Goal: Task Accomplishment & Management: Use online tool/utility

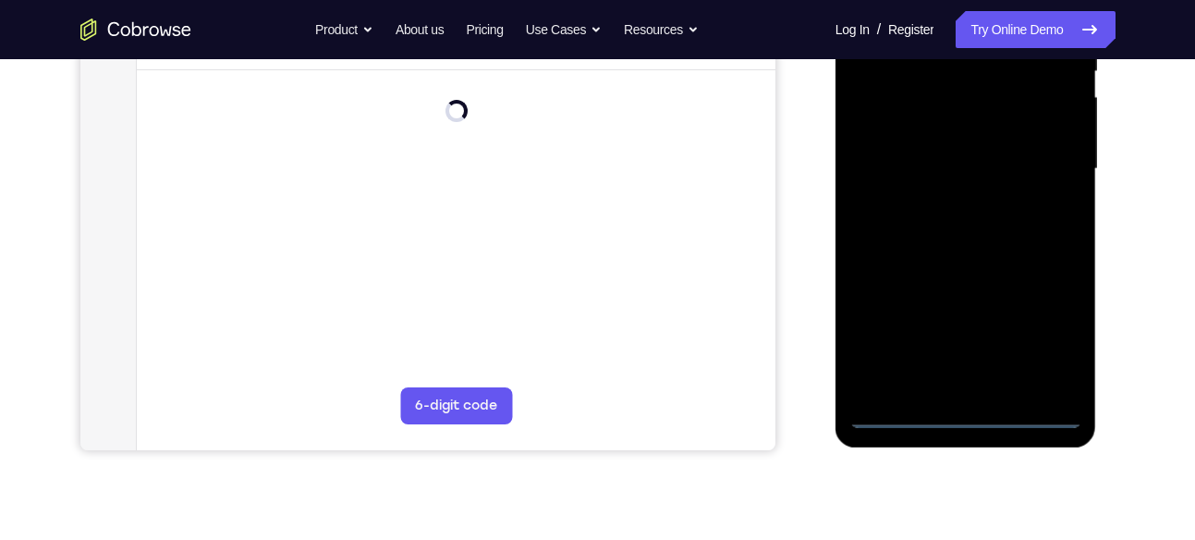
scroll to position [412, 0]
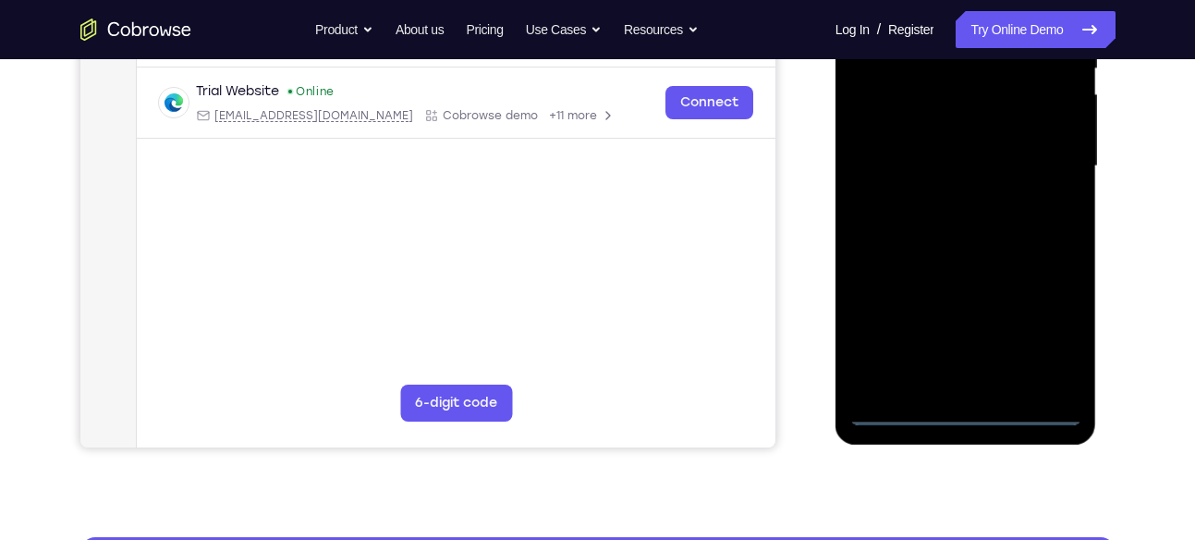
click at [964, 416] on div at bounding box center [965, 167] width 233 height 518
click at [1055, 334] on div at bounding box center [965, 167] width 233 height 518
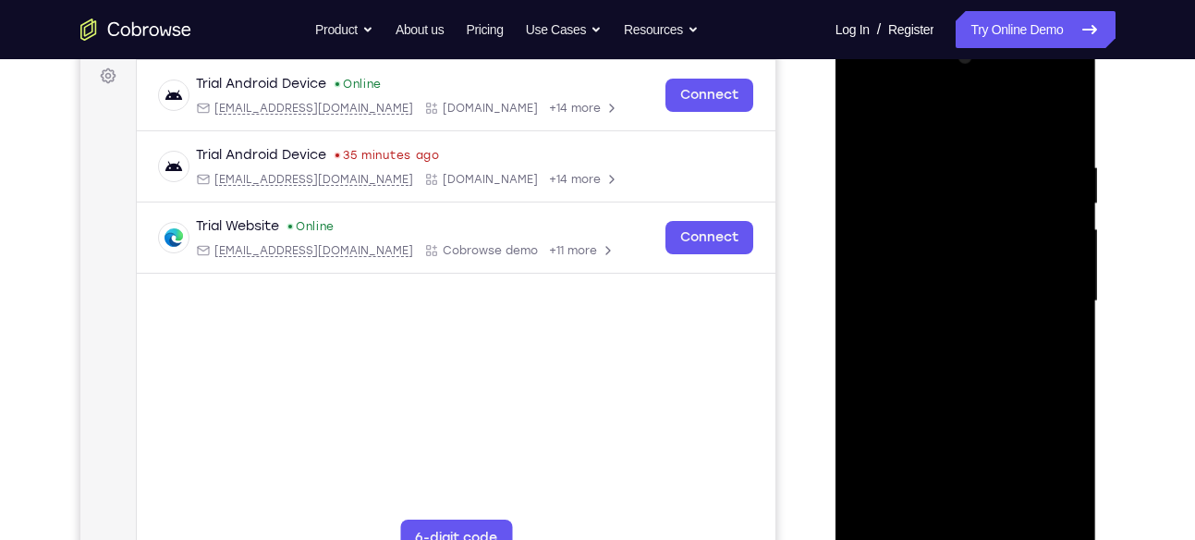
scroll to position [273, 0]
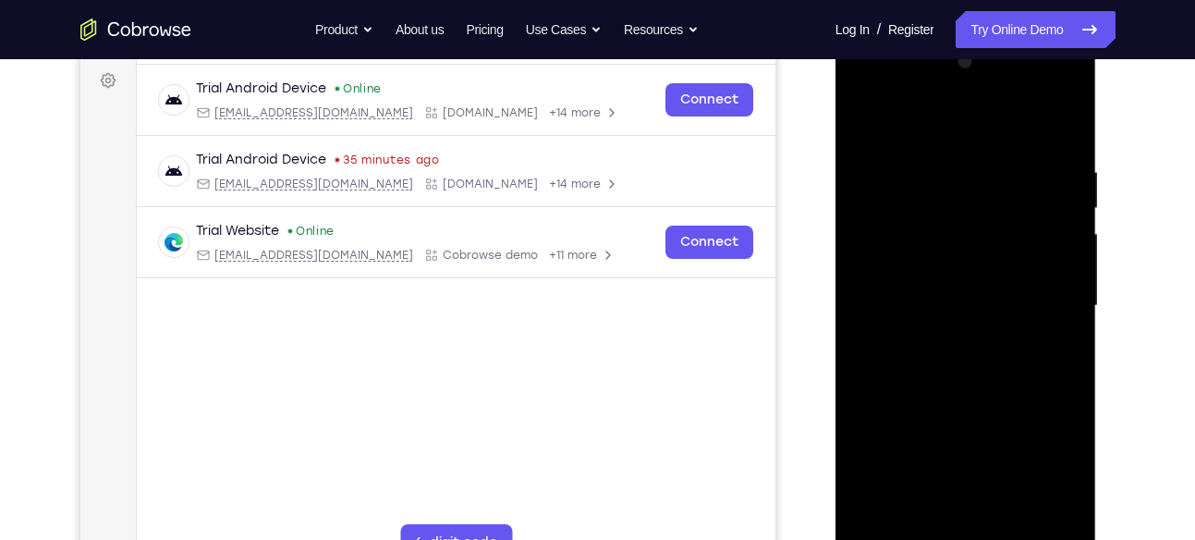
click at [869, 91] on div at bounding box center [965, 306] width 233 height 518
click at [1032, 293] on div at bounding box center [965, 306] width 233 height 518
click at [946, 336] on div at bounding box center [965, 306] width 233 height 518
click at [935, 300] on div at bounding box center [965, 306] width 233 height 518
click at [968, 452] on div at bounding box center [965, 306] width 233 height 518
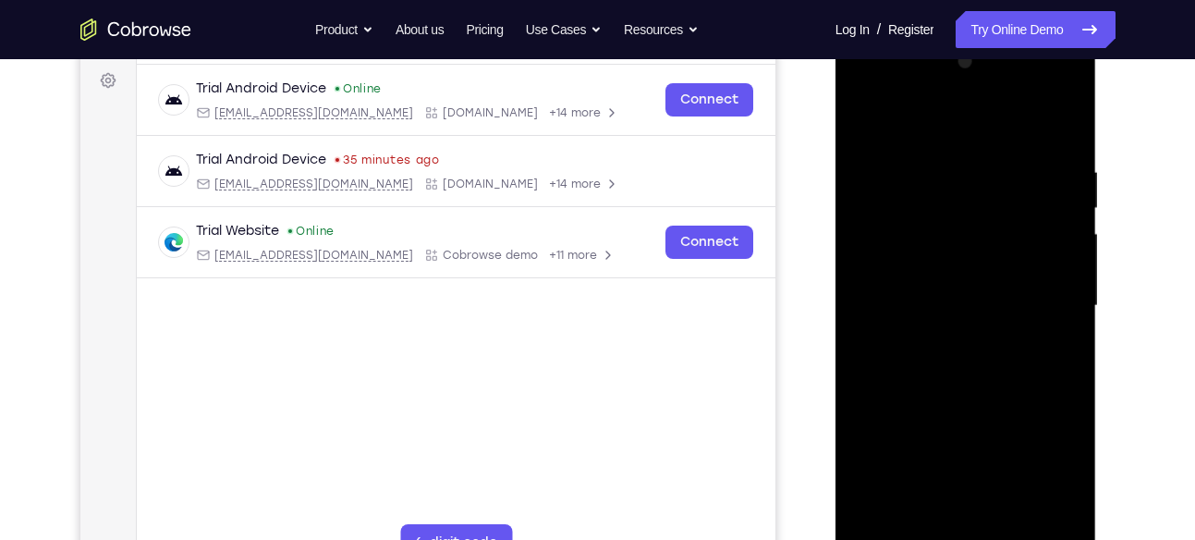
click at [919, 272] on div at bounding box center [965, 306] width 233 height 518
click at [925, 299] on div at bounding box center [965, 306] width 233 height 518
click at [1069, 144] on div at bounding box center [965, 306] width 233 height 518
click at [1045, 123] on div at bounding box center [965, 306] width 233 height 518
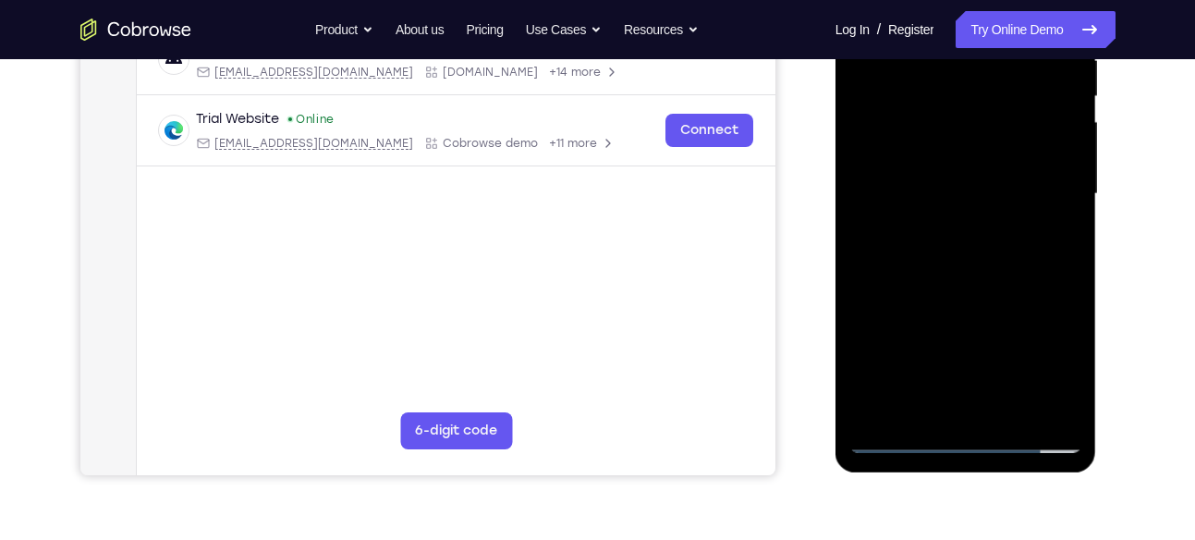
scroll to position [351, 0]
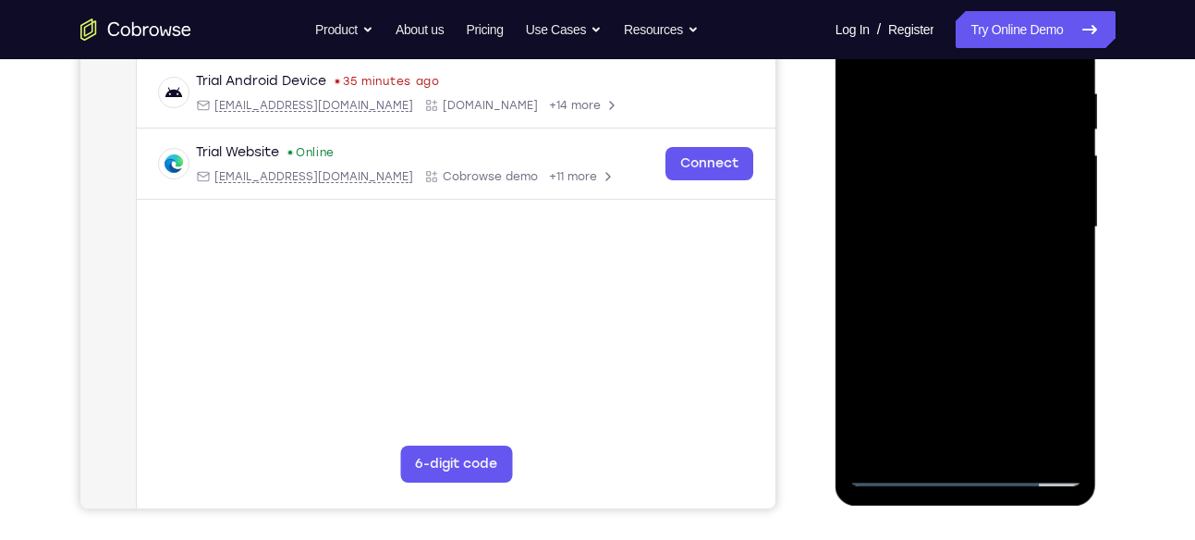
click at [1063, 304] on div at bounding box center [965, 228] width 233 height 518
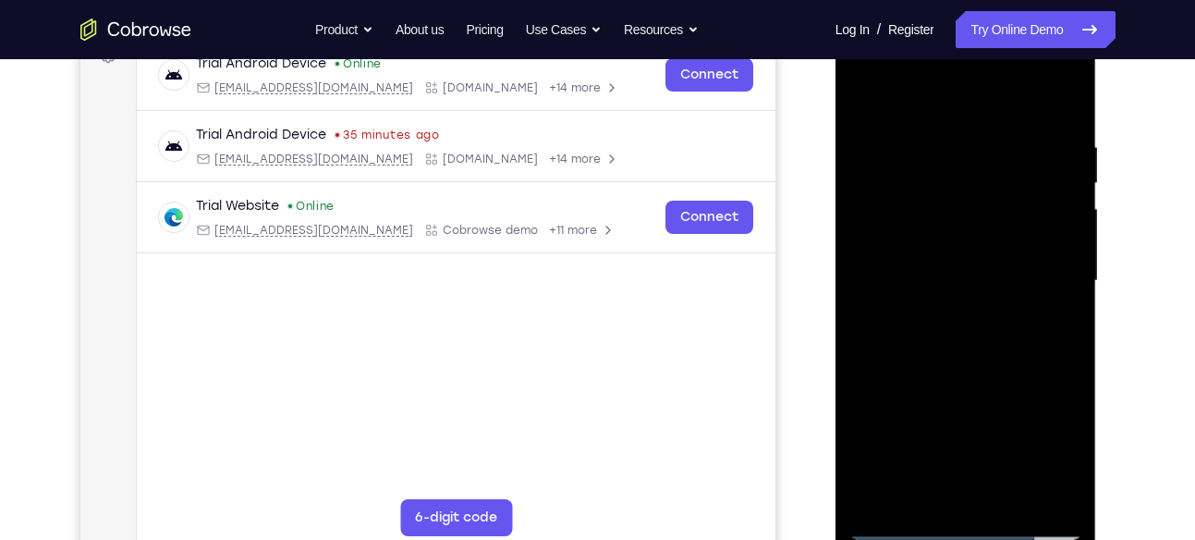
scroll to position [296, 0]
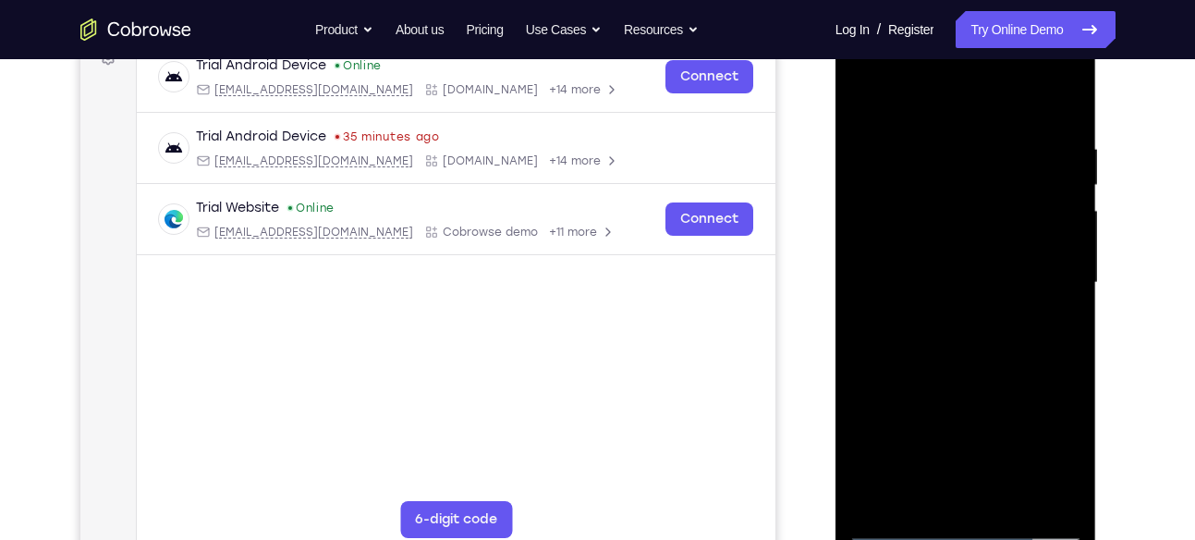
click at [1061, 91] on div at bounding box center [965, 283] width 233 height 518
click at [862, 96] on div at bounding box center [965, 283] width 233 height 518
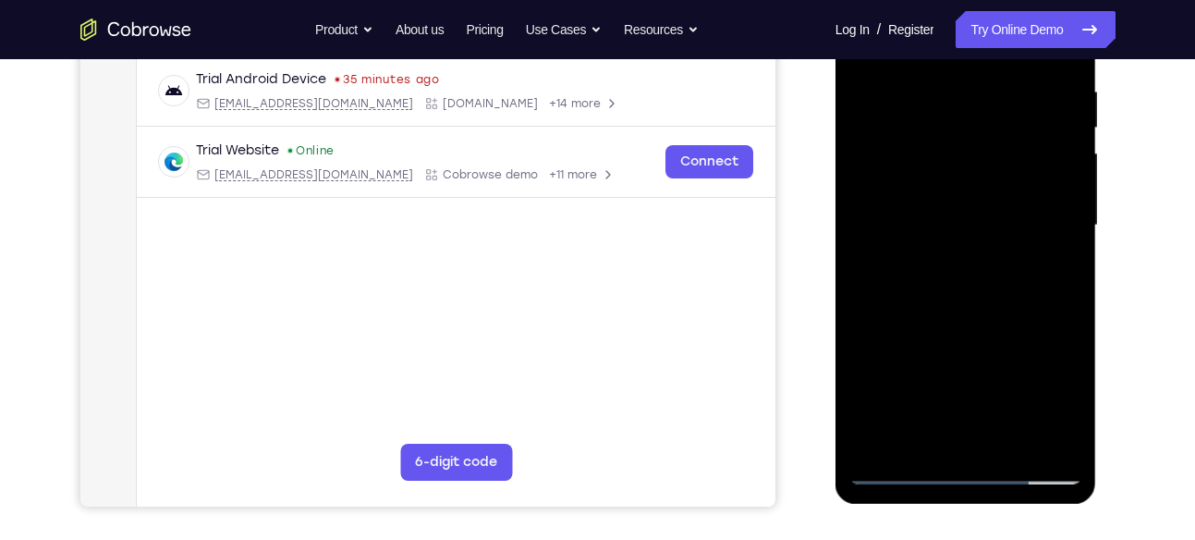
scroll to position [354, 0]
click at [1008, 446] on div at bounding box center [965, 225] width 233 height 518
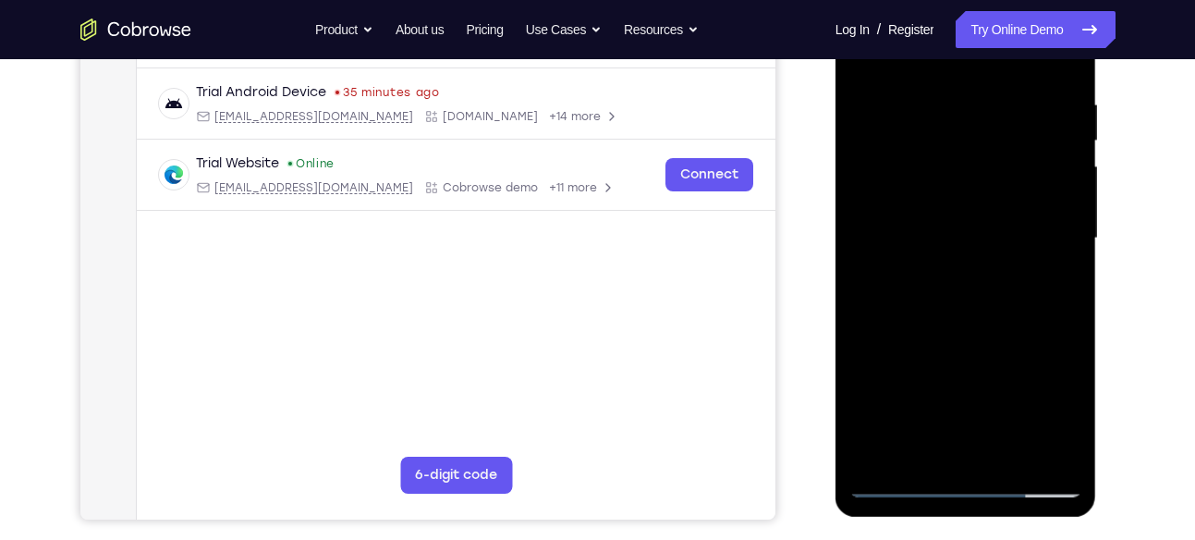
scroll to position [339, 0]
click at [973, 336] on div at bounding box center [965, 240] width 233 height 518
click at [957, 227] on div at bounding box center [965, 240] width 233 height 518
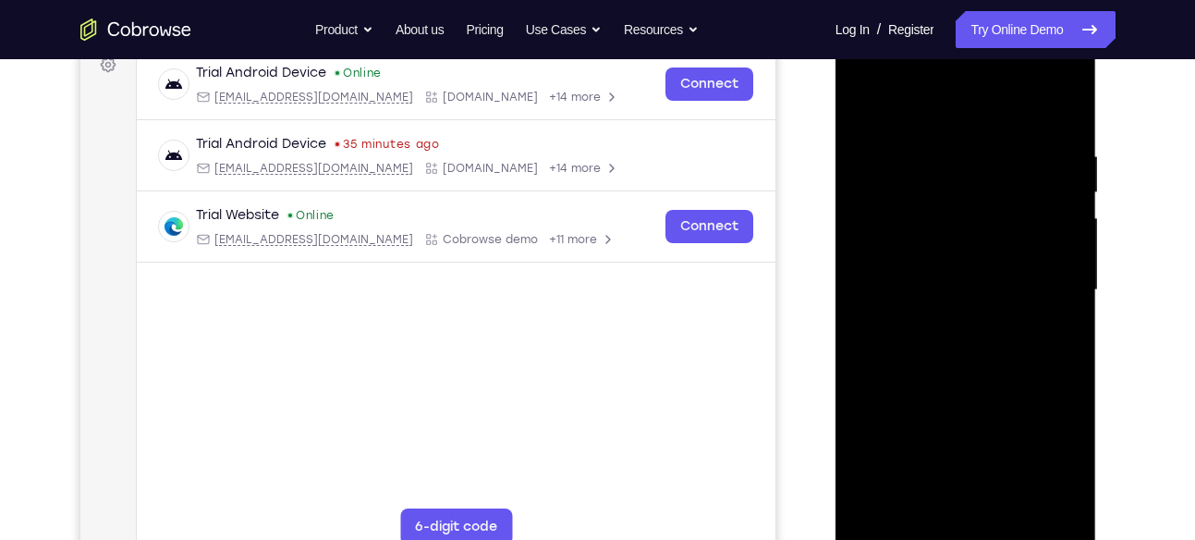
scroll to position [287, 0]
click at [864, 109] on div at bounding box center [965, 291] width 233 height 518
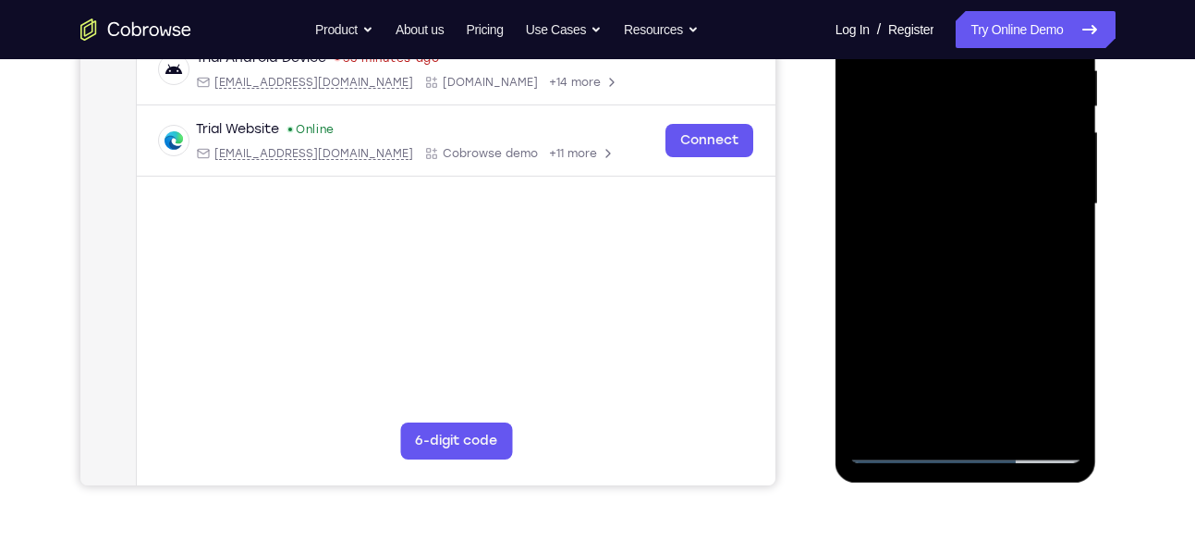
scroll to position [381, 0]
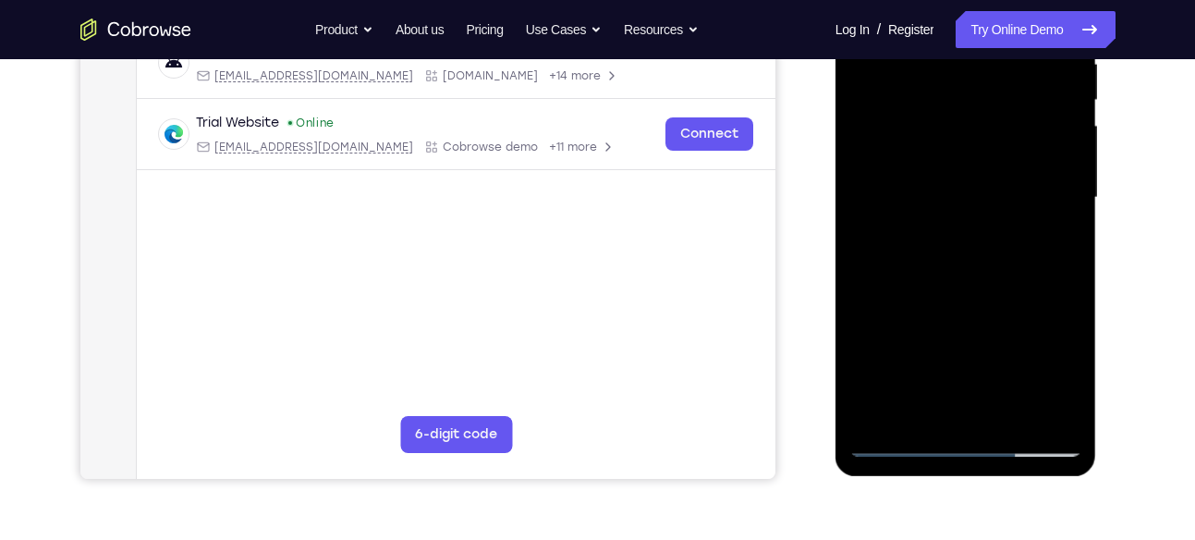
click at [1054, 421] on div at bounding box center [965, 198] width 233 height 518
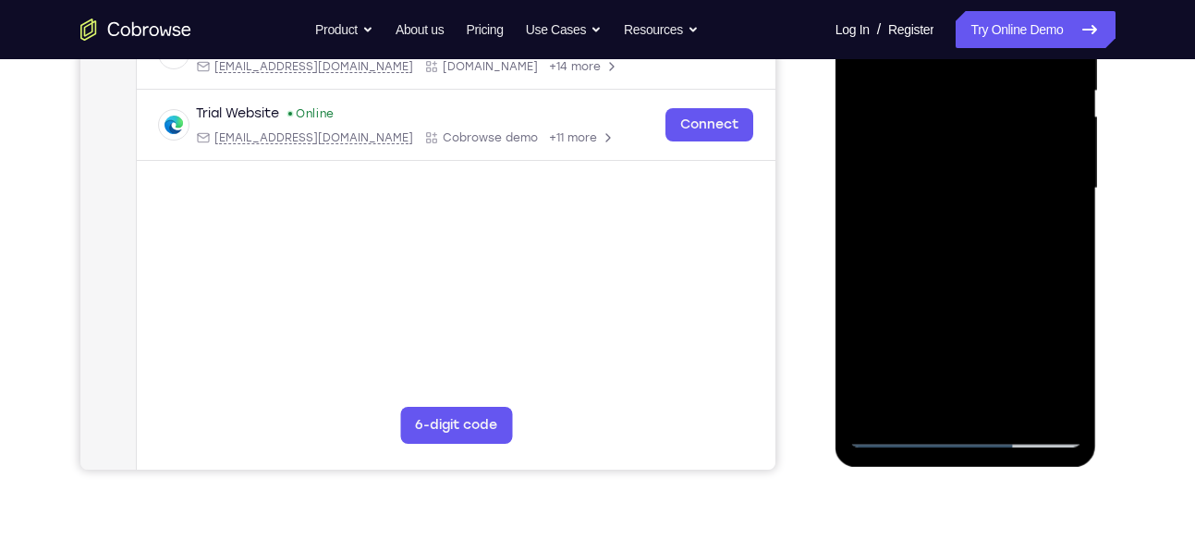
scroll to position [392, 0]
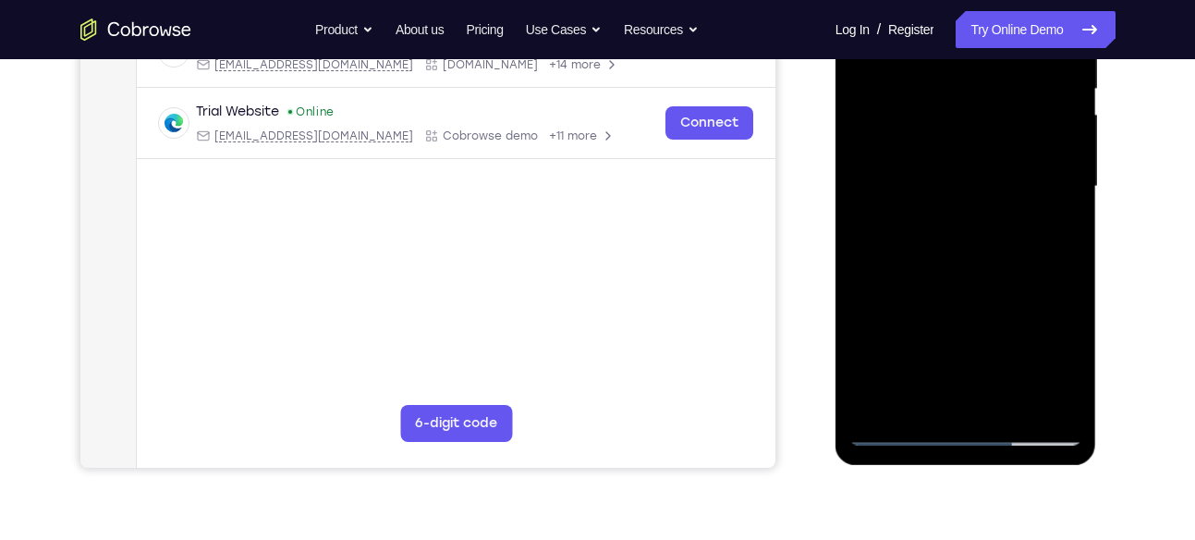
click at [879, 402] on div at bounding box center [965, 187] width 233 height 518
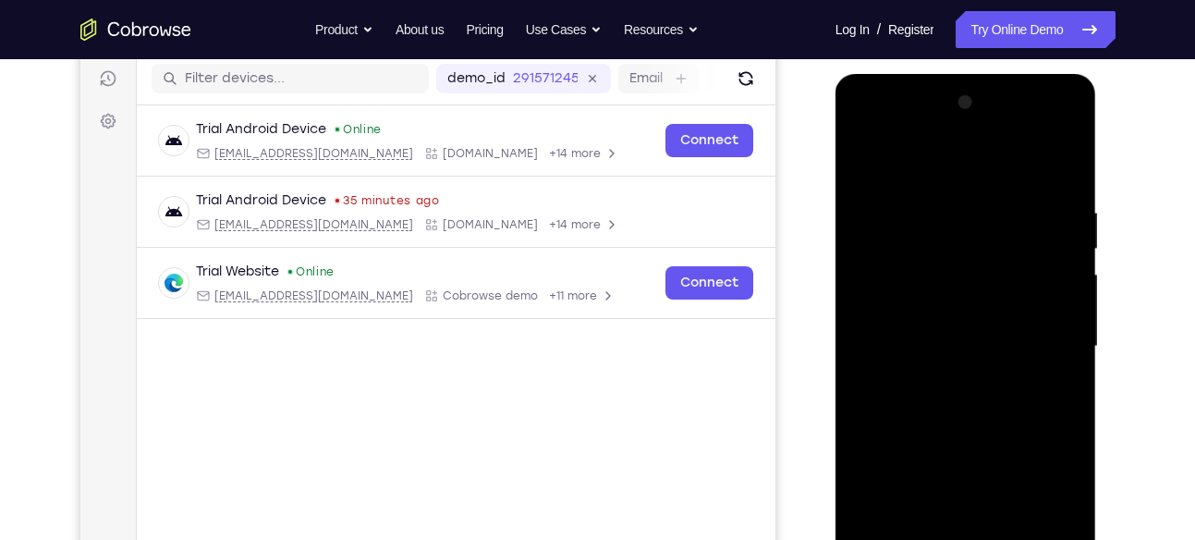
scroll to position [231, 0]
click at [928, 198] on div at bounding box center [965, 348] width 233 height 518
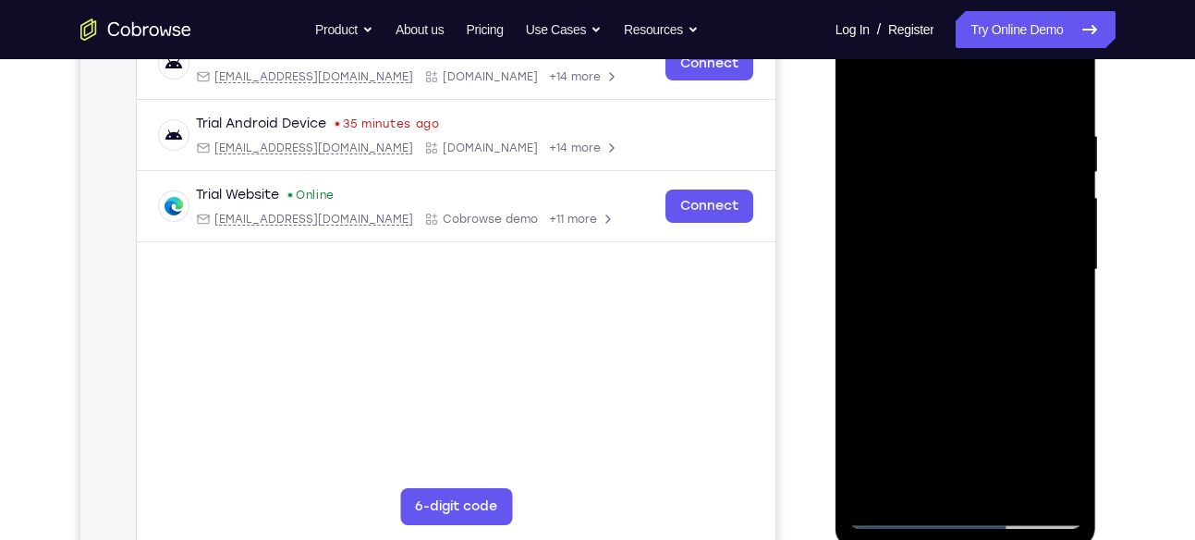
scroll to position [310, 0]
click at [1040, 265] on div at bounding box center [965, 269] width 233 height 518
click at [861, 307] on div at bounding box center [965, 269] width 233 height 518
click at [883, 291] on div at bounding box center [965, 269] width 233 height 518
click at [1068, 82] on div at bounding box center [965, 269] width 233 height 518
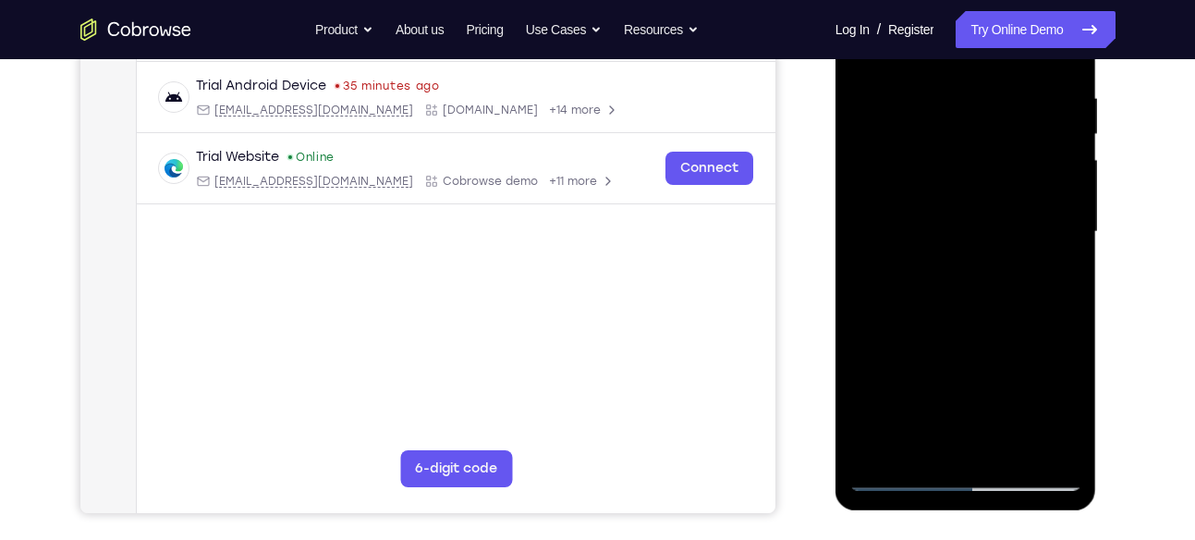
scroll to position [274, 0]
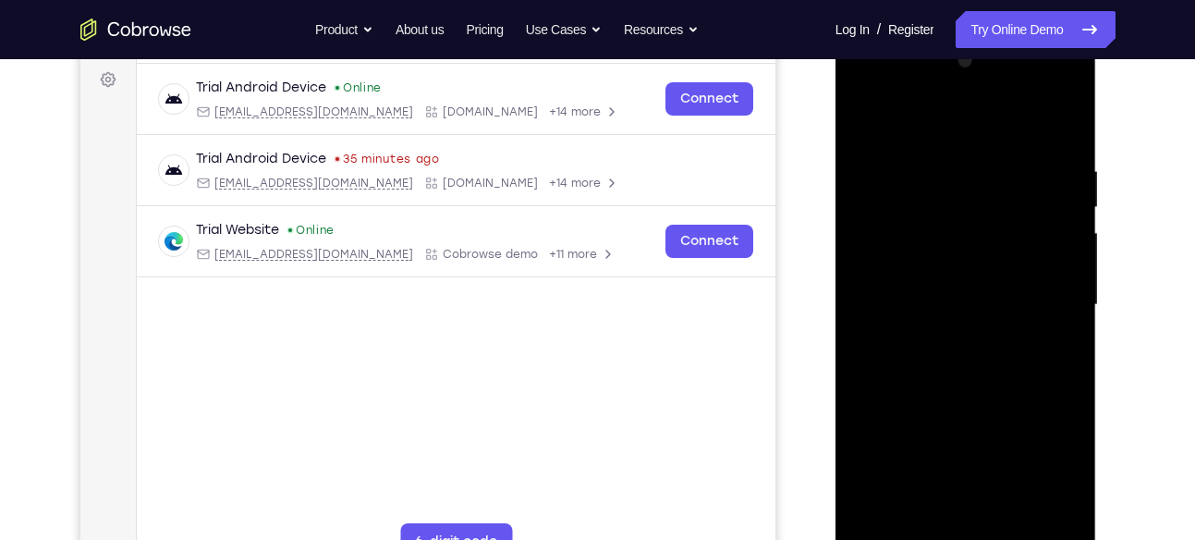
click at [1065, 166] on div at bounding box center [965, 305] width 233 height 518
click at [1061, 121] on div at bounding box center [965, 305] width 233 height 518
drag, startPoint x: 988, startPoint y: 231, endPoint x: 961, endPoint y: 427, distance: 197.8
click at [961, 427] on div at bounding box center [965, 305] width 233 height 518
click at [935, 172] on div at bounding box center [965, 305] width 233 height 518
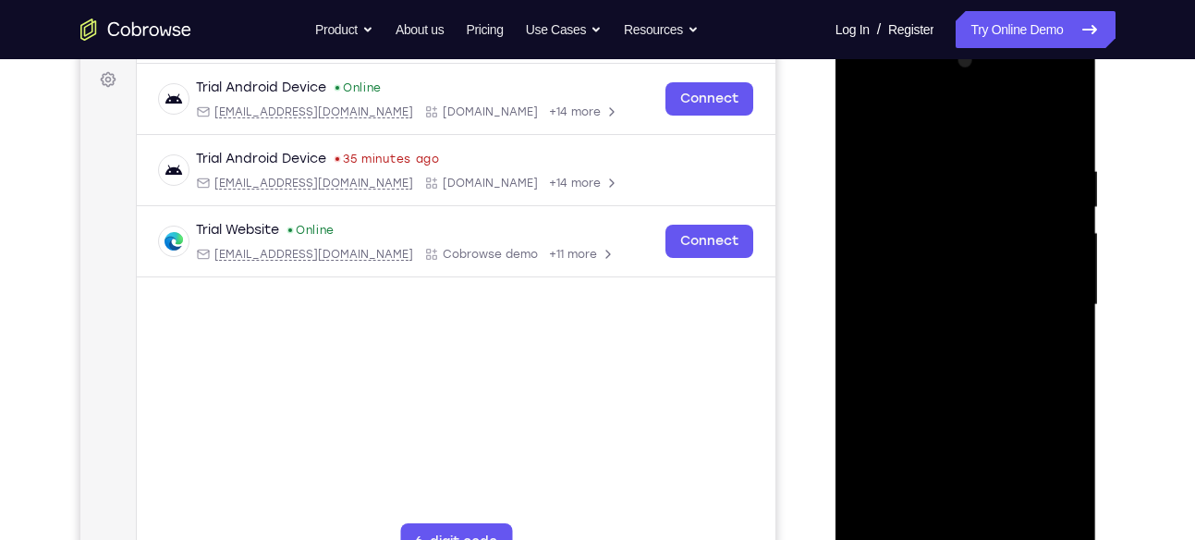
click at [1050, 220] on div at bounding box center [965, 305] width 233 height 518
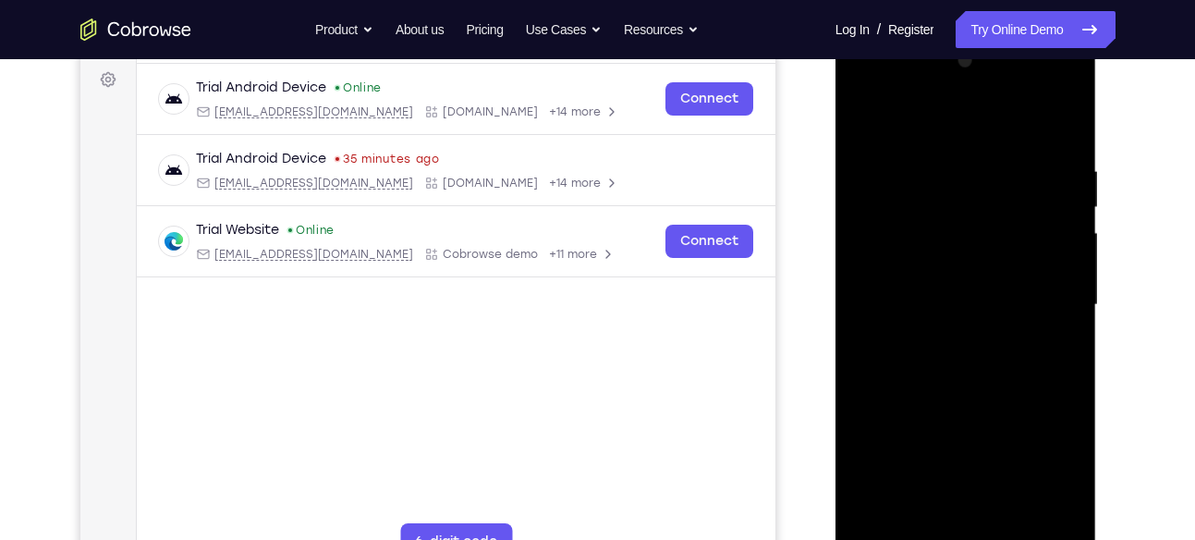
click at [1050, 220] on div at bounding box center [965, 305] width 233 height 518
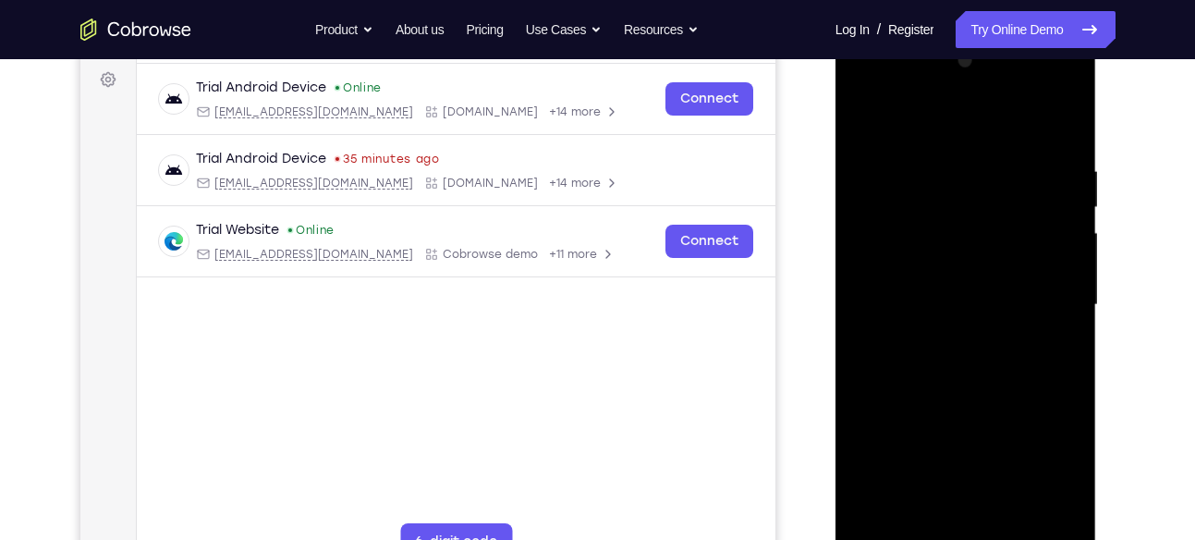
click at [1050, 220] on div at bounding box center [965, 305] width 233 height 518
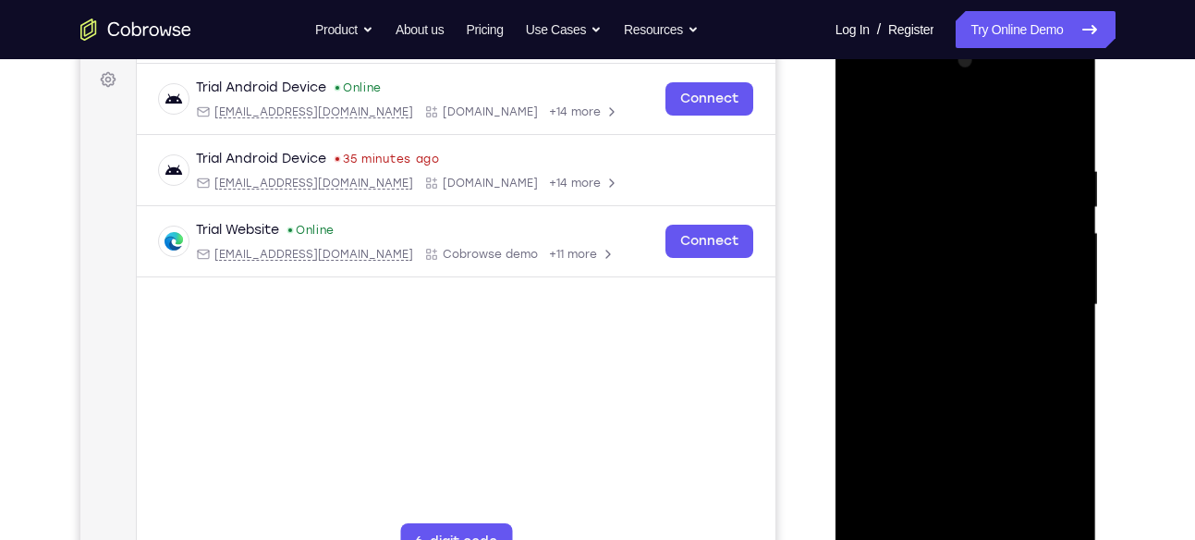
click at [1069, 135] on div at bounding box center [965, 305] width 233 height 518
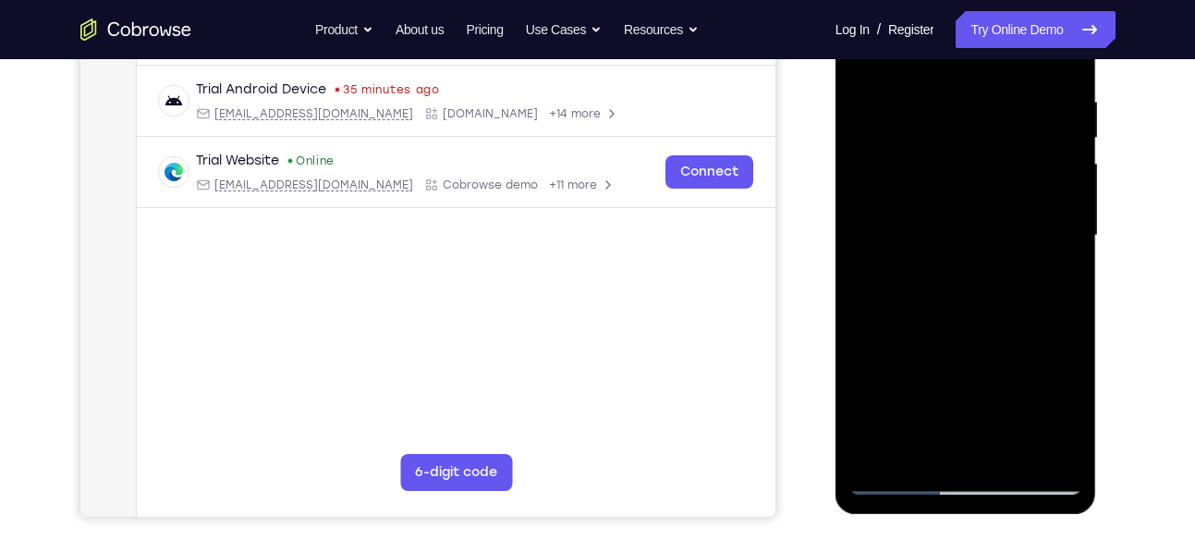
scroll to position [339, 0]
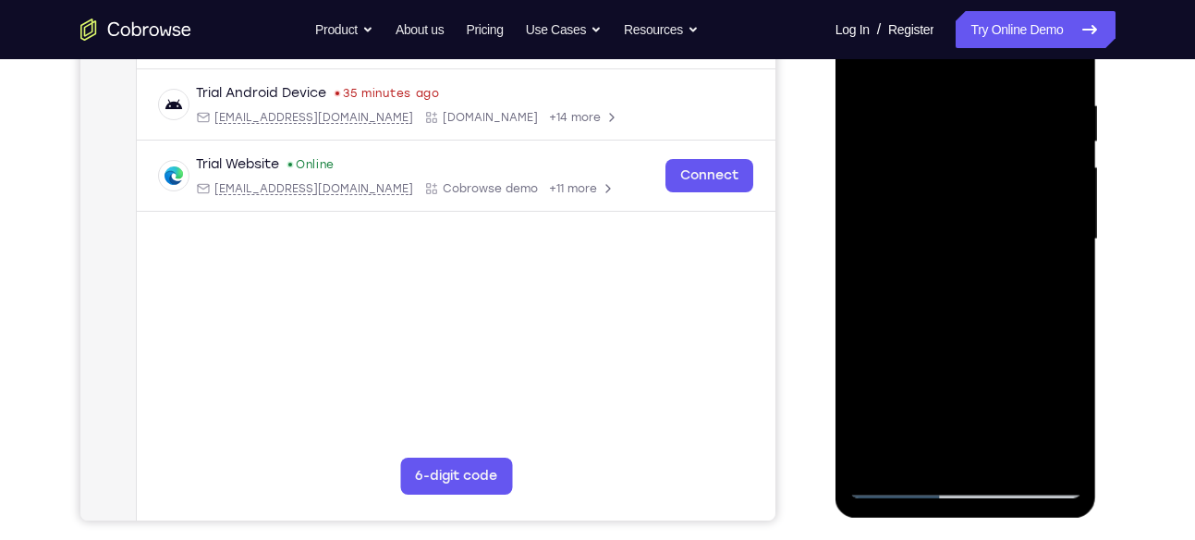
drag, startPoint x: 991, startPoint y: 214, endPoint x: 963, endPoint y: 443, distance: 230.9
click at [963, 443] on div at bounding box center [965, 240] width 233 height 518
click at [924, 99] on div at bounding box center [965, 240] width 233 height 518
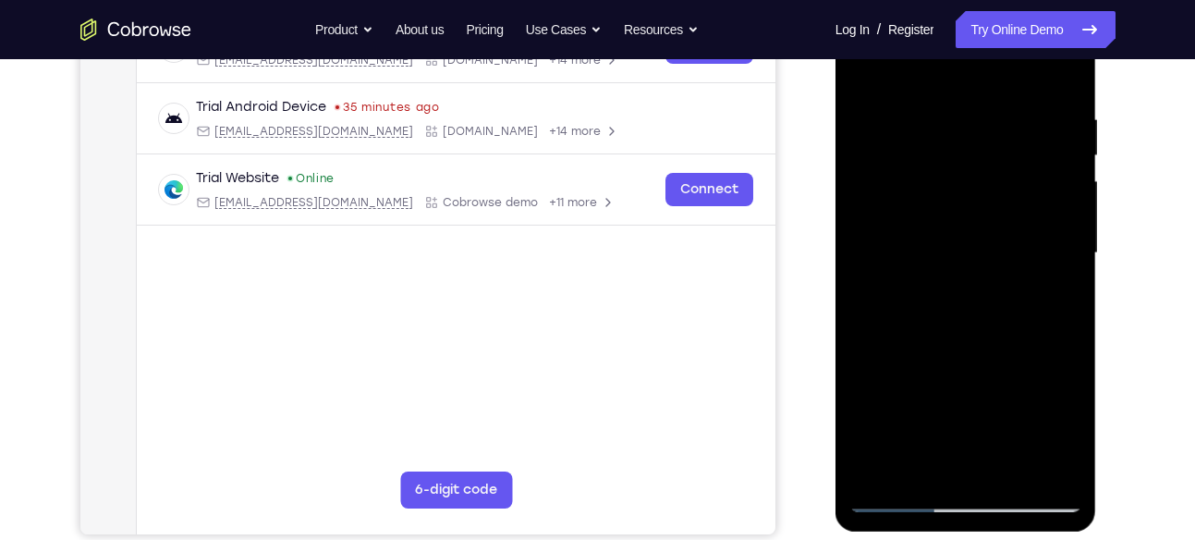
scroll to position [326, 0]
click at [1036, 221] on div at bounding box center [965, 253] width 233 height 518
click at [1061, 75] on div at bounding box center [965, 253] width 233 height 518
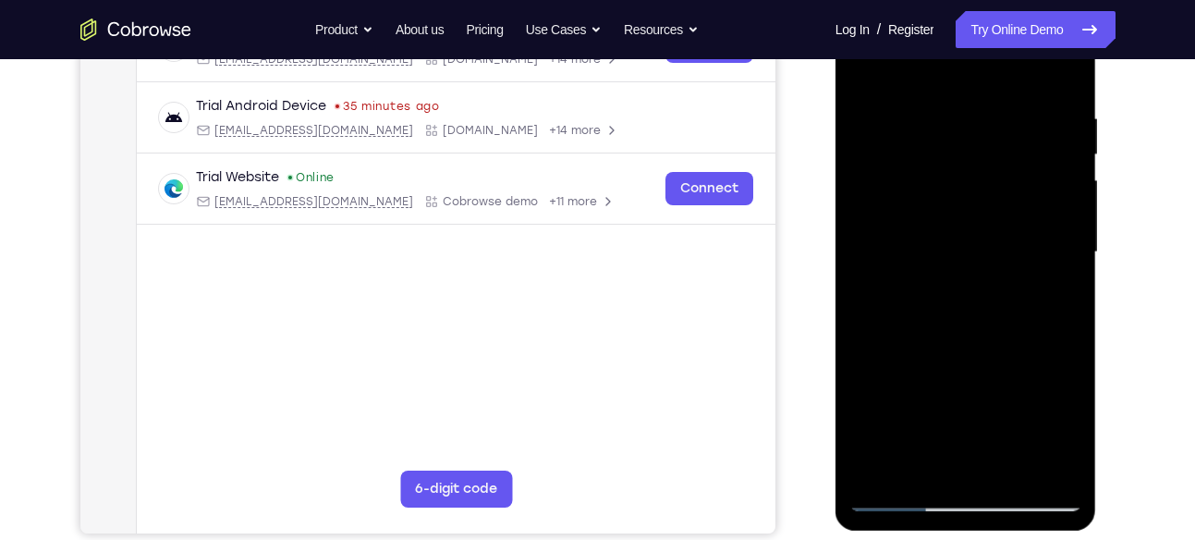
scroll to position [313, 0]
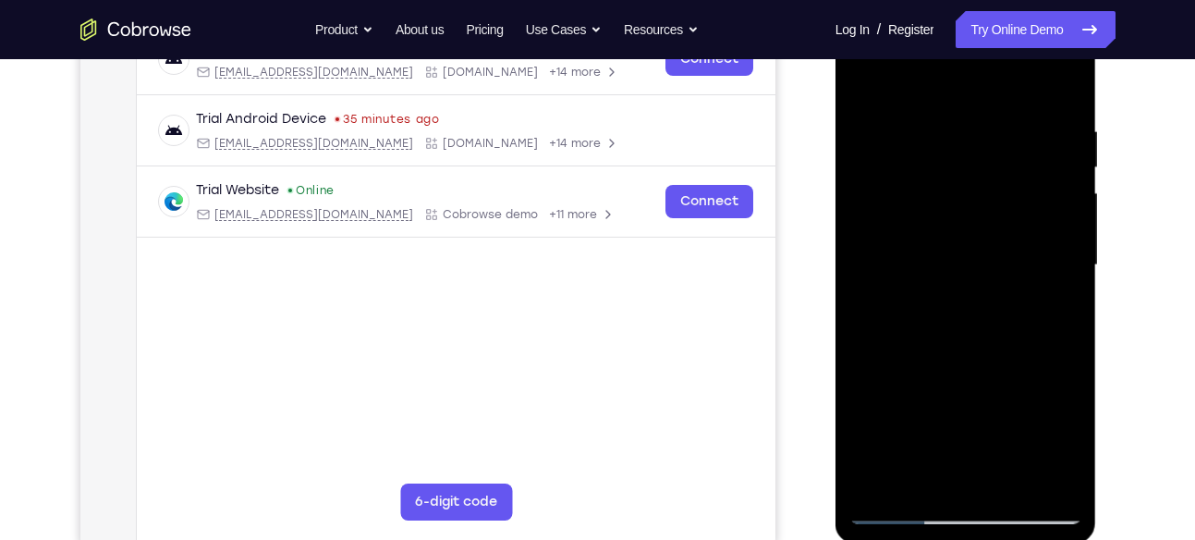
click at [1070, 72] on div at bounding box center [965, 265] width 233 height 518
click at [867, 79] on div at bounding box center [965, 265] width 233 height 518
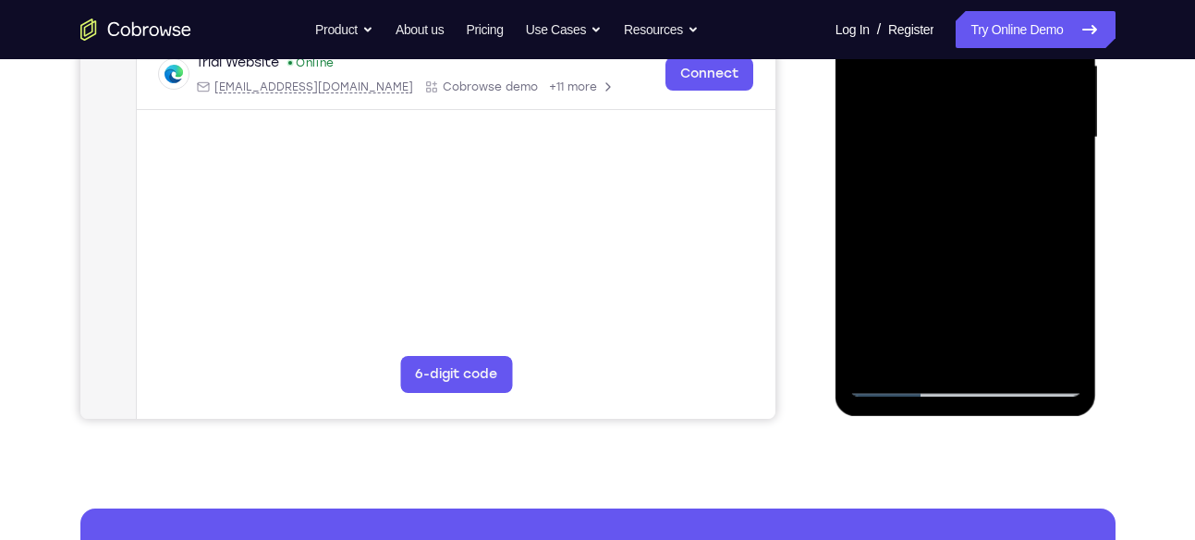
scroll to position [432, 0]
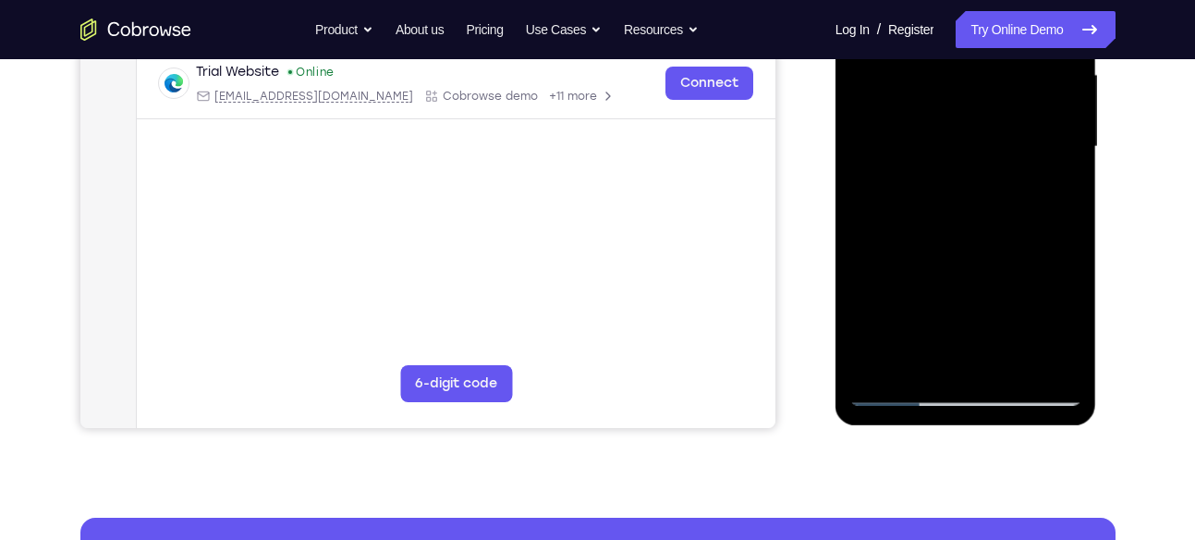
click at [1068, 221] on div at bounding box center [965, 147] width 233 height 518
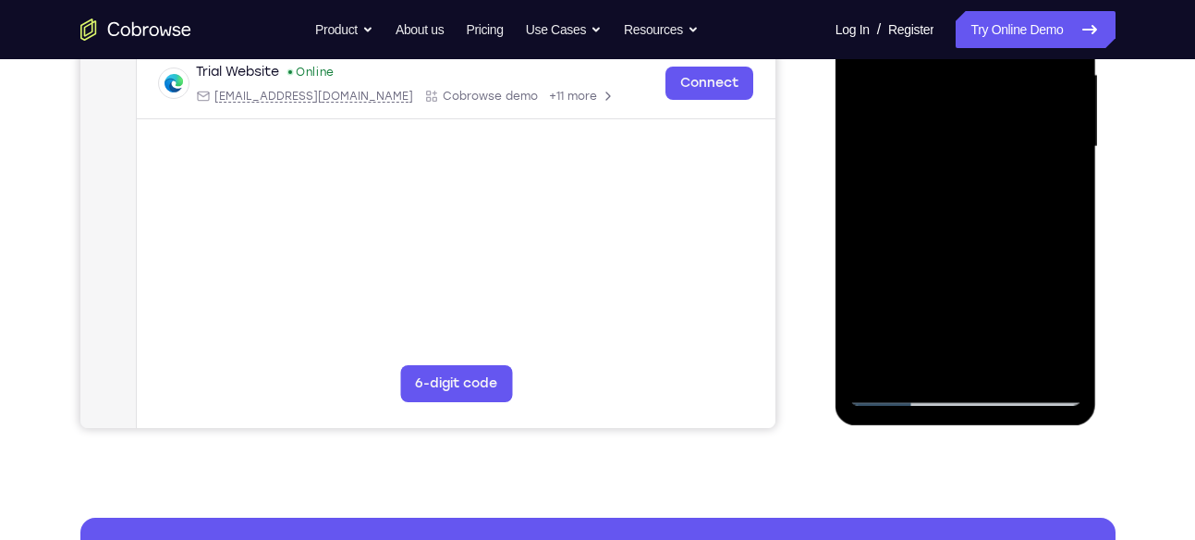
click at [1068, 221] on div at bounding box center [965, 147] width 233 height 518
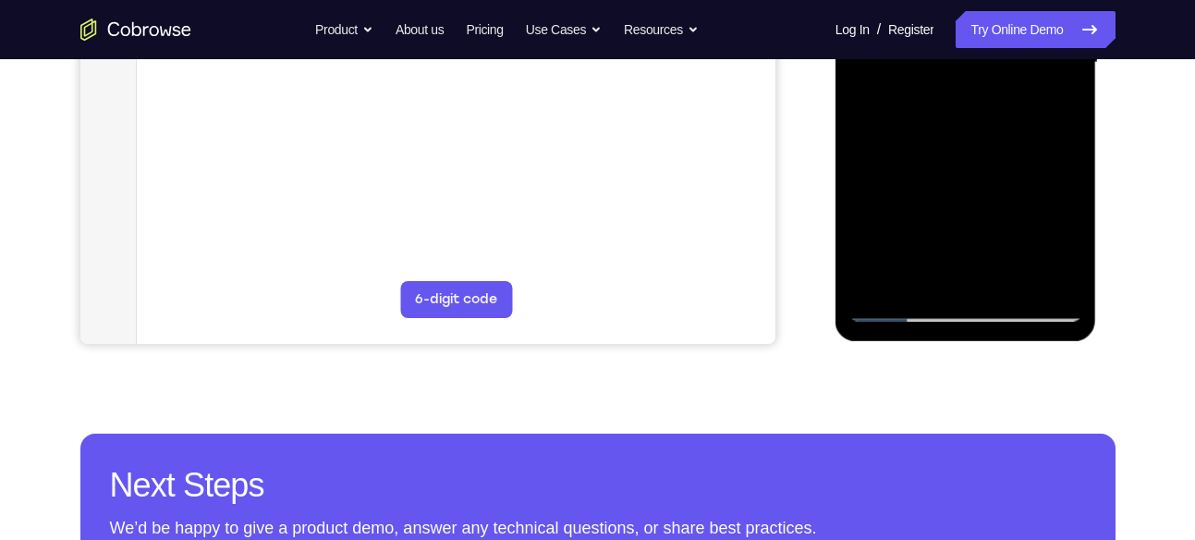
scroll to position [533, 0]
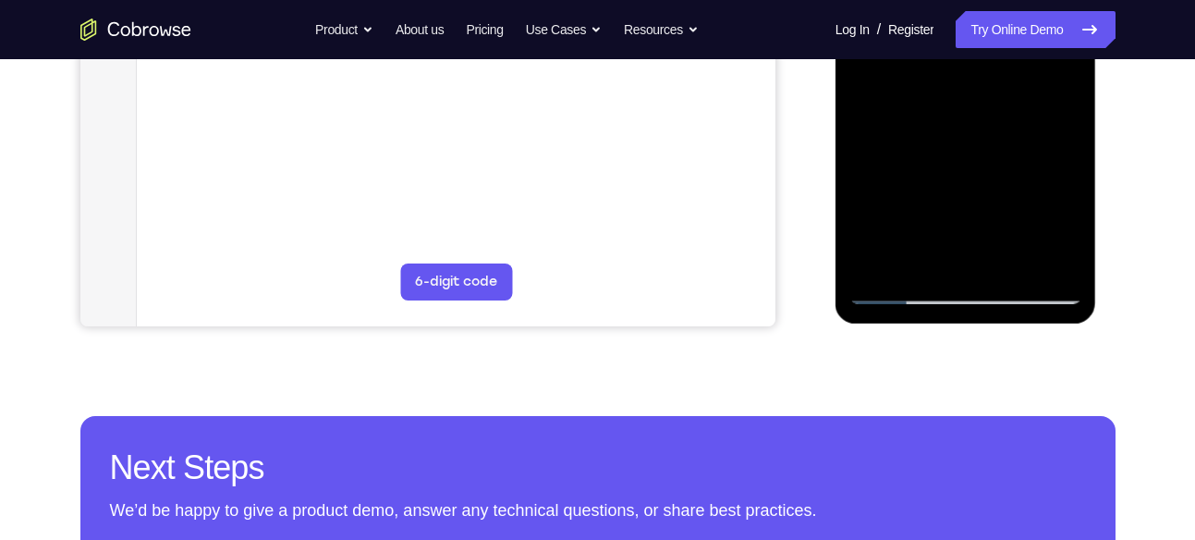
click at [1012, 261] on div at bounding box center [965, 45] width 233 height 518
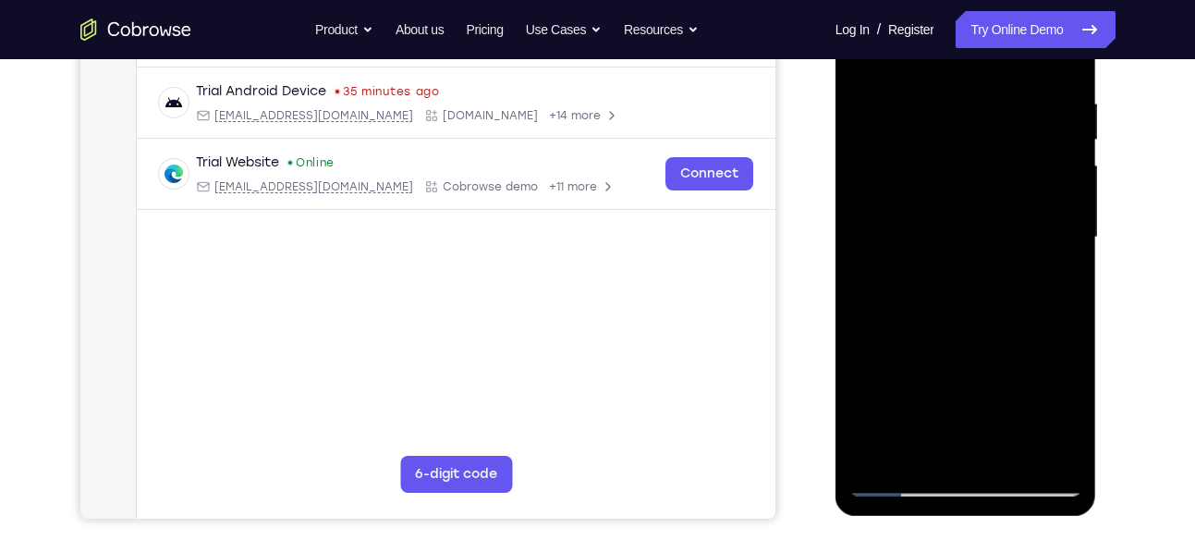
scroll to position [261, 0]
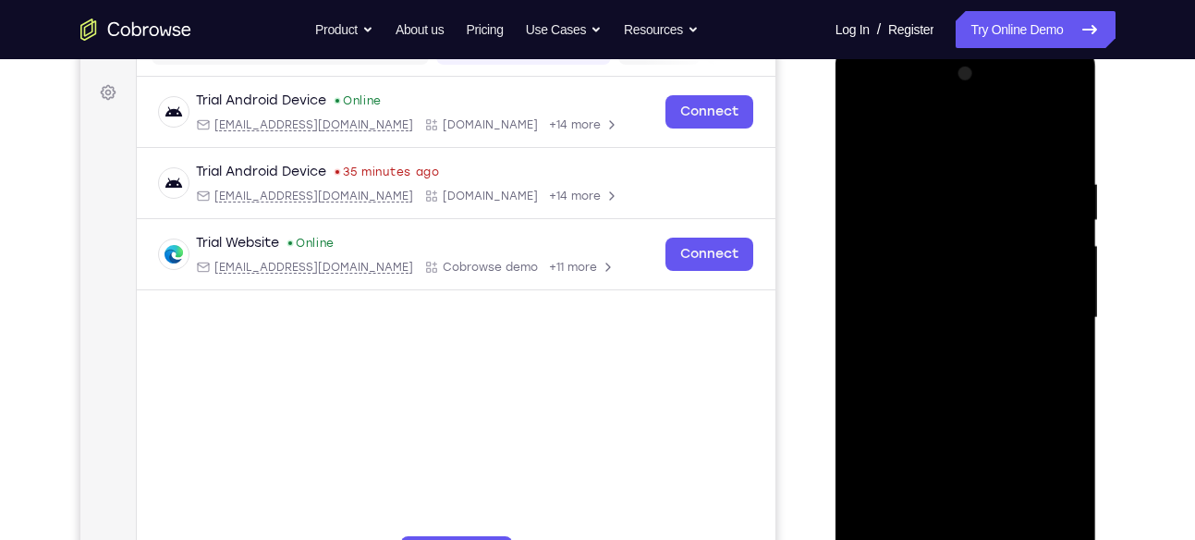
click at [871, 132] on div at bounding box center [965, 318] width 233 height 518
drag, startPoint x: 956, startPoint y: 152, endPoint x: 944, endPoint y: 338, distance: 187.1
click at [944, 338] on div at bounding box center [965, 318] width 233 height 518
drag, startPoint x: 949, startPoint y: 196, endPoint x: 942, endPoint y: 385, distance: 189.6
click at [942, 385] on div at bounding box center [965, 318] width 233 height 518
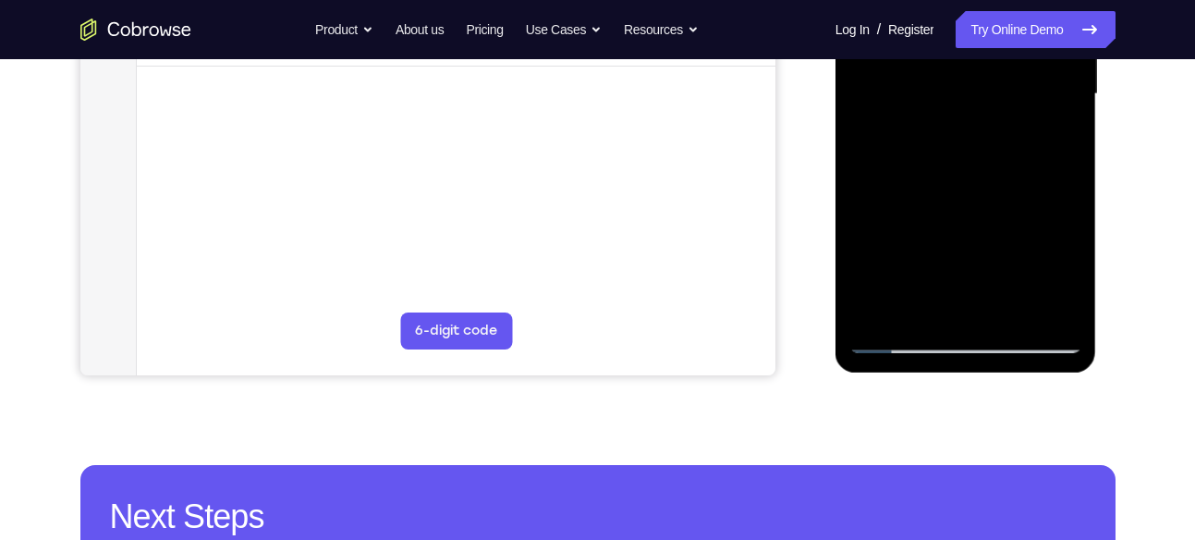
scroll to position [485, 0]
click at [1050, 314] on div at bounding box center [965, 94] width 233 height 518
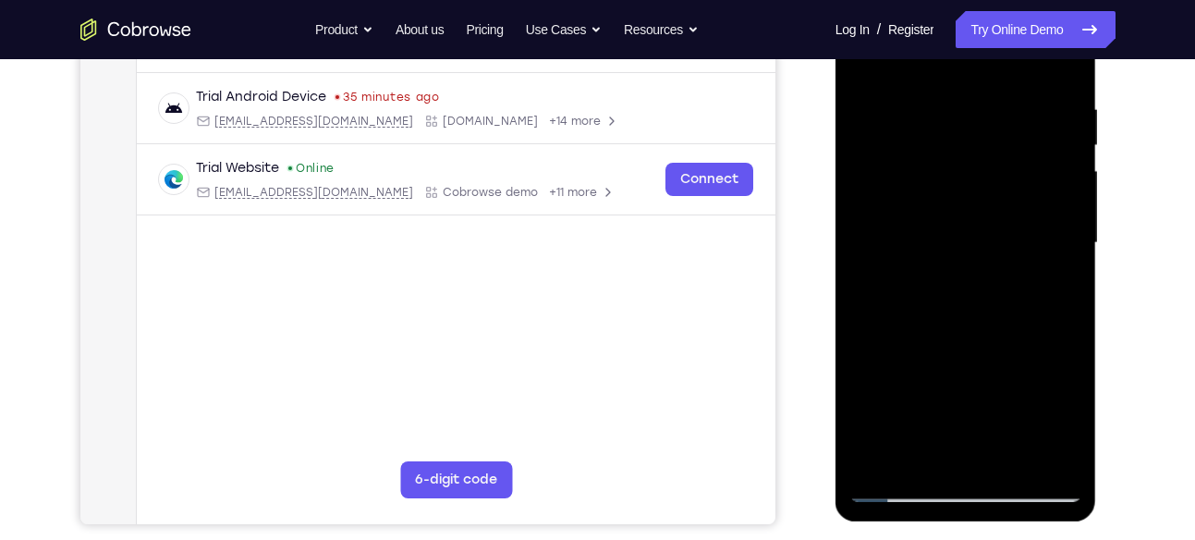
scroll to position [298, 0]
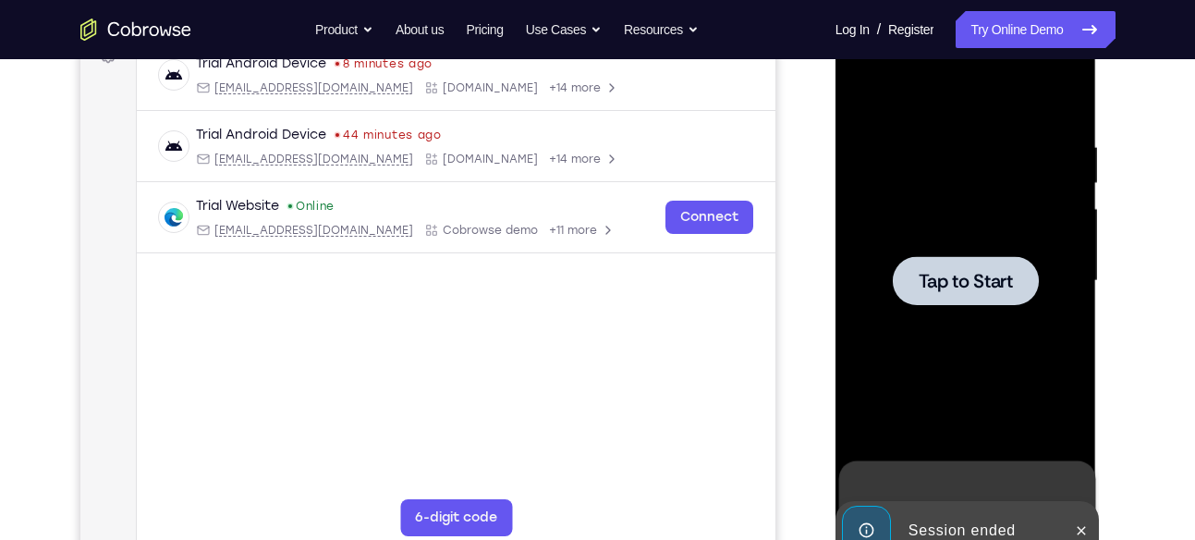
drag, startPoint x: 967, startPoint y: 274, endPoint x: 1398, endPoint y: 127, distance: 455.1
click at [967, 274] on span "Tap to Start" at bounding box center [966, 281] width 94 height 18
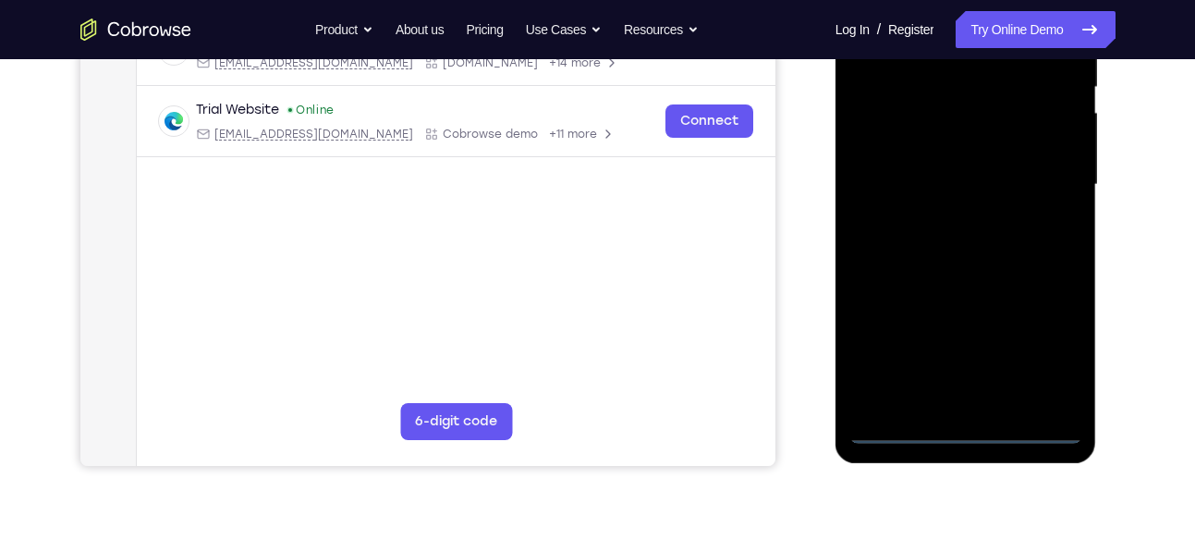
scroll to position [395, 0]
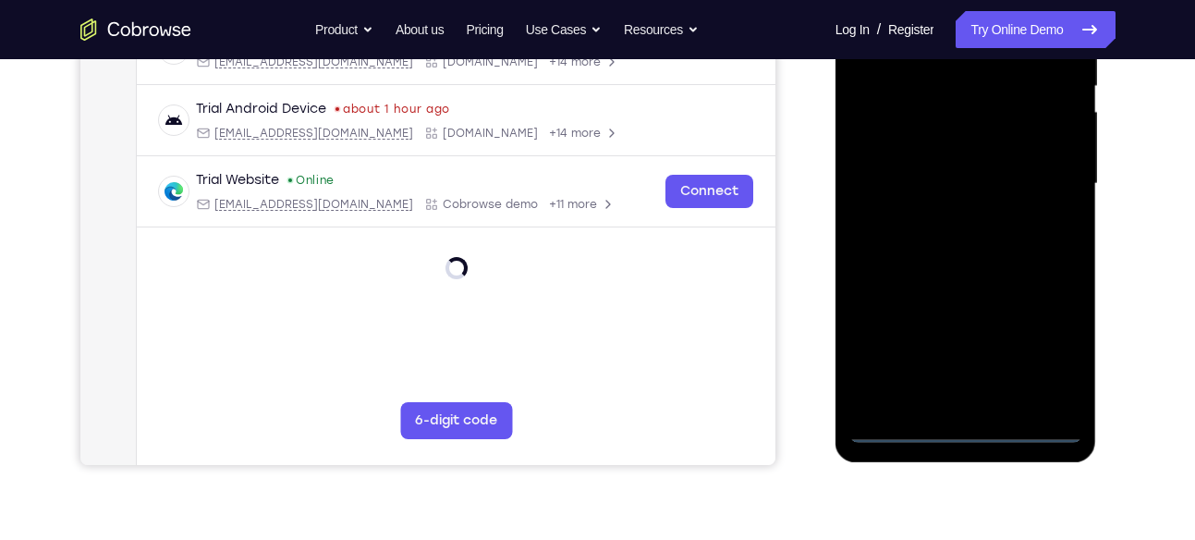
click at [968, 426] on div at bounding box center [965, 184] width 233 height 518
click at [1055, 340] on div at bounding box center [965, 184] width 233 height 518
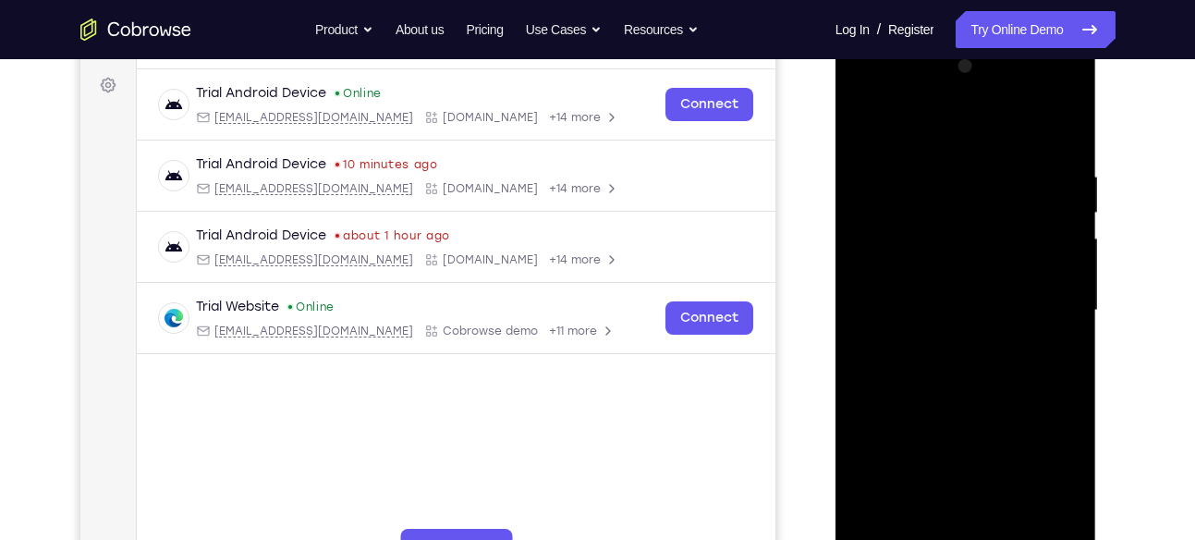
scroll to position [267, 0]
click at [873, 89] on div at bounding box center [965, 312] width 233 height 518
click at [1052, 298] on div at bounding box center [965, 312] width 233 height 518
click at [953, 351] on div at bounding box center [965, 312] width 233 height 518
click at [980, 296] on div at bounding box center [965, 312] width 233 height 518
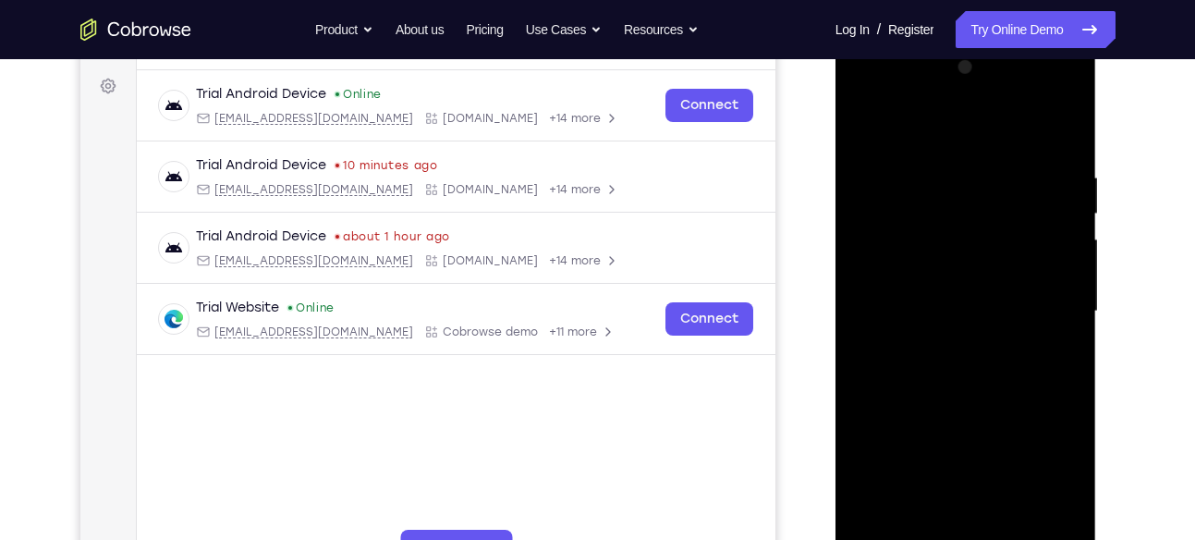
scroll to position [319, 0]
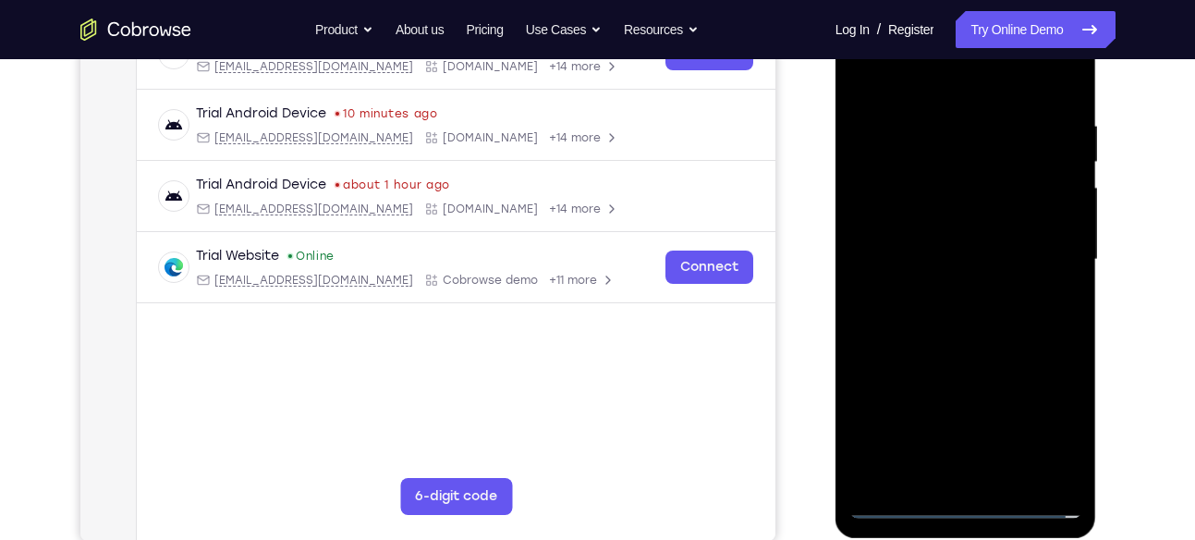
click at [968, 403] on div at bounding box center [965, 260] width 233 height 518
drag, startPoint x: 978, startPoint y: 239, endPoint x: 976, endPoint y: 217, distance: 22.3
click at [976, 217] on div at bounding box center [965, 260] width 233 height 518
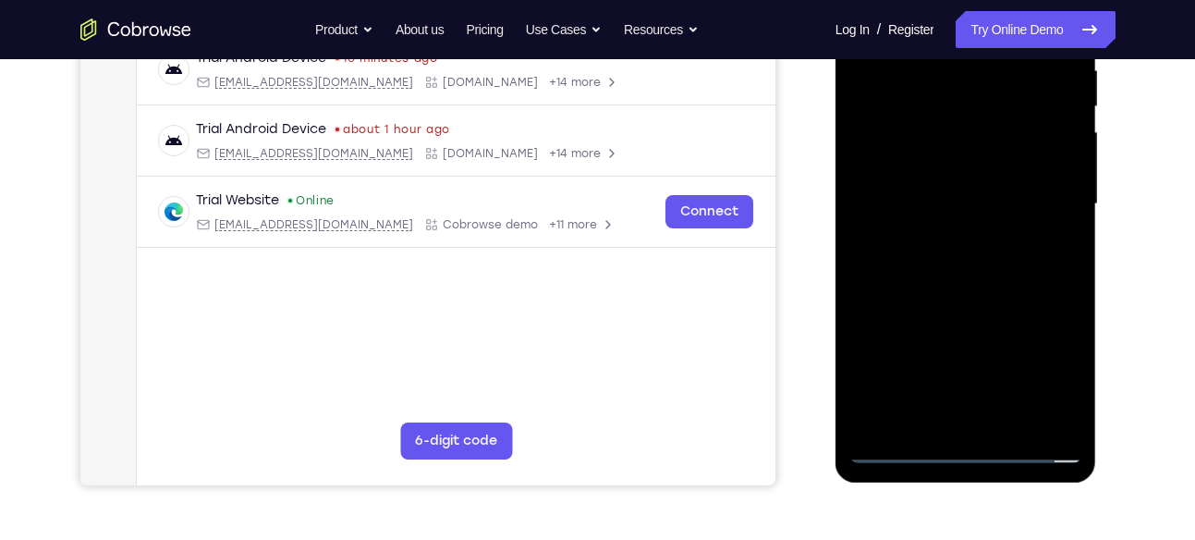
scroll to position [375, 0]
click at [1069, 381] on div at bounding box center [965, 204] width 233 height 518
click at [1050, 193] on div at bounding box center [965, 204] width 233 height 518
click at [979, 295] on div at bounding box center [965, 204] width 233 height 518
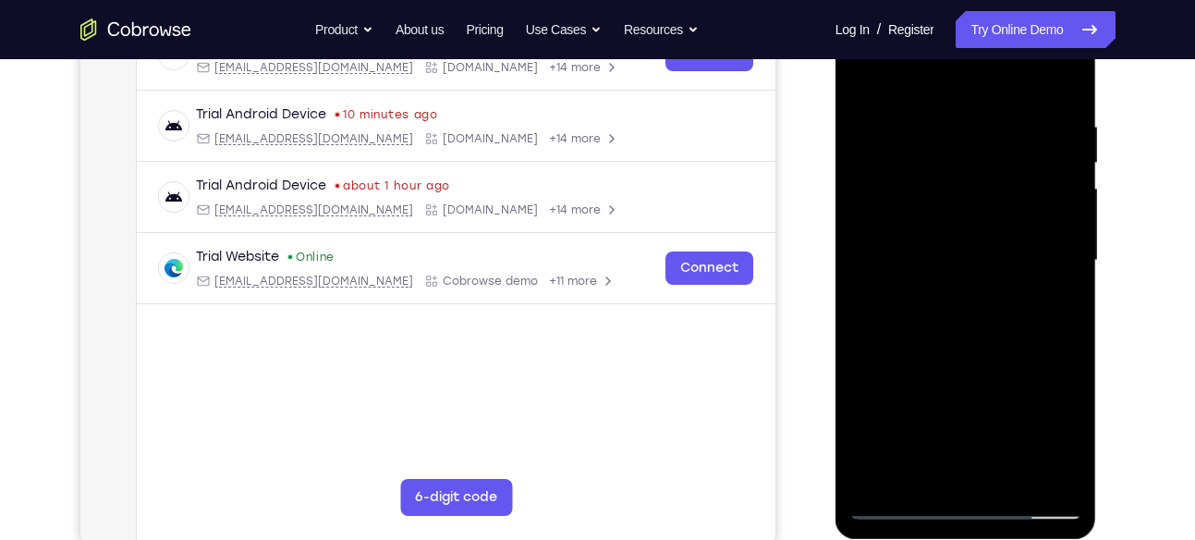
scroll to position [317, 0]
click at [937, 116] on div at bounding box center [965, 262] width 233 height 518
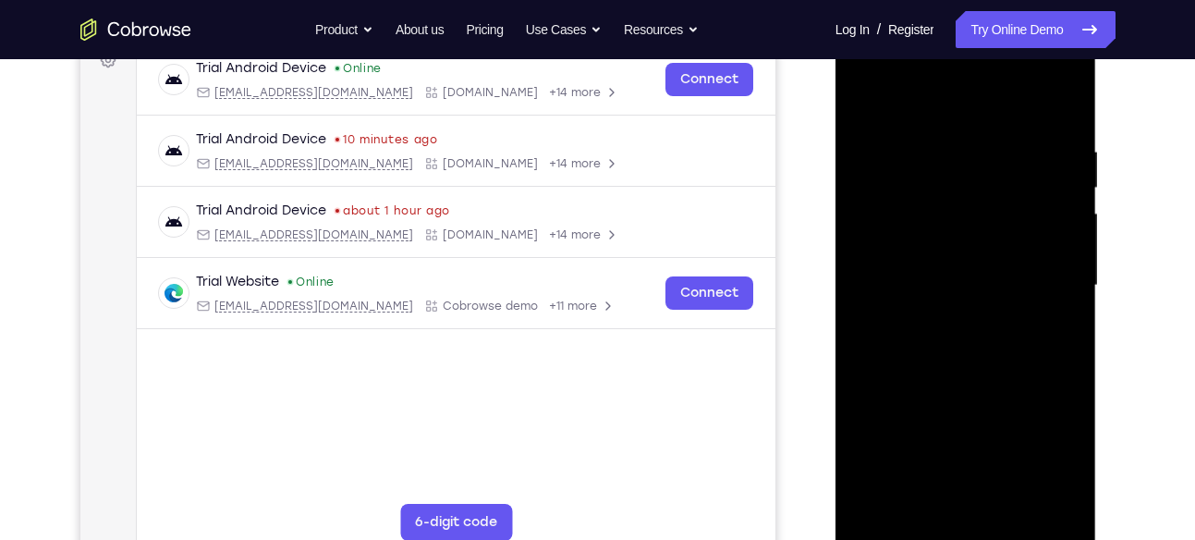
scroll to position [289, 0]
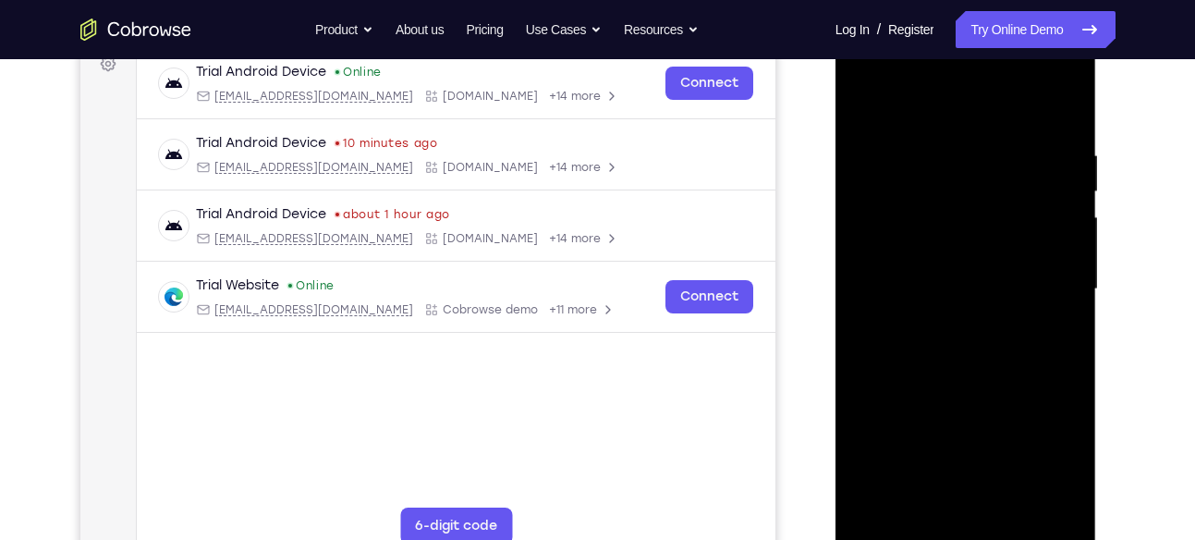
click at [1048, 104] on div at bounding box center [965, 290] width 233 height 518
click at [1064, 113] on div at bounding box center [965, 290] width 233 height 518
click at [997, 153] on div at bounding box center [965, 290] width 233 height 518
click at [1074, 152] on div at bounding box center [965, 290] width 233 height 518
click at [1069, 163] on div at bounding box center [965, 290] width 233 height 518
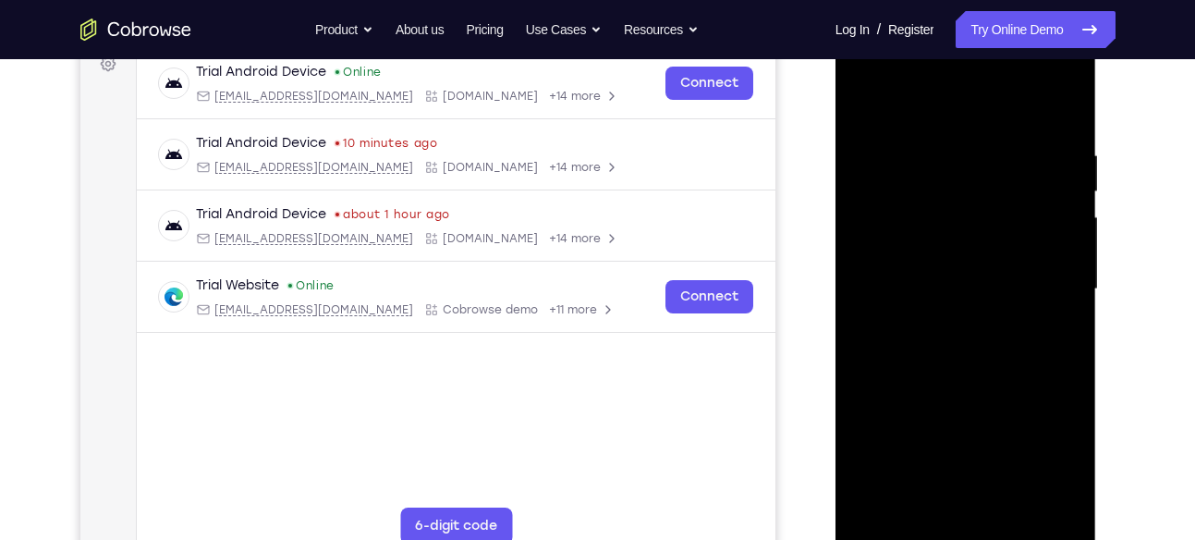
click at [1069, 163] on div at bounding box center [965, 290] width 233 height 518
click at [1060, 107] on div at bounding box center [965, 290] width 233 height 518
click at [1065, 104] on div at bounding box center [965, 290] width 233 height 518
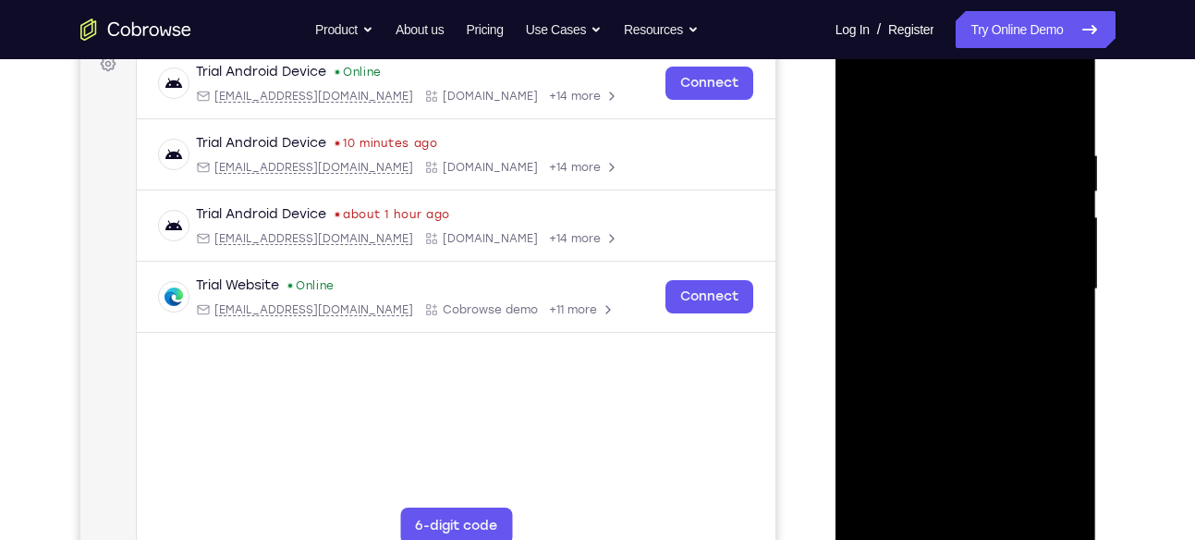
click at [876, 101] on div at bounding box center [965, 290] width 233 height 518
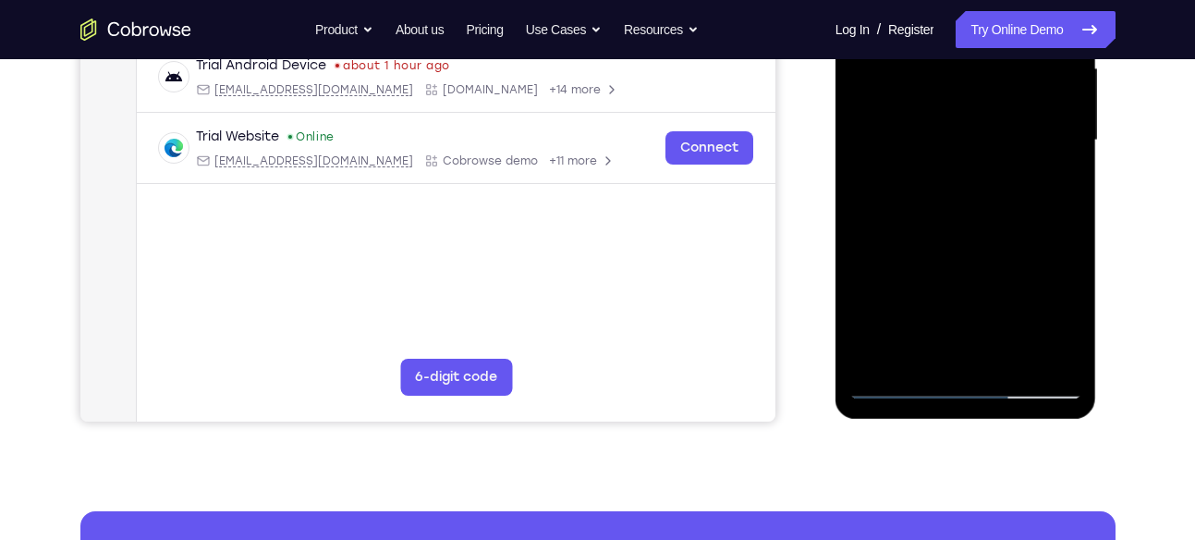
scroll to position [482, 0]
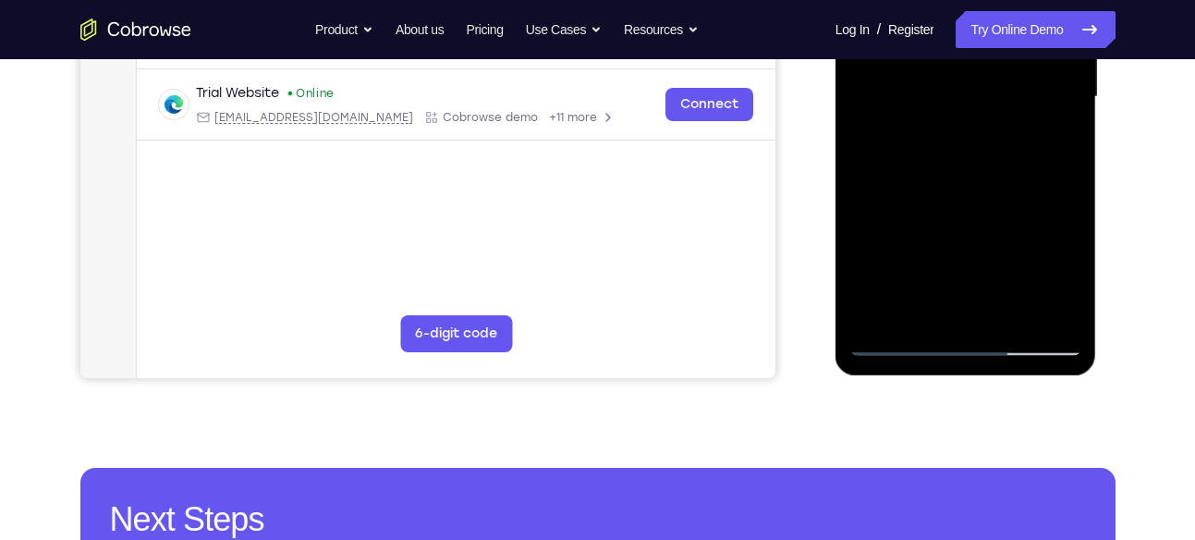
click at [1020, 312] on div at bounding box center [965, 97] width 233 height 518
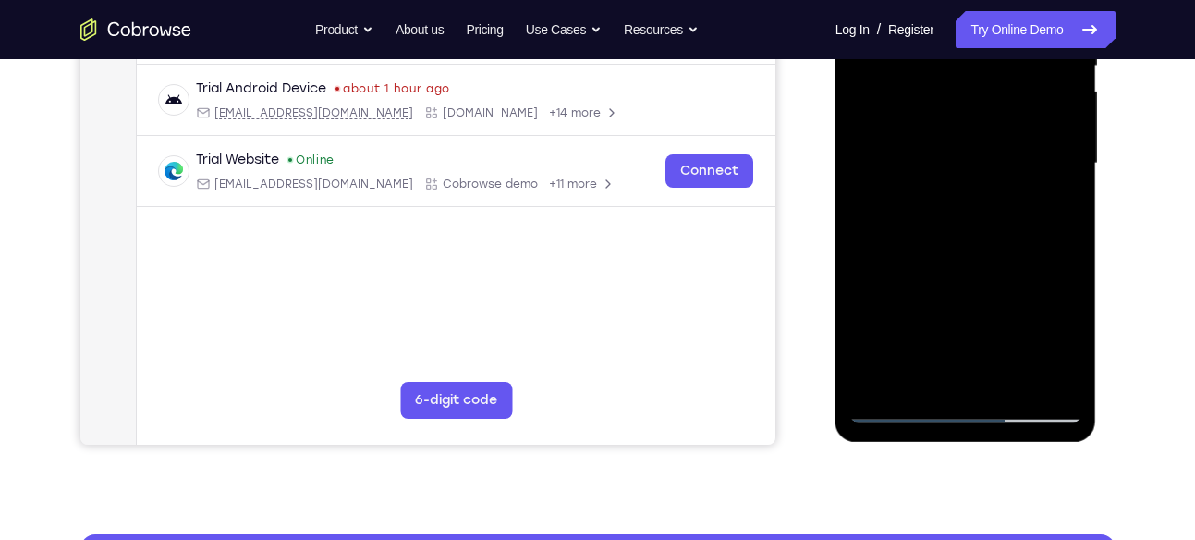
click at [989, 265] on div at bounding box center [965, 164] width 233 height 518
click at [1052, 121] on div at bounding box center [965, 164] width 233 height 518
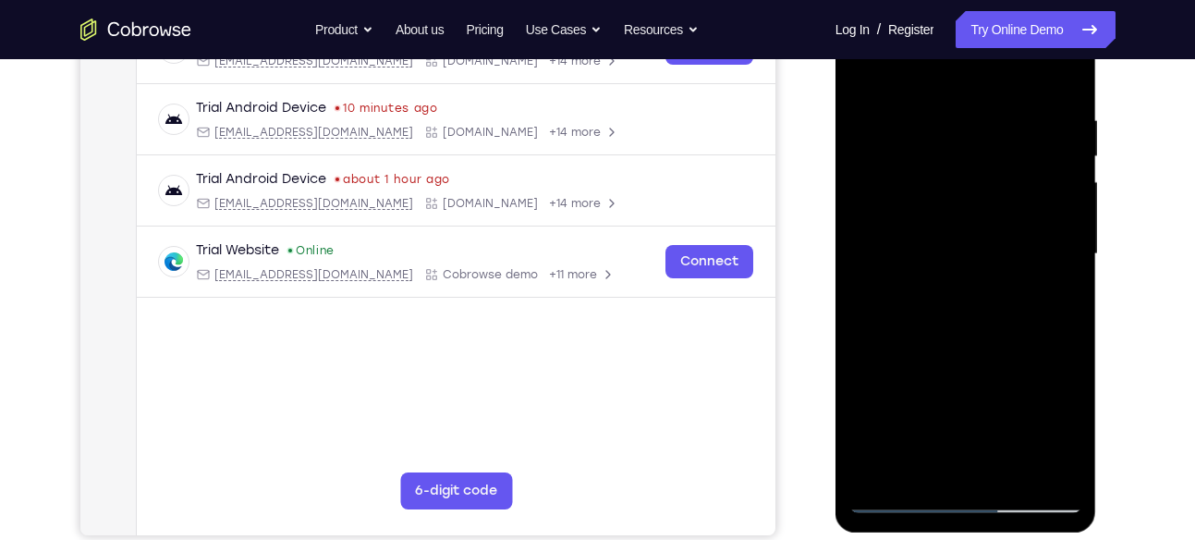
scroll to position [293, 0]
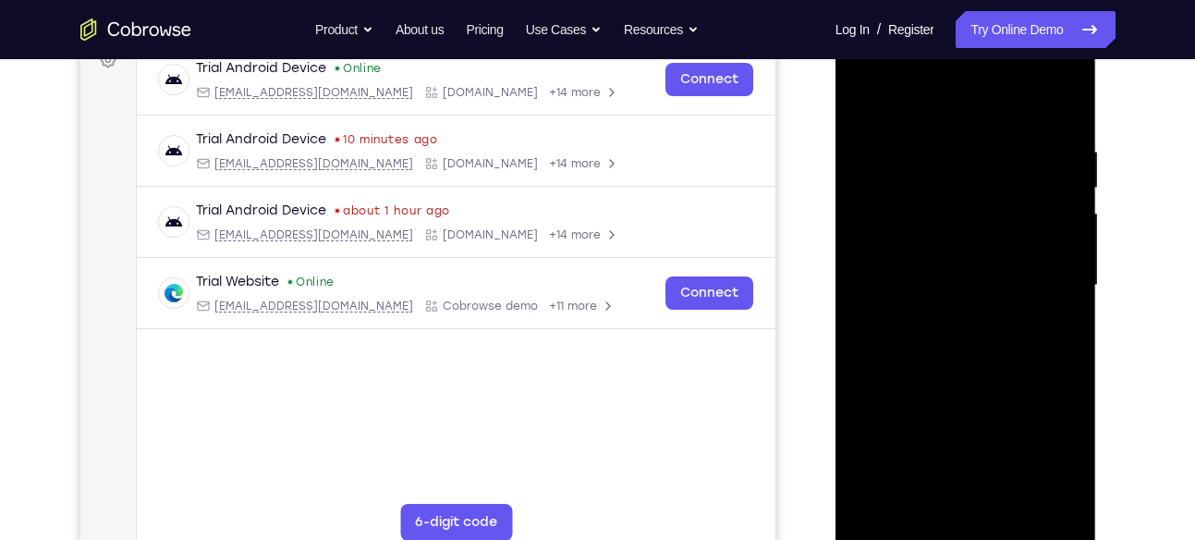
click at [1061, 136] on div at bounding box center [965, 286] width 233 height 518
click at [872, 92] on div at bounding box center [965, 286] width 233 height 518
click at [871, 94] on div at bounding box center [965, 286] width 233 height 518
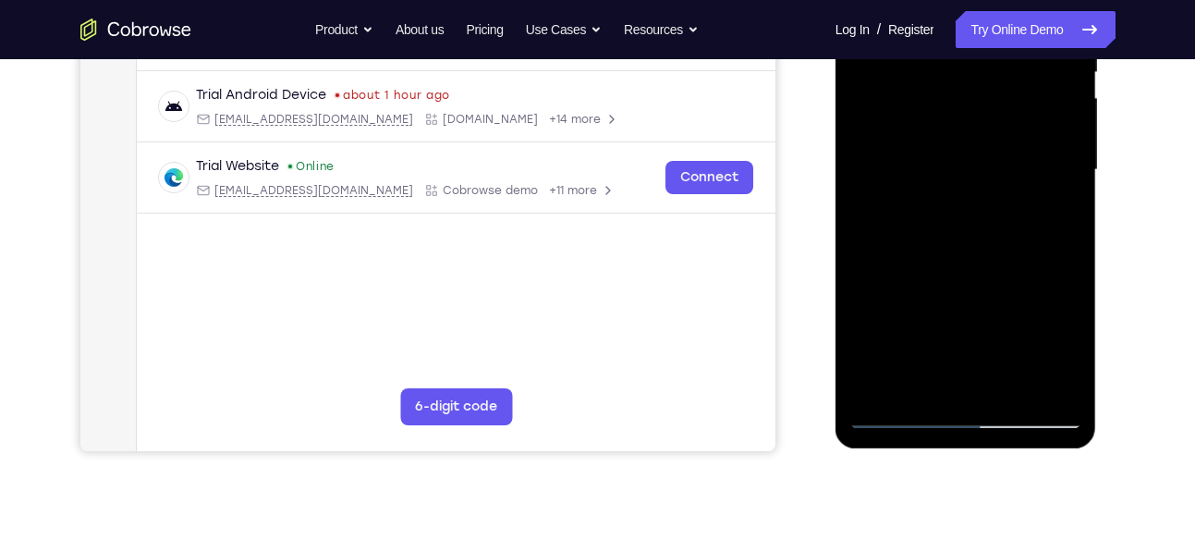
scroll to position [319, 0]
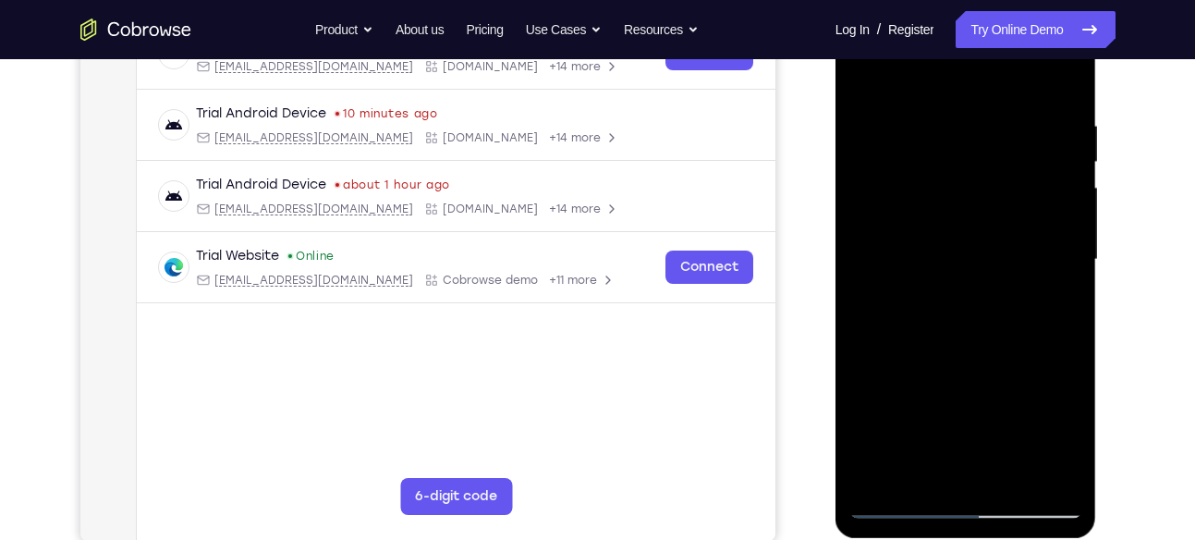
click at [867, 66] on div at bounding box center [965, 260] width 233 height 518
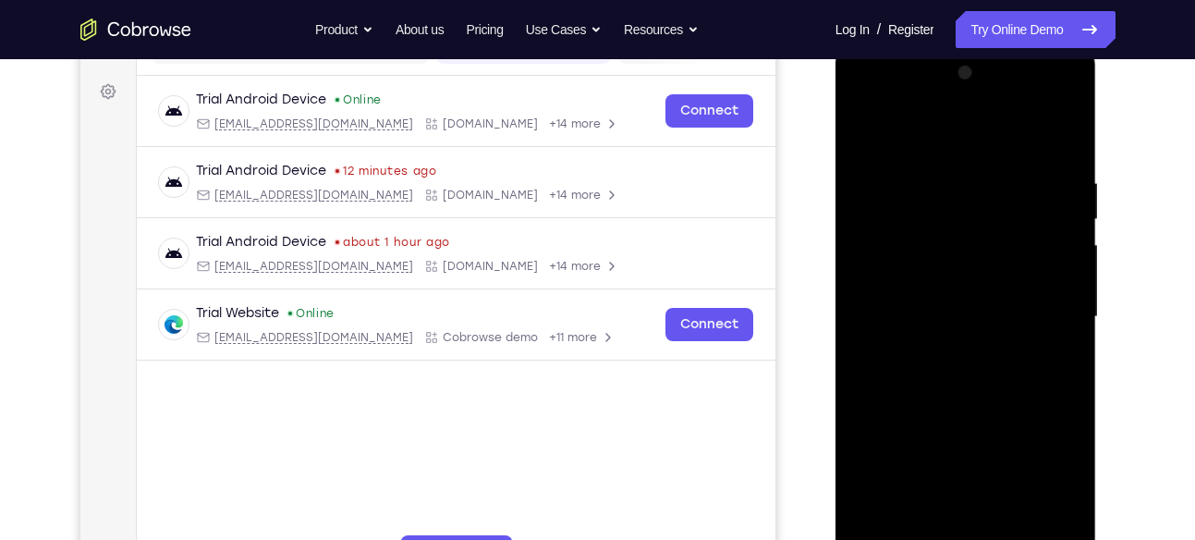
click at [1012, 531] on div at bounding box center [965, 317] width 233 height 518
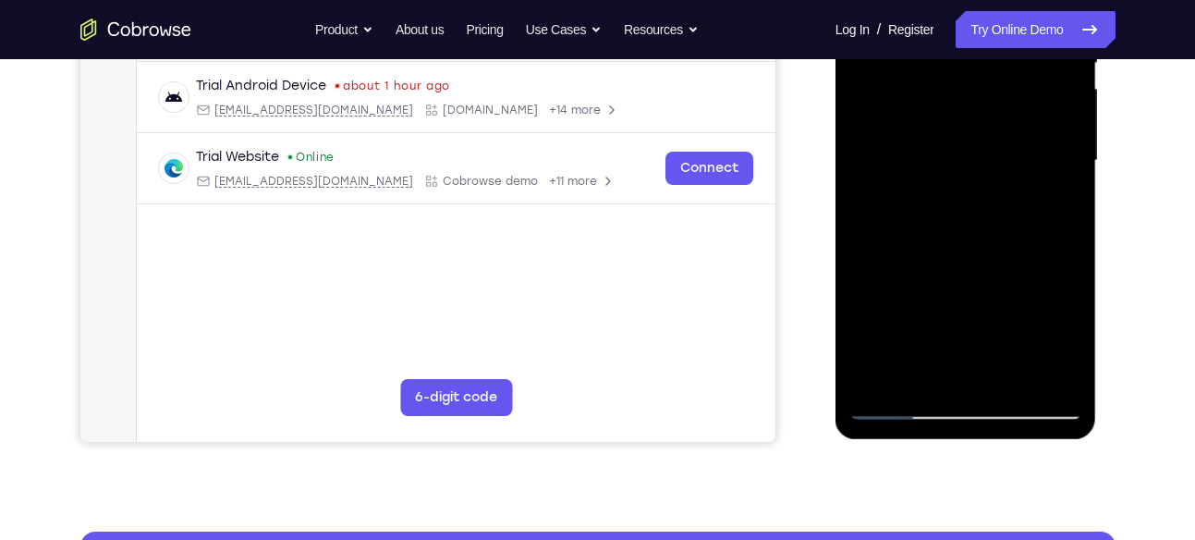
click at [1049, 271] on div at bounding box center [965, 161] width 233 height 518
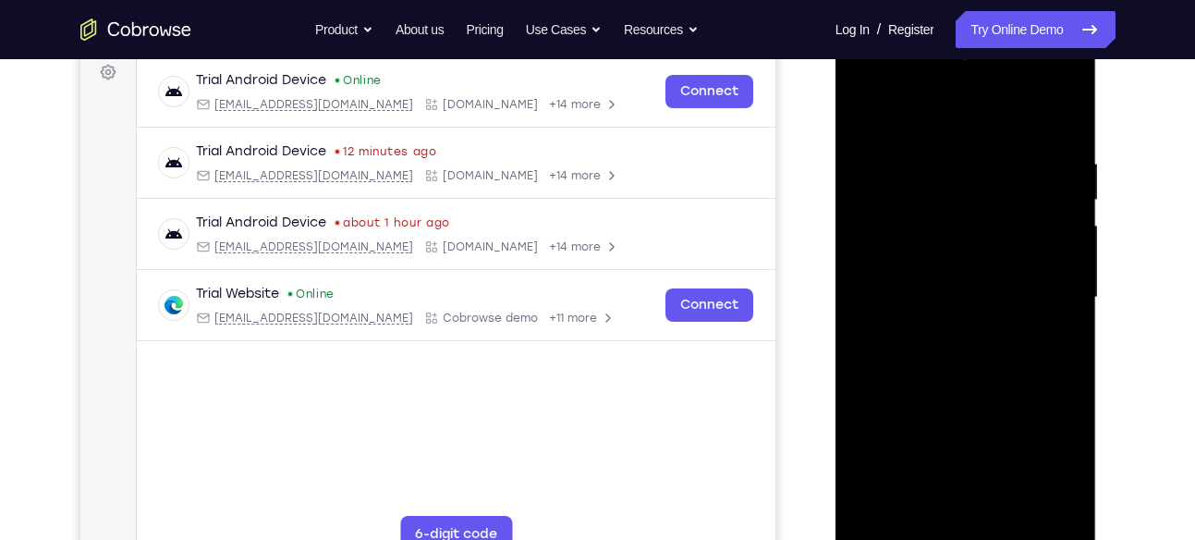
scroll to position [271, 0]
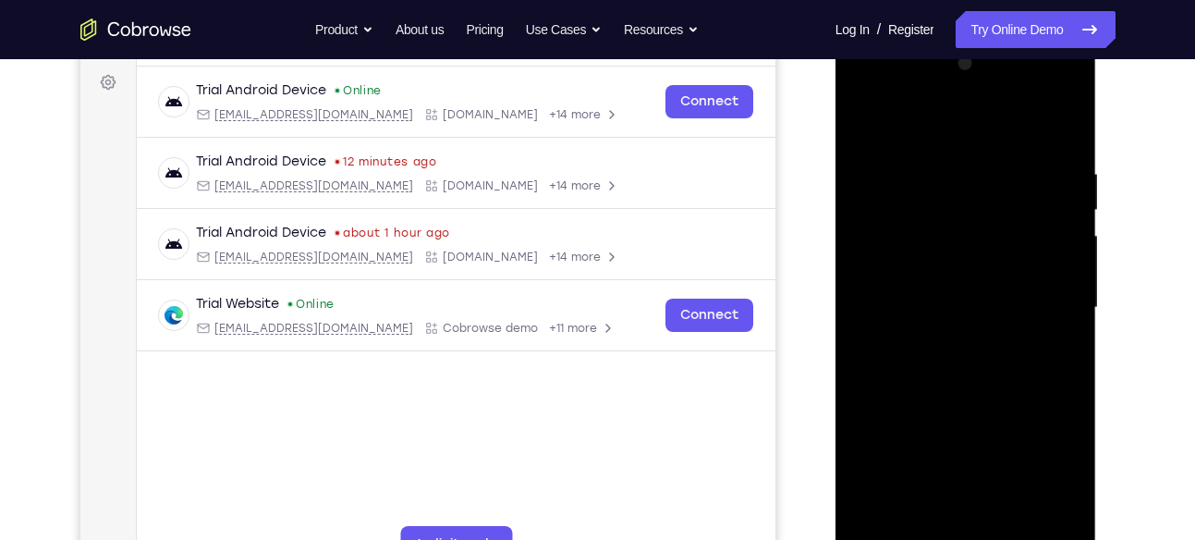
click at [868, 117] on div at bounding box center [965, 308] width 233 height 518
drag, startPoint x: 912, startPoint y: 137, endPoint x: 894, endPoint y: 353, distance: 217.1
click at [894, 353] on div at bounding box center [965, 308] width 233 height 518
drag, startPoint x: 921, startPoint y: 214, endPoint x: 920, endPoint y: 404, distance: 190.4
click at [920, 404] on div at bounding box center [965, 308] width 233 height 518
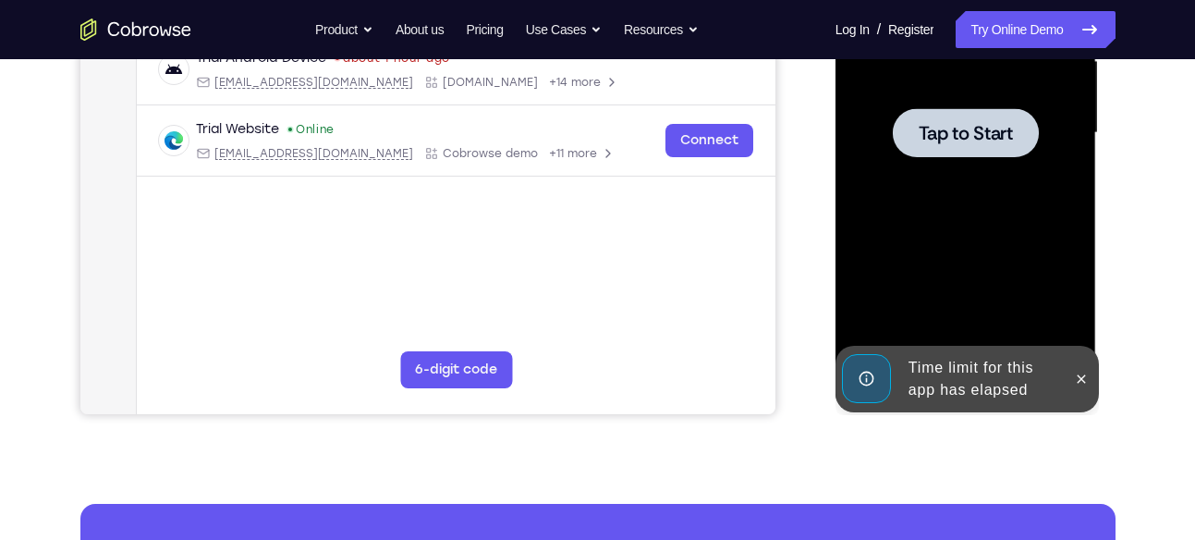
scroll to position [459, 0]
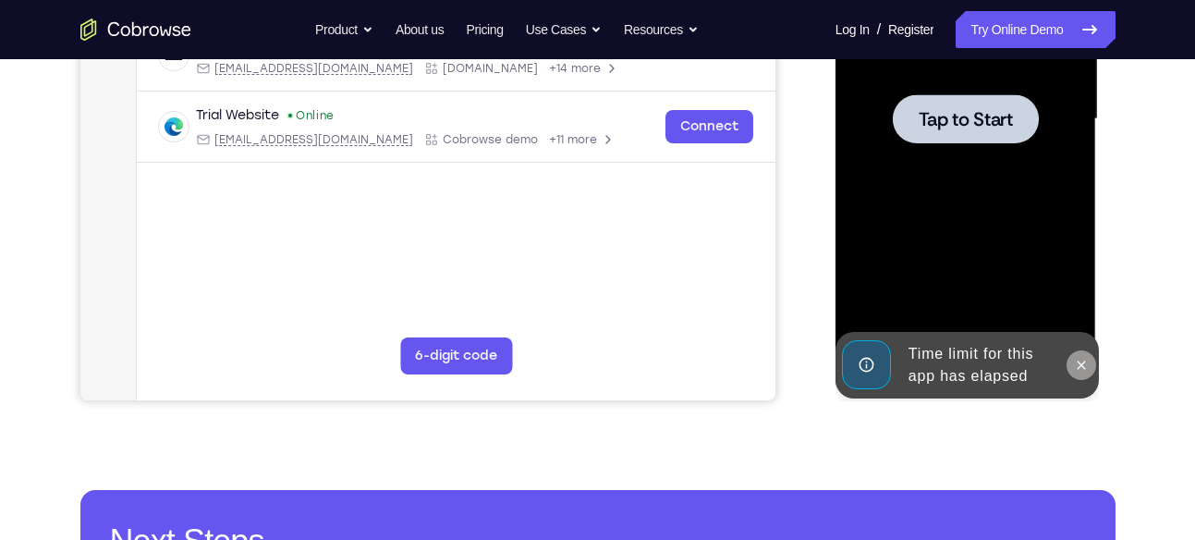
click at [1076, 363] on icon at bounding box center [1081, 365] width 15 height 15
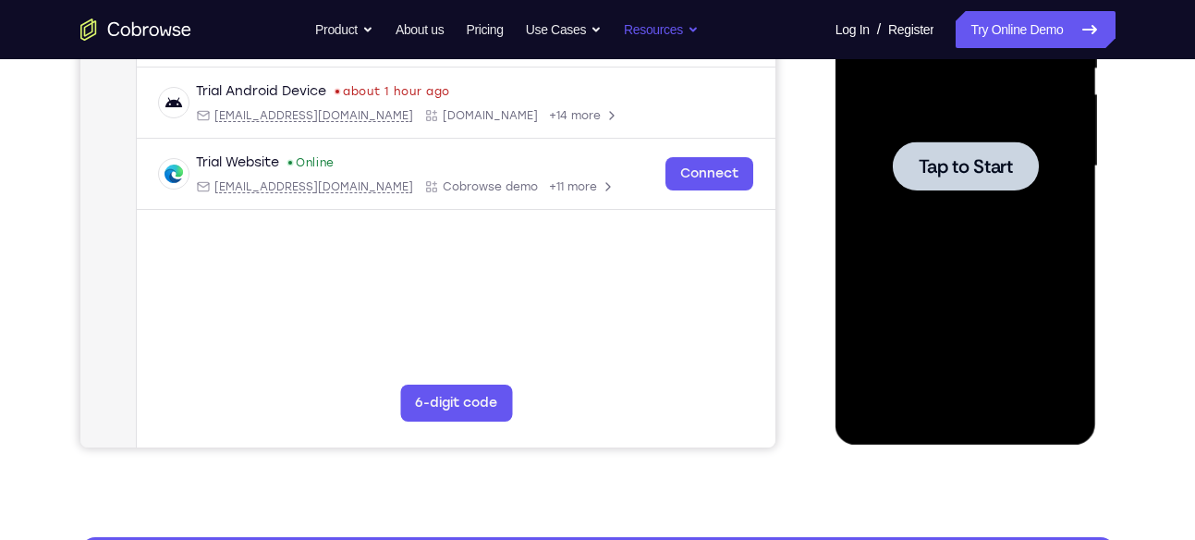
scroll to position [409, 0]
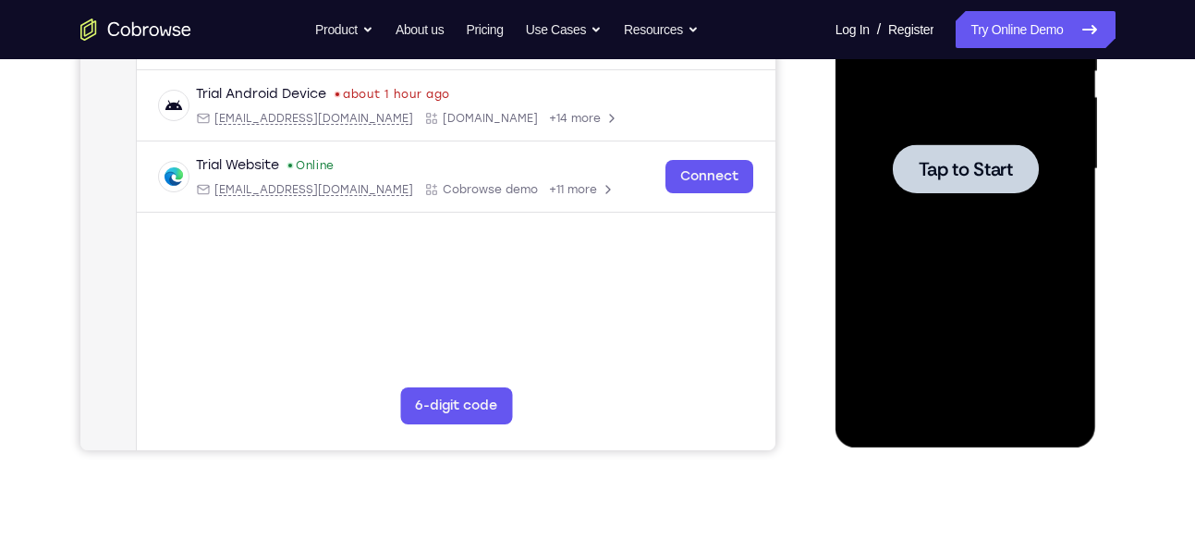
click at [902, 183] on div at bounding box center [966, 168] width 146 height 49
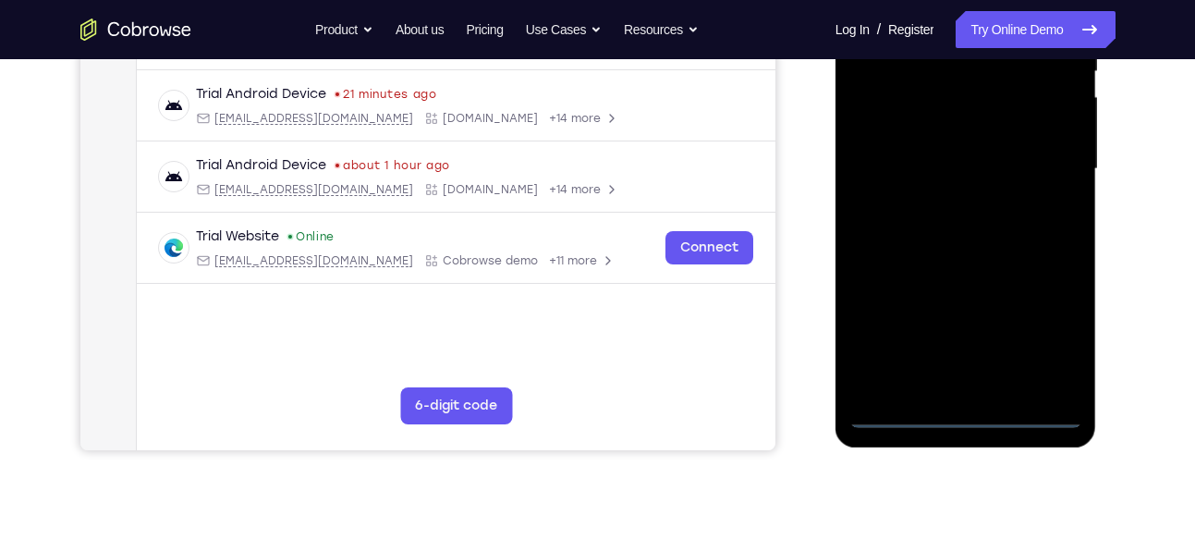
click at [961, 409] on div at bounding box center [965, 169] width 233 height 518
click at [1048, 336] on div at bounding box center [965, 169] width 233 height 518
click at [958, 413] on div at bounding box center [965, 169] width 233 height 518
click at [1036, 341] on div at bounding box center [965, 169] width 233 height 518
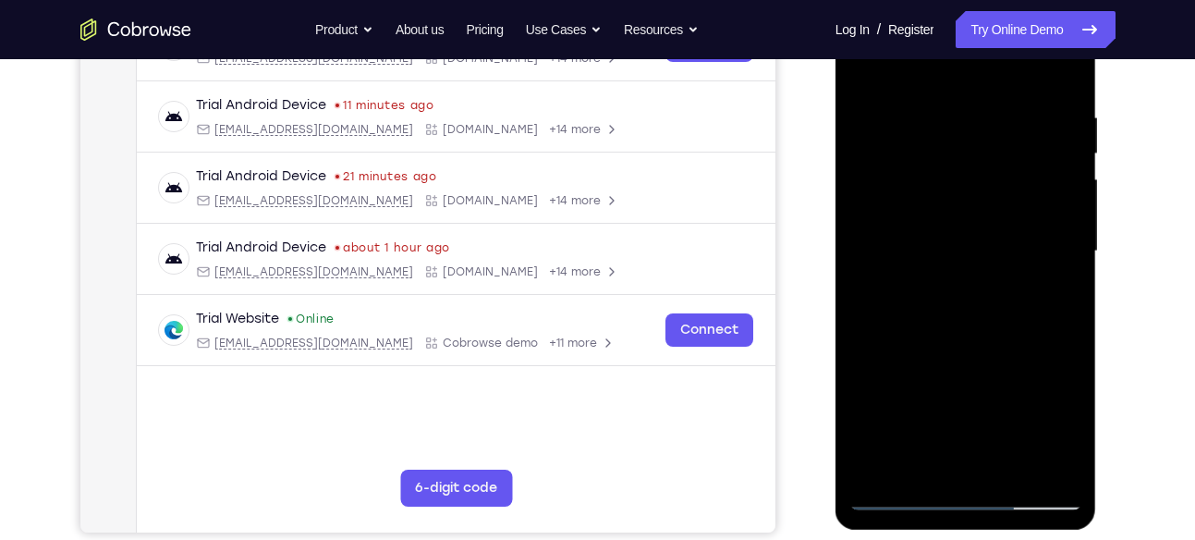
scroll to position [286, 0]
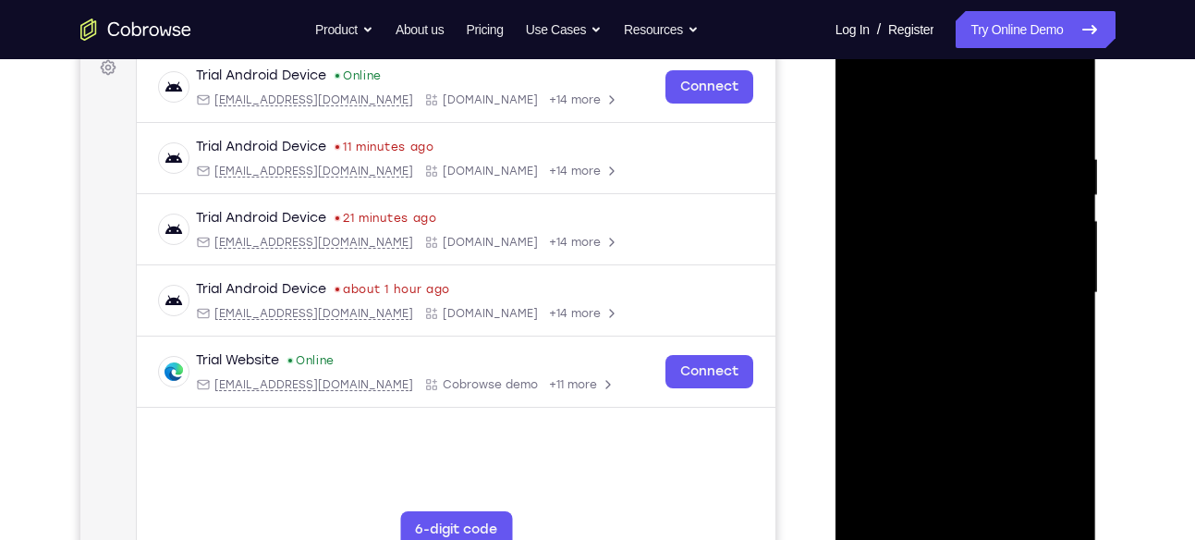
click at [874, 78] on div at bounding box center [965, 293] width 233 height 518
click at [1047, 287] on div at bounding box center [965, 293] width 233 height 518
click at [940, 325] on div at bounding box center [965, 293] width 233 height 518
click at [936, 282] on div at bounding box center [965, 293] width 233 height 518
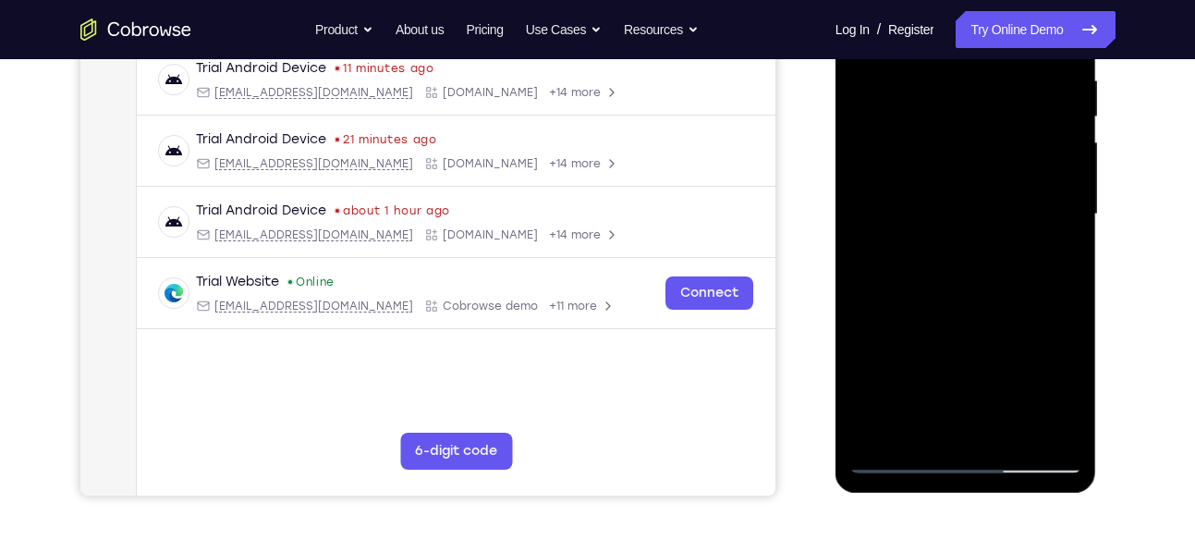
scroll to position [365, 0]
click at [968, 361] on div at bounding box center [965, 214] width 233 height 518
click at [945, 170] on div at bounding box center [965, 214] width 233 height 518
click at [945, 213] on div at bounding box center [965, 214] width 233 height 518
click at [1001, 268] on div at bounding box center [965, 214] width 233 height 518
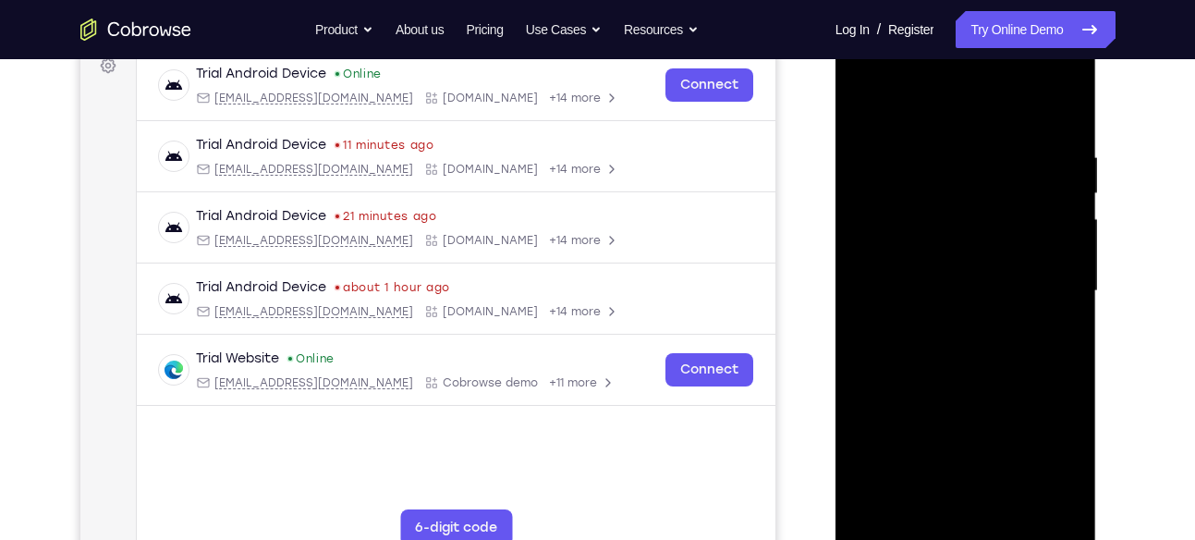
scroll to position [285, 0]
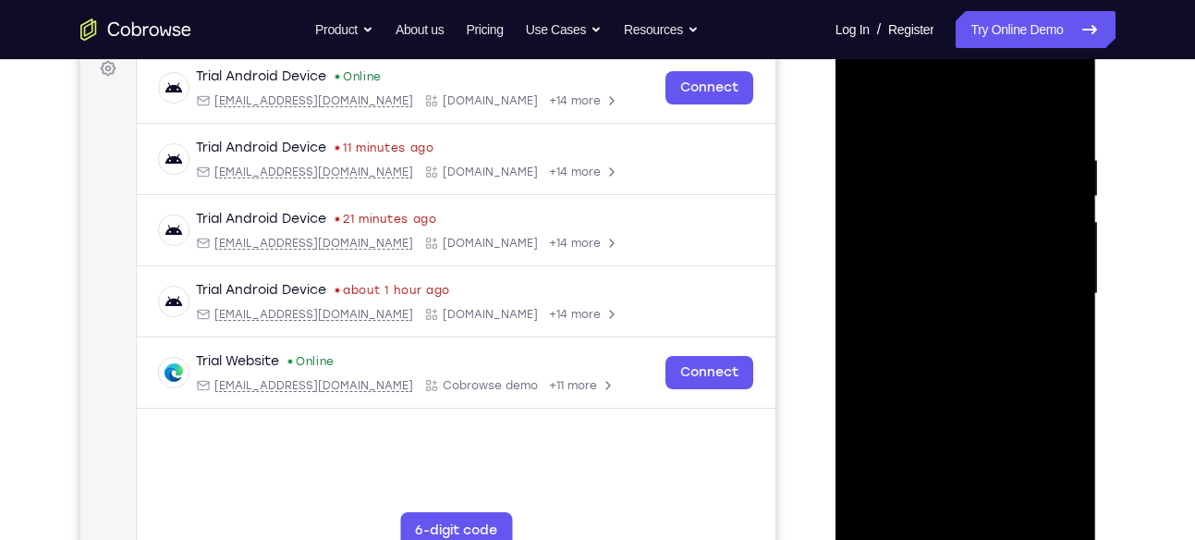
click at [1057, 113] on div at bounding box center [965, 294] width 233 height 518
click at [1069, 104] on div at bounding box center [965, 294] width 233 height 518
click at [861, 101] on div at bounding box center [965, 294] width 233 height 518
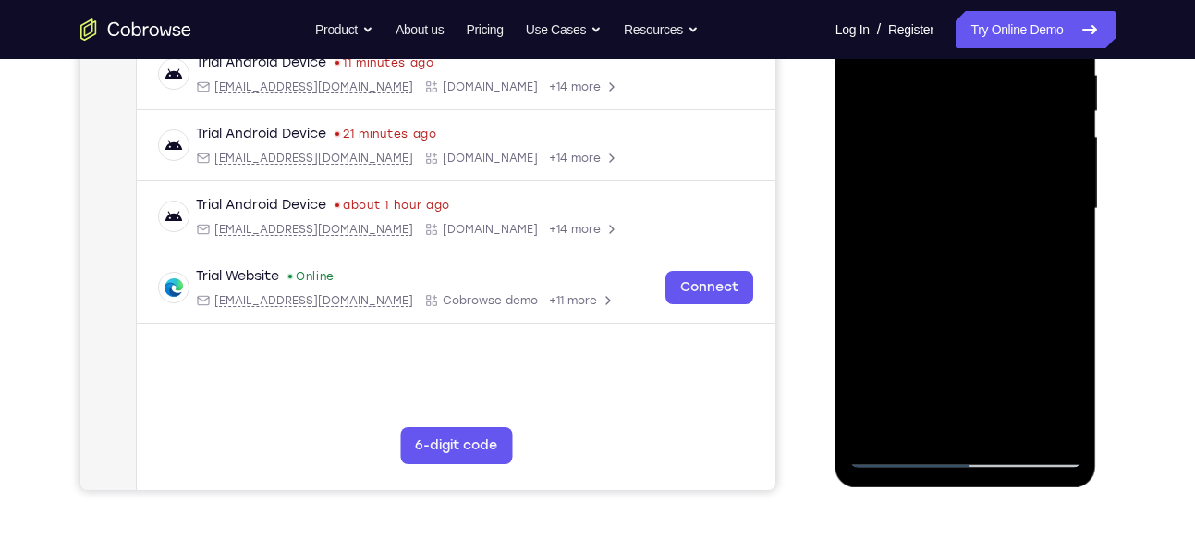
scroll to position [373, 0]
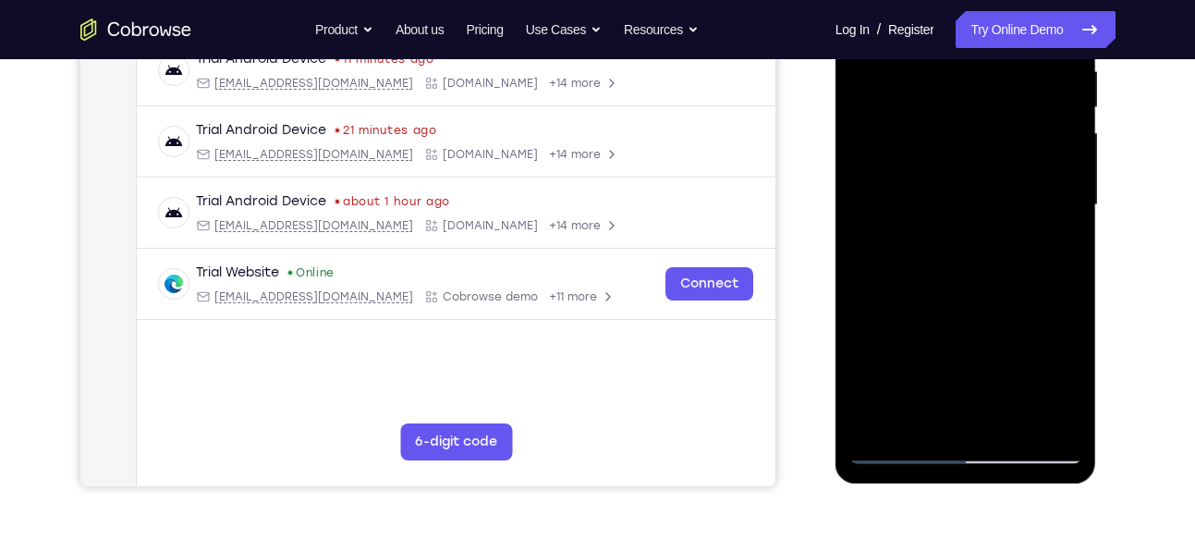
click at [1012, 422] on div at bounding box center [965, 205] width 233 height 518
click at [971, 306] on div at bounding box center [965, 205] width 233 height 518
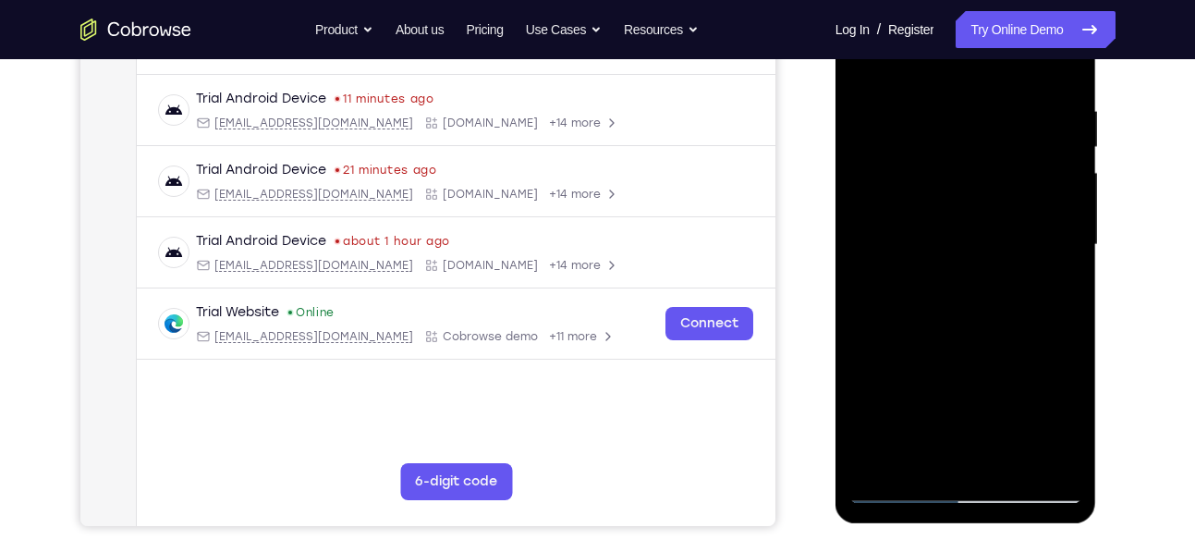
scroll to position [305, 0]
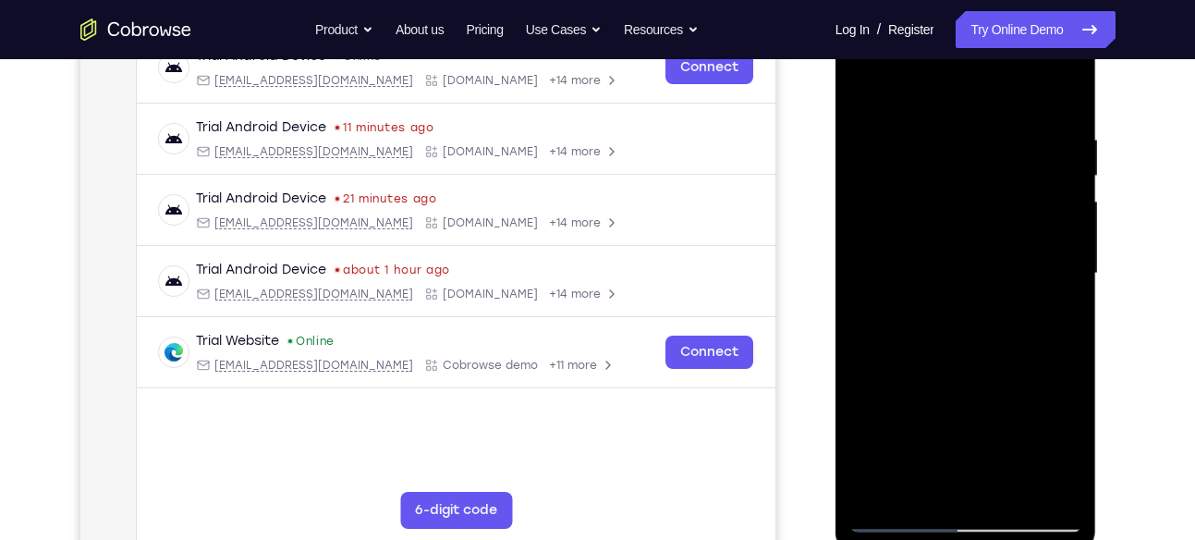
click at [874, 85] on div at bounding box center [965, 274] width 233 height 518
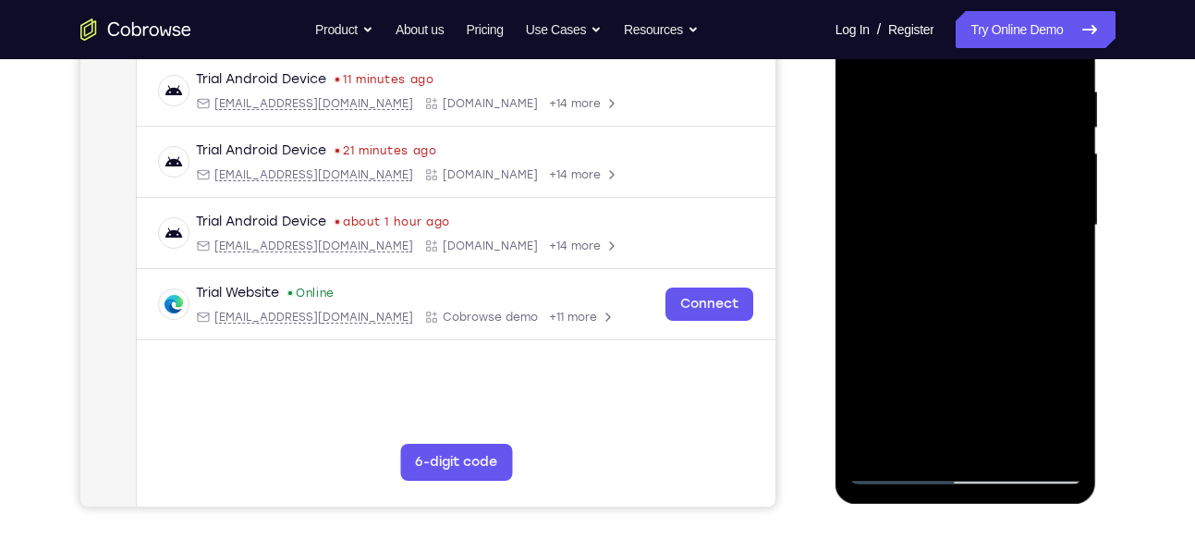
scroll to position [494, 0]
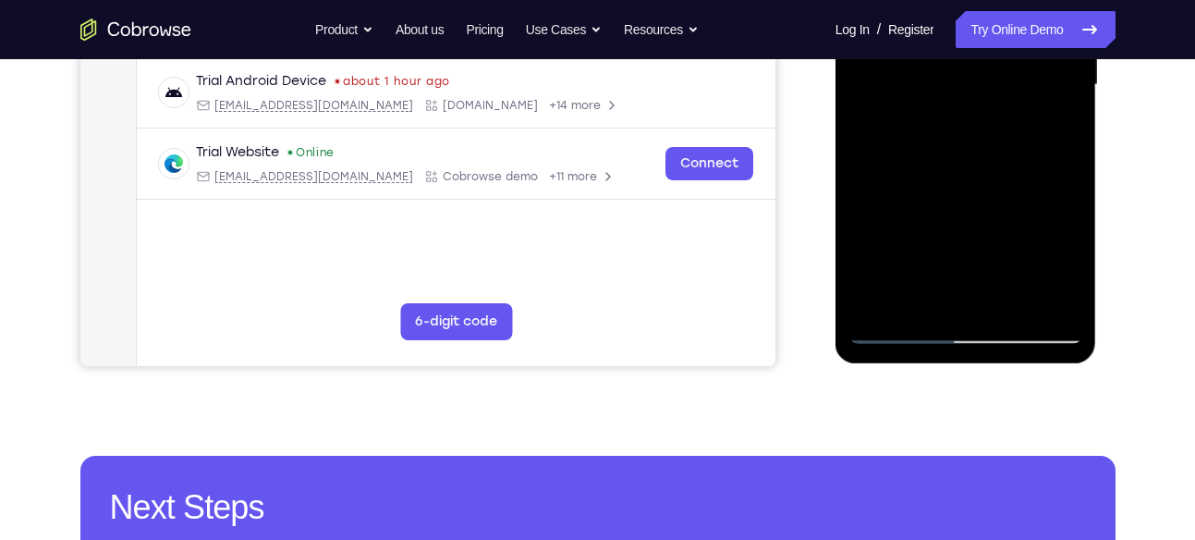
click at [1050, 305] on div at bounding box center [965, 85] width 233 height 518
click at [1012, 303] on div at bounding box center [965, 85] width 233 height 518
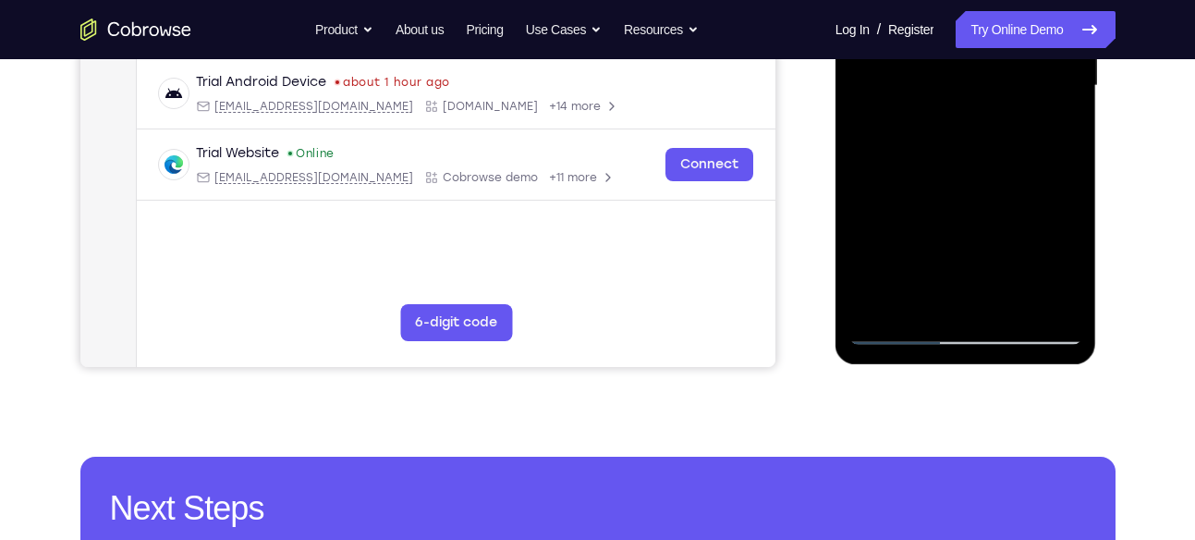
click at [1012, 304] on div at bounding box center [965, 86] width 233 height 518
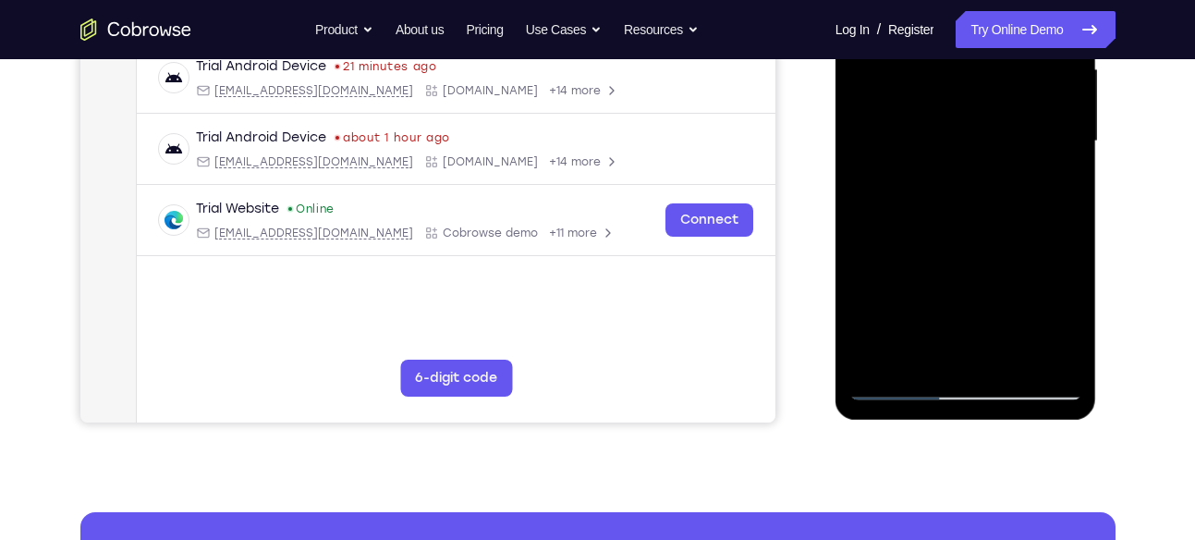
drag, startPoint x: 1005, startPoint y: 360, endPoint x: 1619, endPoint y: -49, distance: 738.6
click at [1005, 360] on div at bounding box center [965, 142] width 233 height 518
click at [1012, 362] on div at bounding box center [965, 142] width 233 height 518
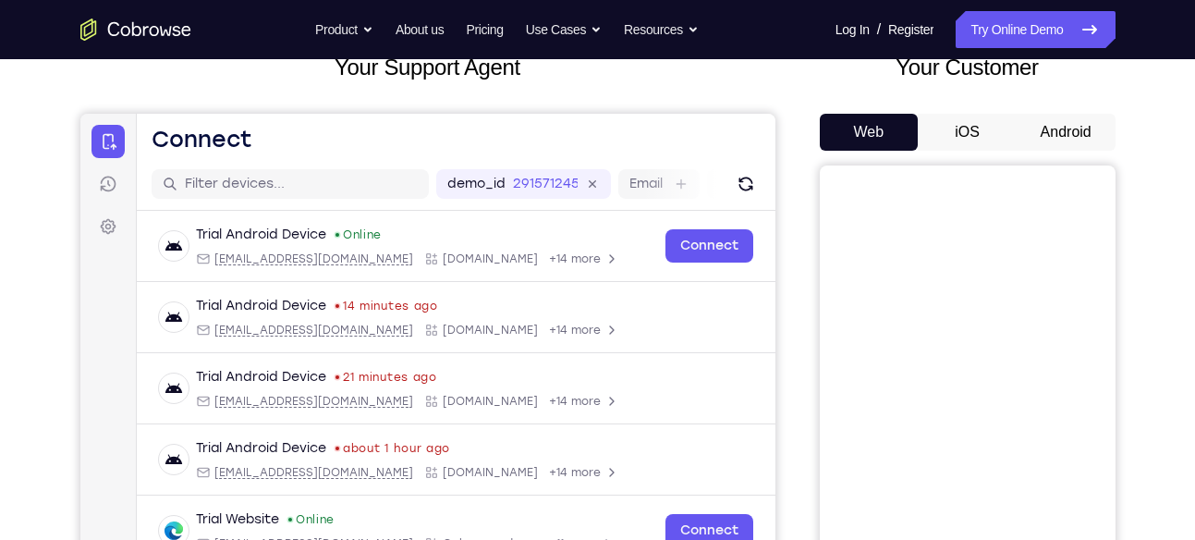
click at [935, 130] on button "iOS" at bounding box center [967, 132] width 99 height 37
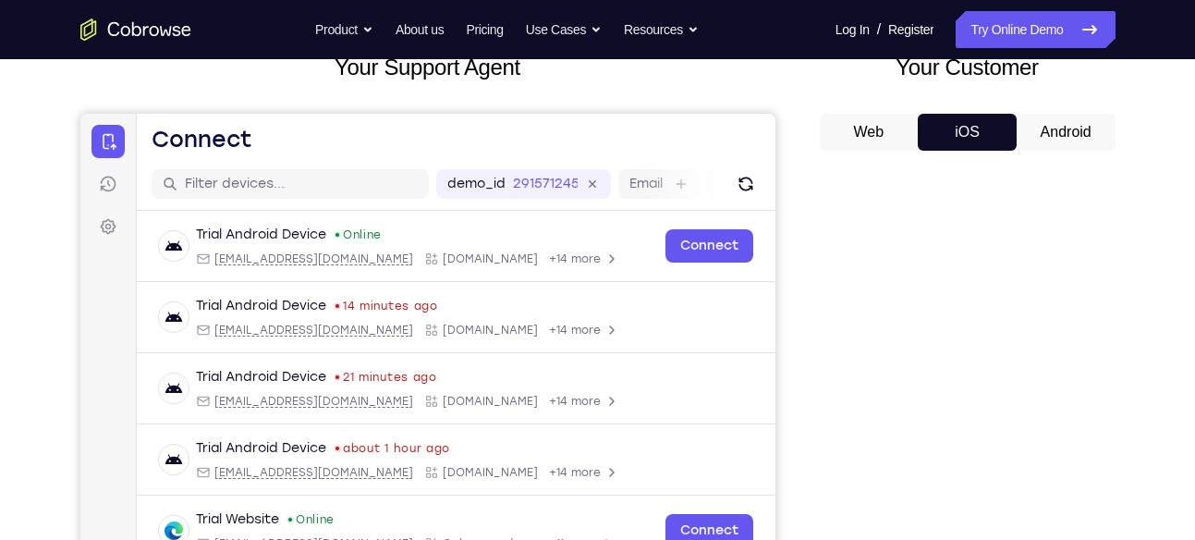
click at [1070, 125] on button "Android" at bounding box center [1066, 132] width 99 height 37
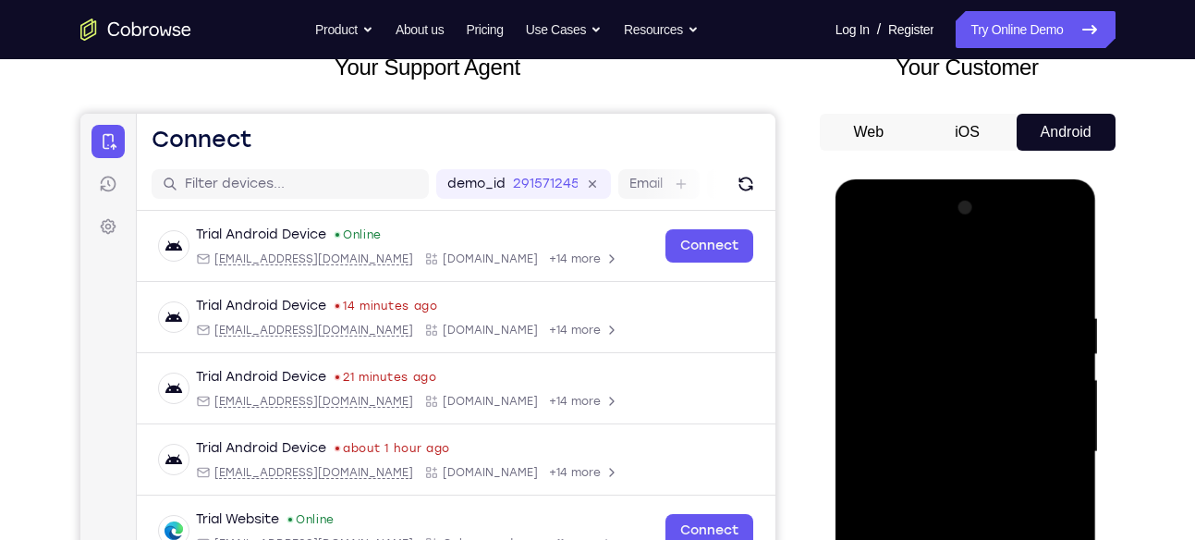
click at [964, 539] on div at bounding box center [965, 452] width 233 height 518
drag, startPoint x: 964, startPoint y: 696, endPoint x: 1560, endPoint y: 187, distance: 784.1
click at [964, 539] on div at bounding box center [965, 452] width 233 height 518
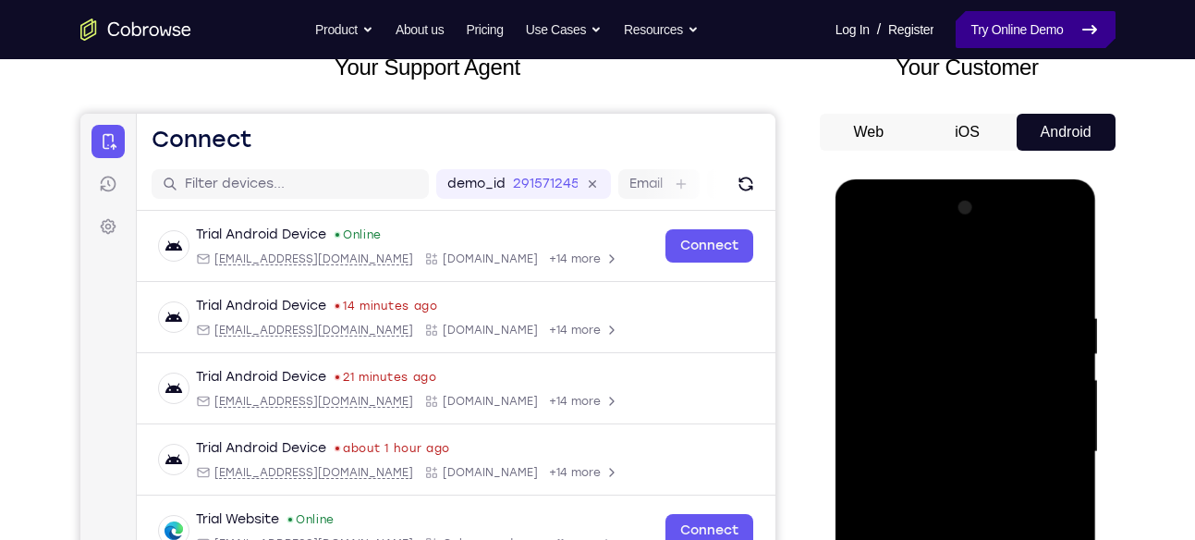
click at [1017, 35] on link "Try Online Demo" at bounding box center [1035, 29] width 159 height 37
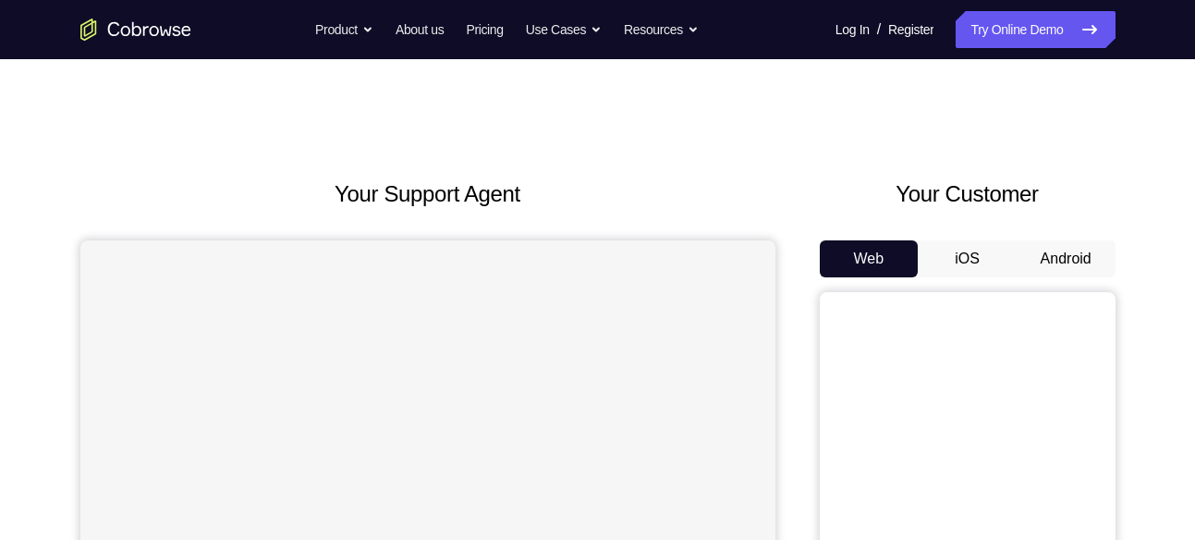
click at [1032, 253] on button "Android" at bounding box center [1066, 258] width 99 height 37
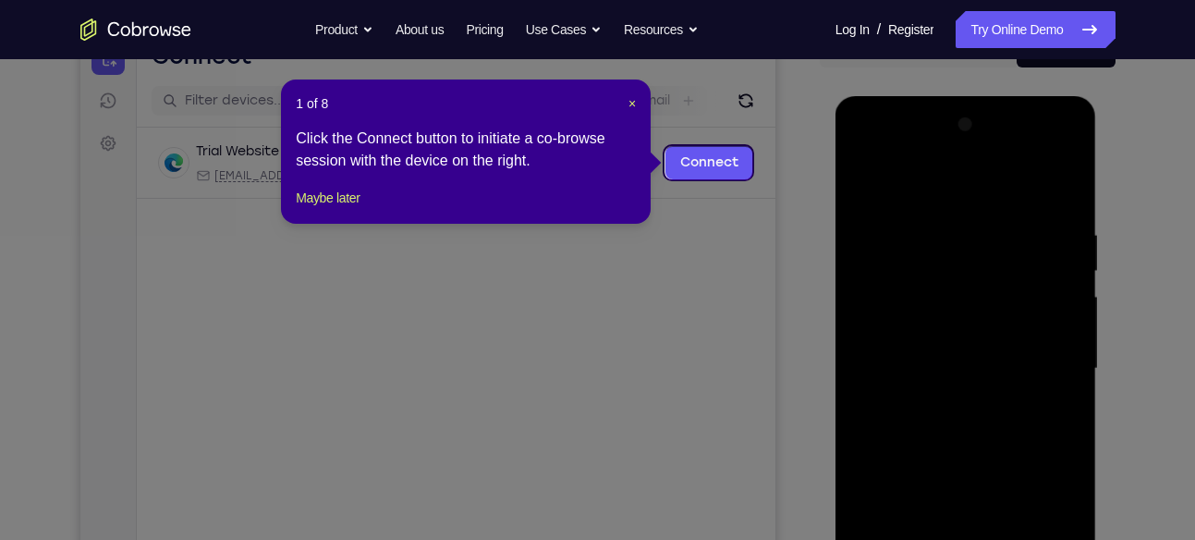
scroll to position [209, 0]
click at [632, 97] on span "×" at bounding box center [632, 104] width 7 height 15
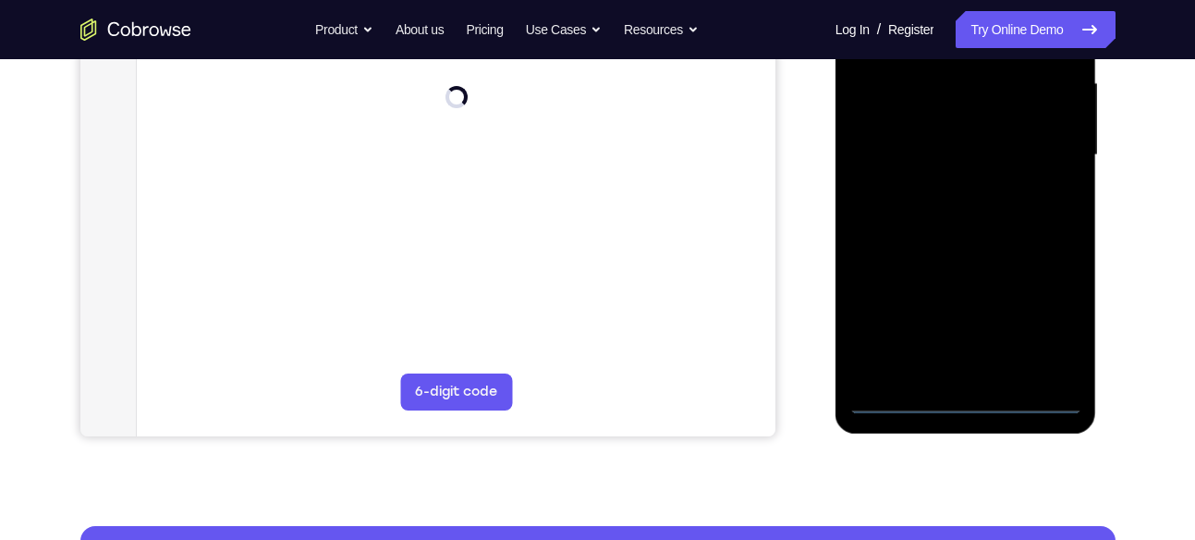
scroll to position [424, 0]
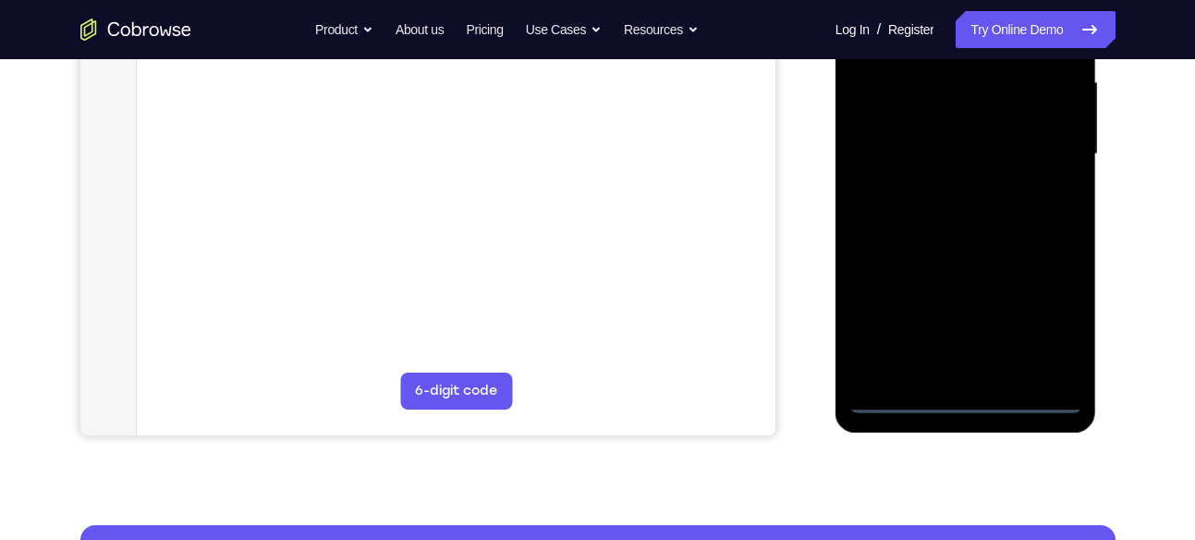
click at [968, 396] on div at bounding box center [965, 155] width 233 height 518
click at [1045, 312] on div at bounding box center [965, 155] width 233 height 518
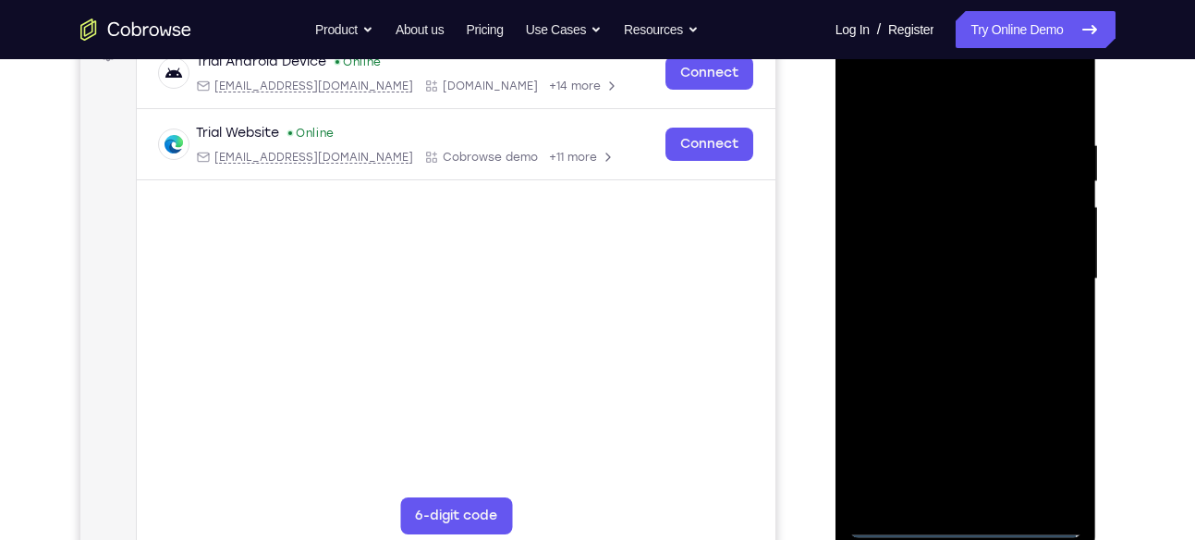
scroll to position [299, 0]
click at [883, 67] on div at bounding box center [965, 280] width 233 height 518
click at [1038, 277] on div at bounding box center [965, 280] width 233 height 518
click at [945, 312] on div at bounding box center [965, 280] width 233 height 518
click at [966, 253] on div at bounding box center [965, 280] width 233 height 518
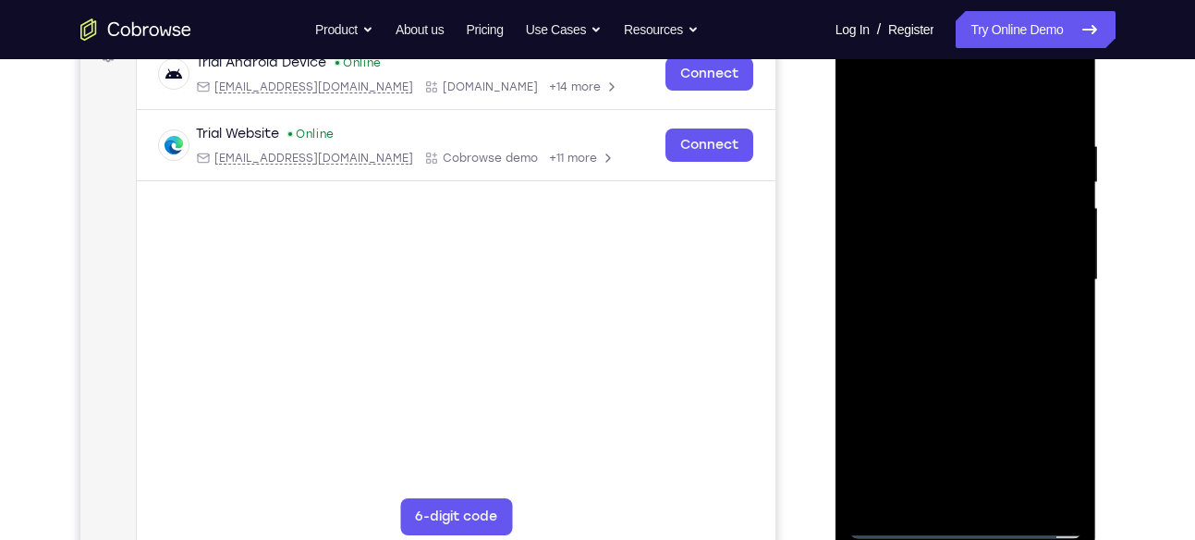
click at [967, 424] on div at bounding box center [965, 280] width 233 height 518
click at [922, 250] on div at bounding box center [965, 280] width 233 height 518
click at [924, 275] on div at bounding box center [965, 280] width 233 height 518
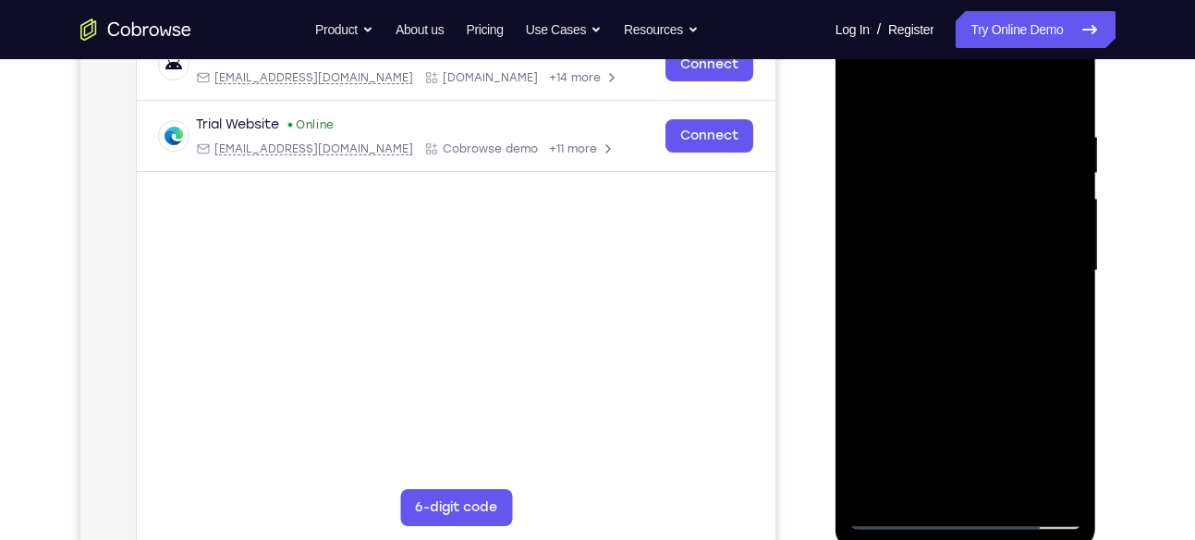
scroll to position [309, 0]
click at [1070, 102] on div at bounding box center [965, 270] width 233 height 518
click at [940, 117] on div at bounding box center [965, 270] width 233 height 518
click at [1059, 93] on div at bounding box center [965, 270] width 233 height 518
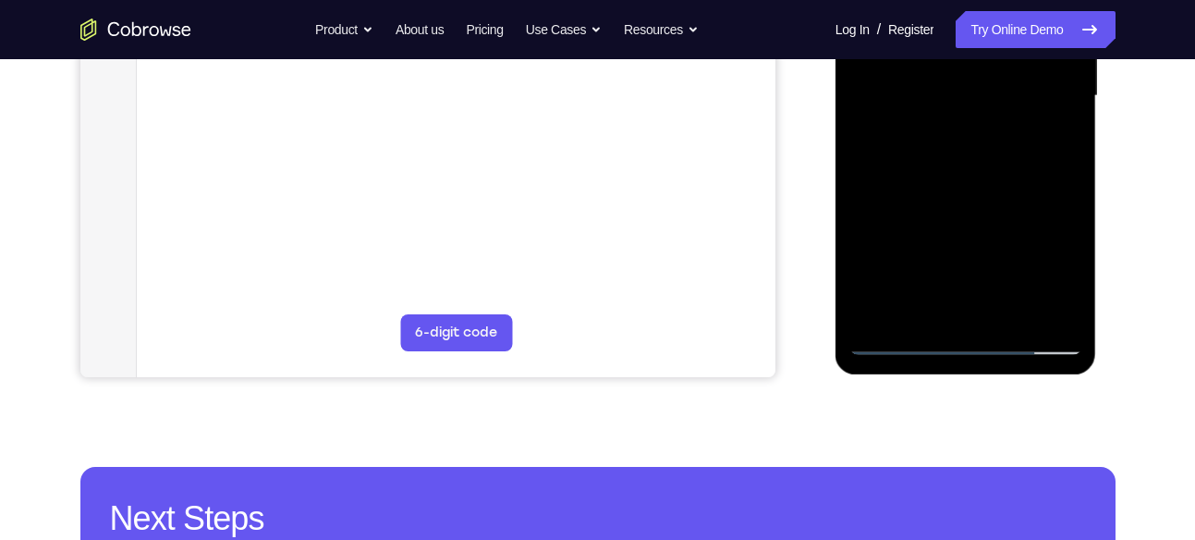
scroll to position [483, 0]
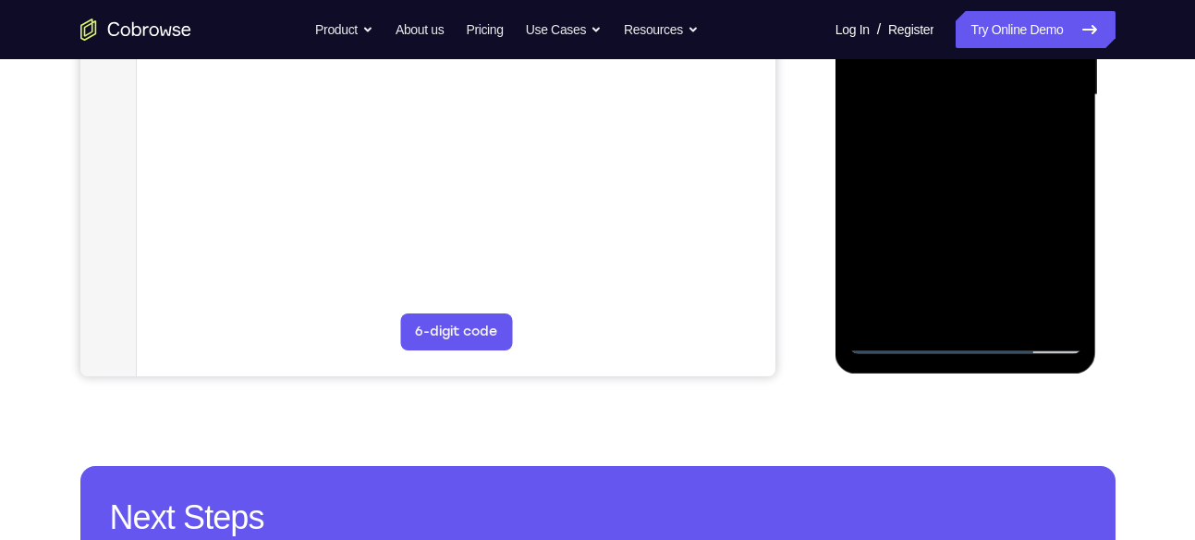
click at [1054, 315] on div at bounding box center [965, 95] width 233 height 518
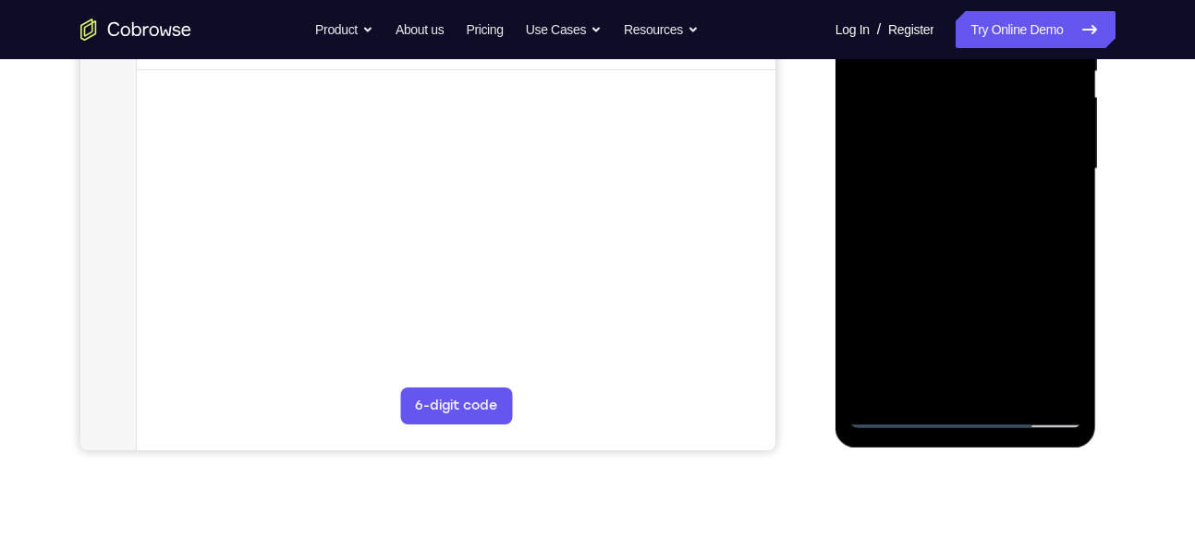
scroll to position [407, 0]
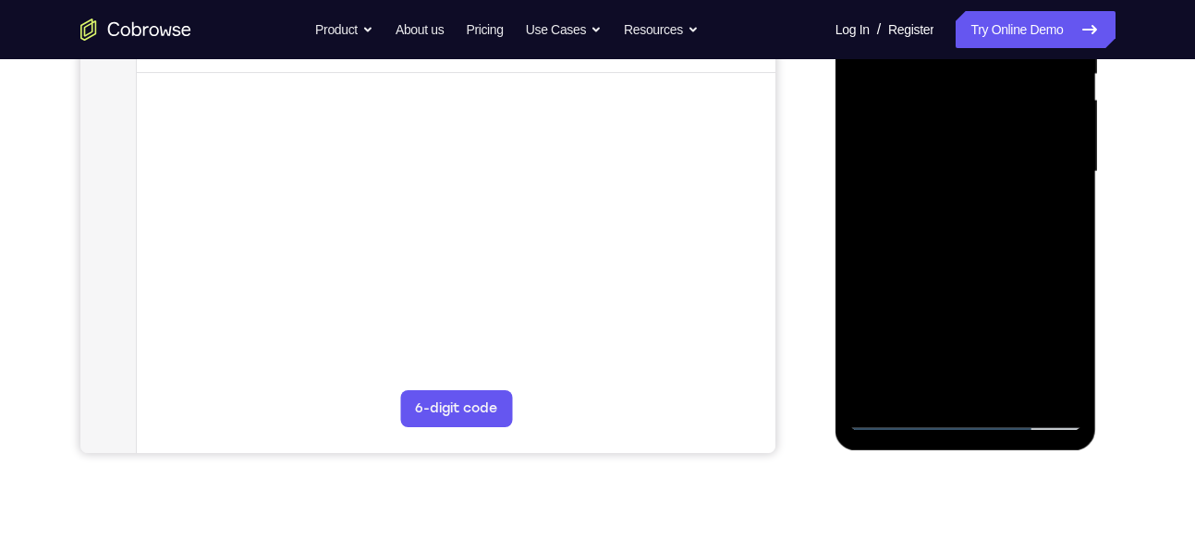
click at [1008, 385] on div at bounding box center [965, 172] width 233 height 518
click at [980, 274] on div at bounding box center [965, 172] width 233 height 518
click at [935, 333] on div at bounding box center [965, 172] width 233 height 518
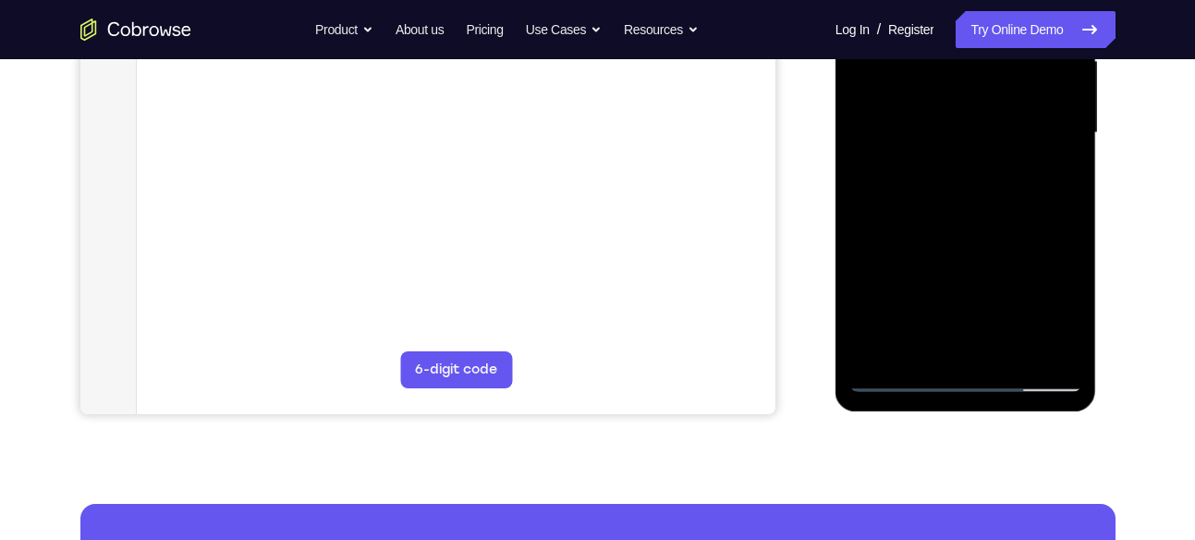
drag, startPoint x: 935, startPoint y: 294, endPoint x: 918, endPoint y: 345, distance: 53.5
click at [918, 345] on div at bounding box center [965, 133] width 233 height 518
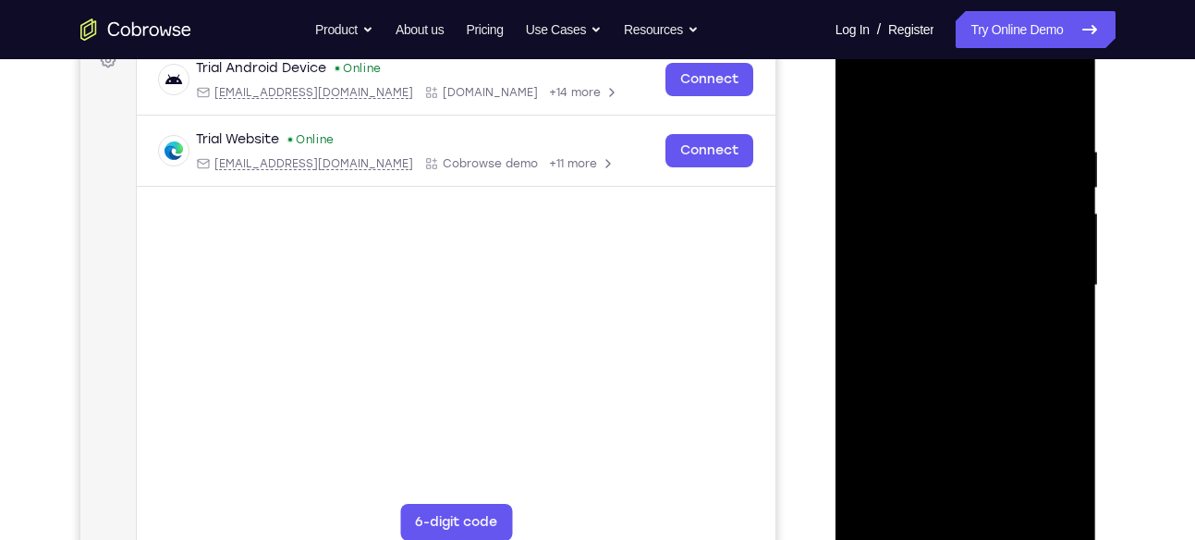
scroll to position [290, 0]
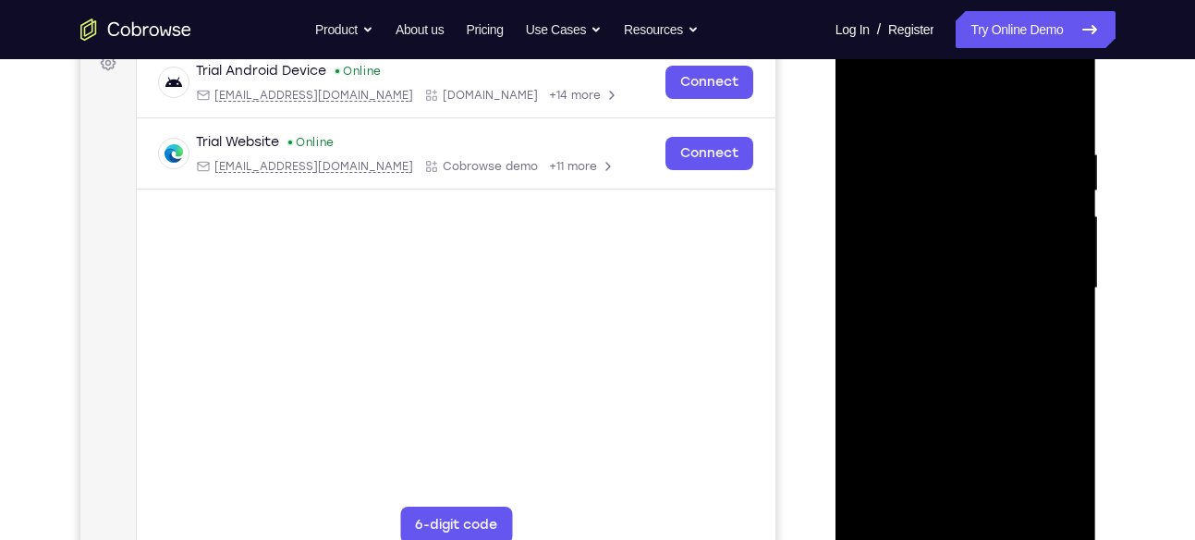
drag, startPoint x: 980, startPoint y: 174, endPoint x: 964, endPoint y: 327, distance: 154.2
click at [964, 327] on div at bounding box center [965, 289] width 233 height 518
drag, startPoint x: 1024, startPoint y: 194, endPoint x: 1006, endPoint y: 304, distance: 111.5
click at [1006, 304] on div at bounding box center [965, 289] width 233 height 518
drag, startPoint x: 984, startPoint y: 173, endPoint x: 988, endPoint y: 304, distance: 131.3
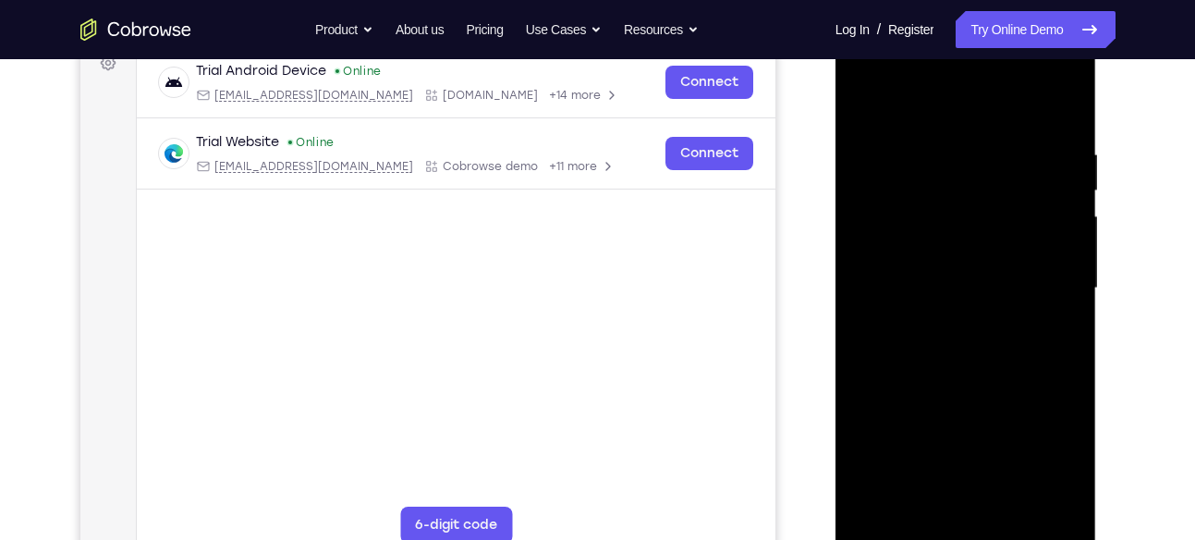
click at [988, 304] on div at bounding box center [965, 289] width 233 height 518
drag, startPoint x: 979, startPoint y: 195, endPoint x: 975, endPoint y: 313, distance: 118.4
click at [975, 313] on div at bounding box center [965, 289] width 233 height 518
drag, startPoint x: 991, startPoint y: 189, endPoint x: 971, endPoint y: 332, distance: 144.6
click at [971, 332] on div at bounding box center [965, 289] width 233 height 518
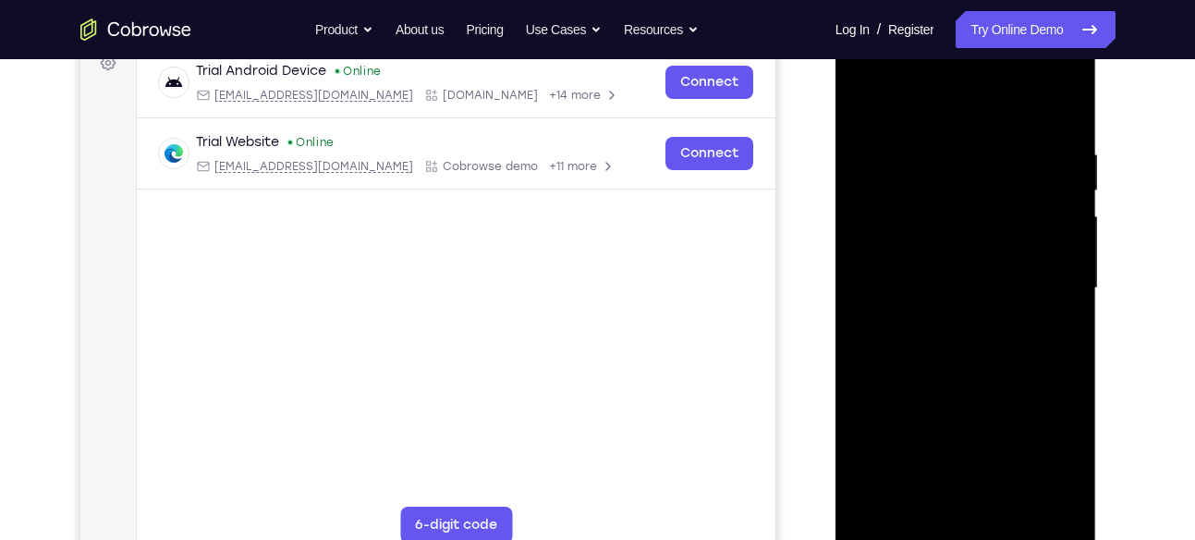
drag, startPoint x: 1001, startPoint y: 175, endPoint x: 984, endPoint y: 330, distance: 156.3
click at [984, 330] on div at bounding box center [965, 289] width 233 height 518
drag, startPoint x: 980, startPoint y: 199, endPoint x: 995, endPoint y: 309, distance: 111.0
click at [995, 309] on div at bounding box center [965, 289] width 233 height 518
click at [854, 200] on div at bounding box center [965, 289] width 233 height 518
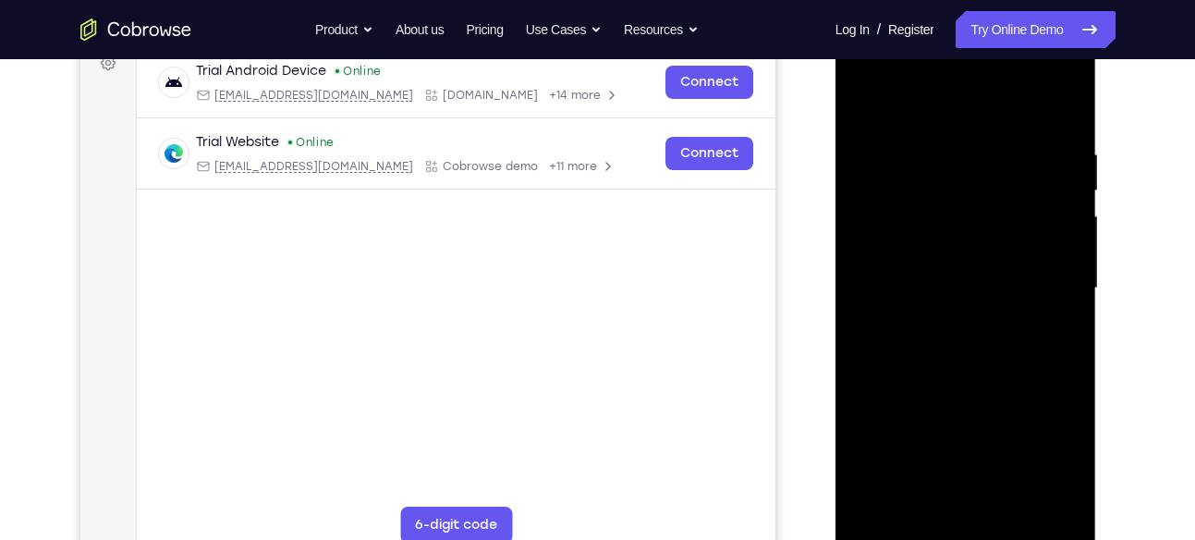
click at [888, 177] on div at bounding box center [965, 289] width 233 height 518
click at [871, 98] on div at bounding box center [965, 289] width 233 height 518
click at [871, 300] on div at bounding box center [965, 289] width 233 height 518
click at [908, 102] on div at bounding box center [965, 289] width 233 height 518
click at [866, 96] on div at bounding box center [965, 289] width 233 height 518
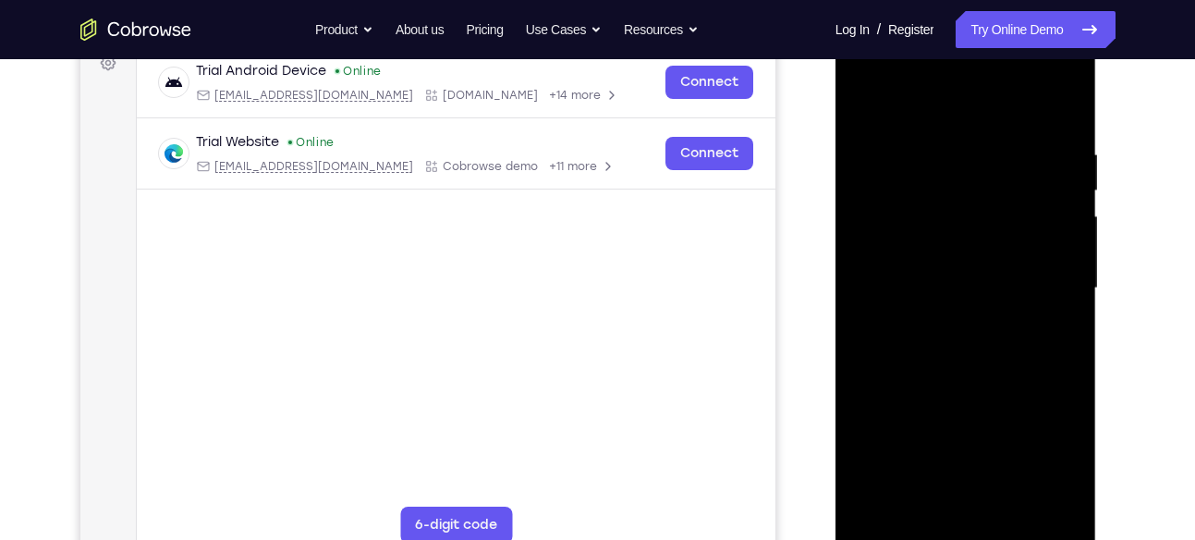
click at [866, 101] on div at bounding box center [965, 289] width 233 height 518
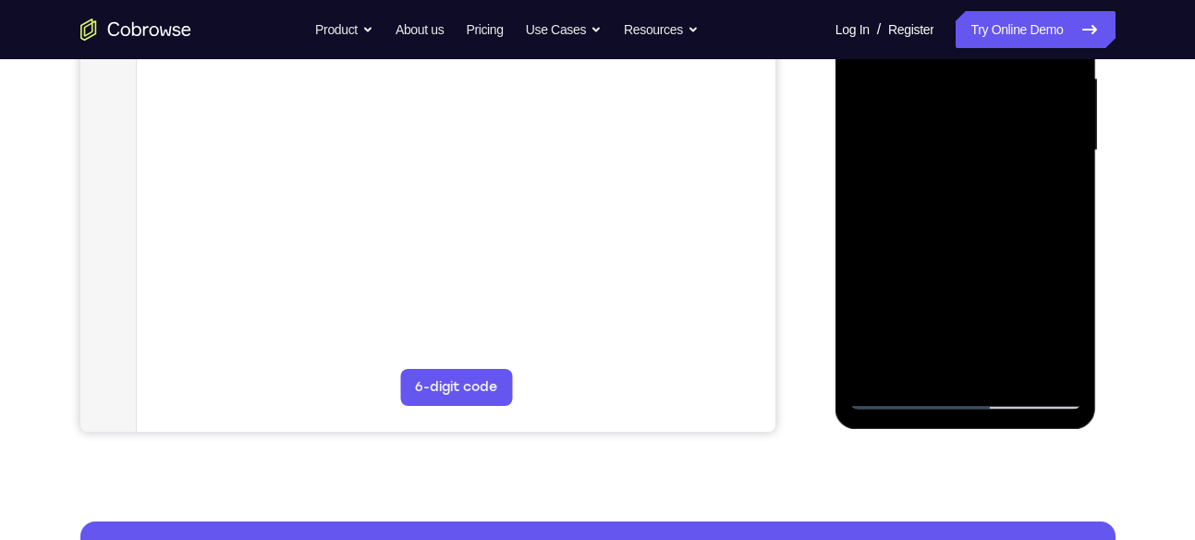
scroll to position [294, 0]
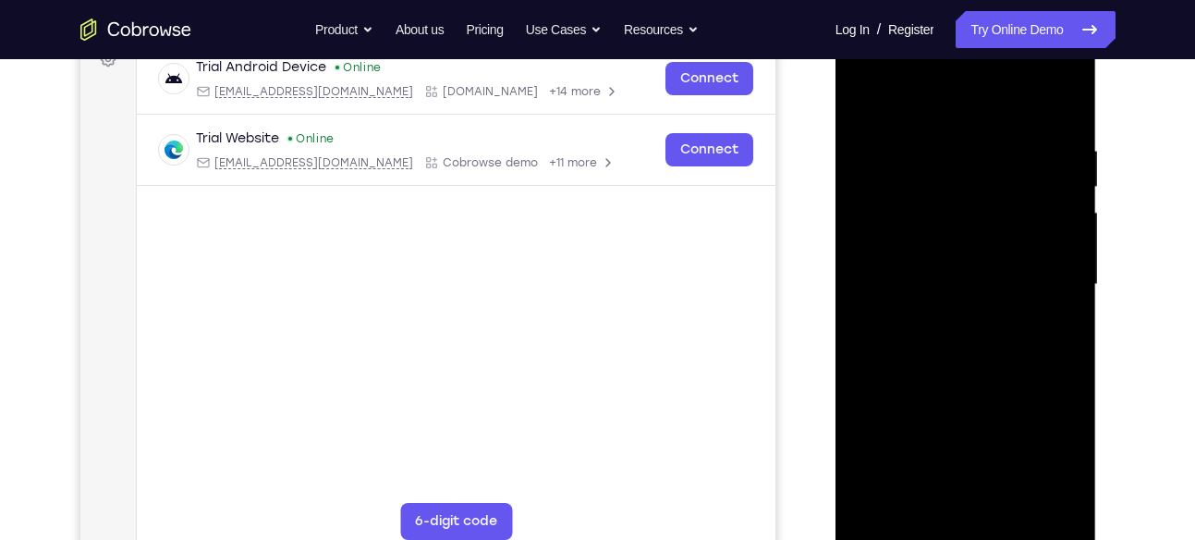
click at [876, 102] on div at bounding box center [965, 285] width 233 height 518
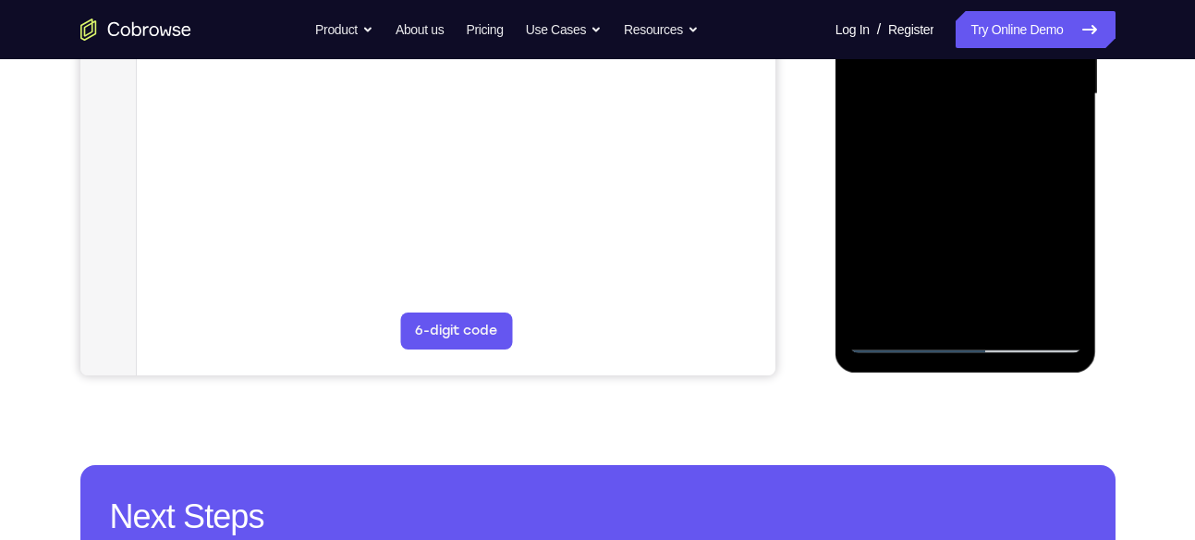
scroll to position [486, 0]
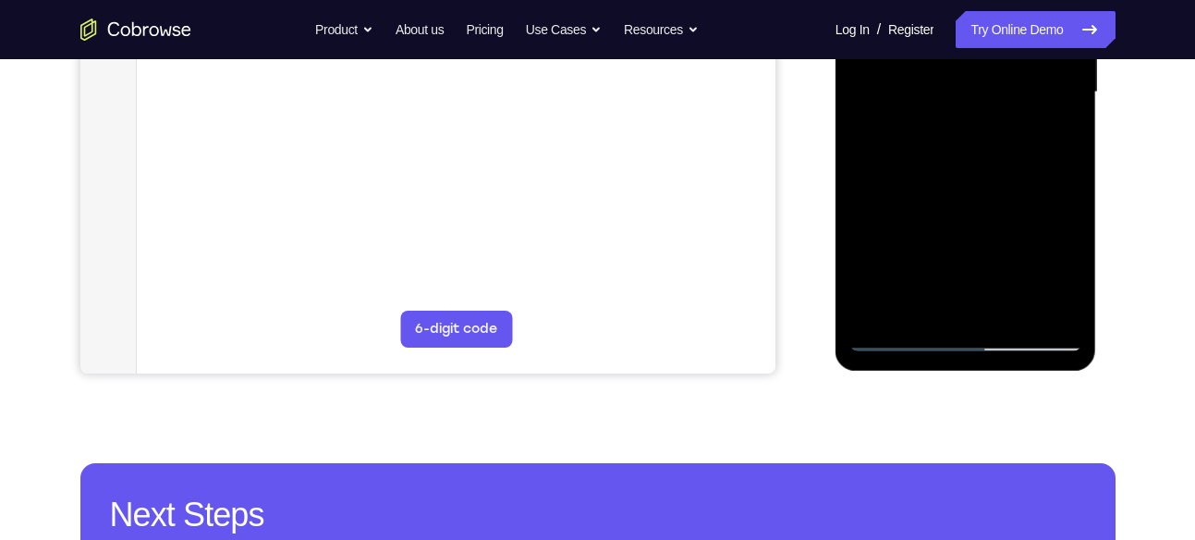
click at [1011, 305] on div at bounding box center [965, 93] width 233 height 518
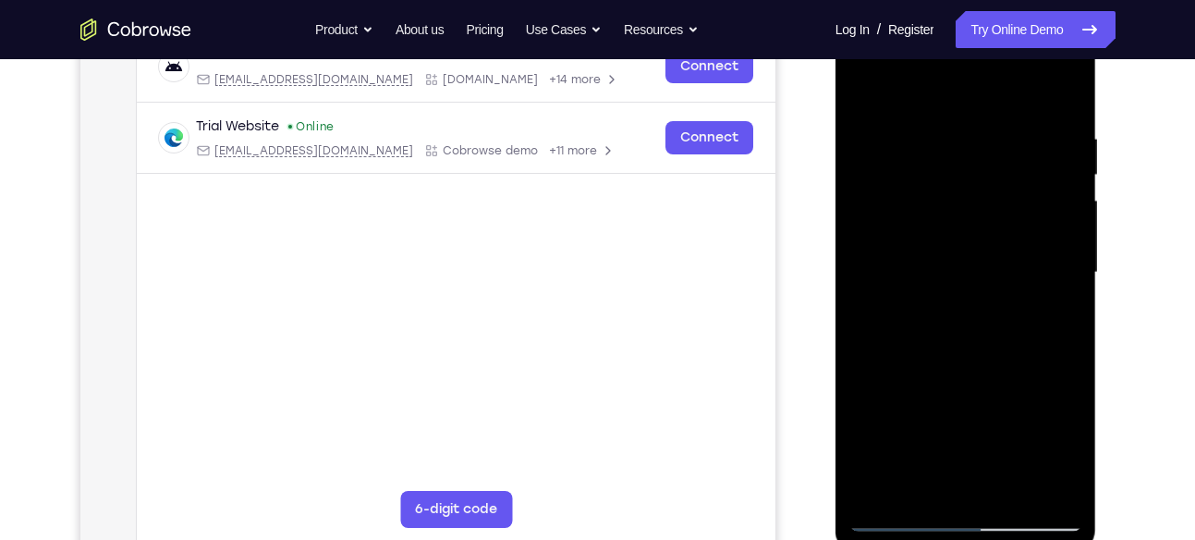
scroll to position [305, 0]
click at [865, 80] on div at bounding box center [965, 274] width 233 height 518
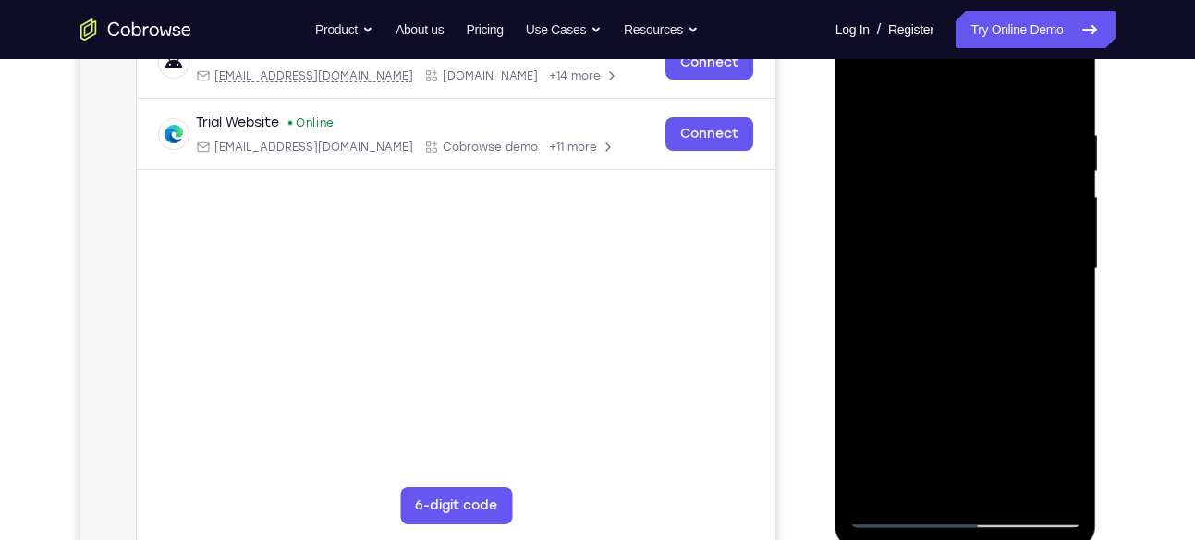
click at [1000, 141] on div at bounding box center [965, 269] width 233 height 518
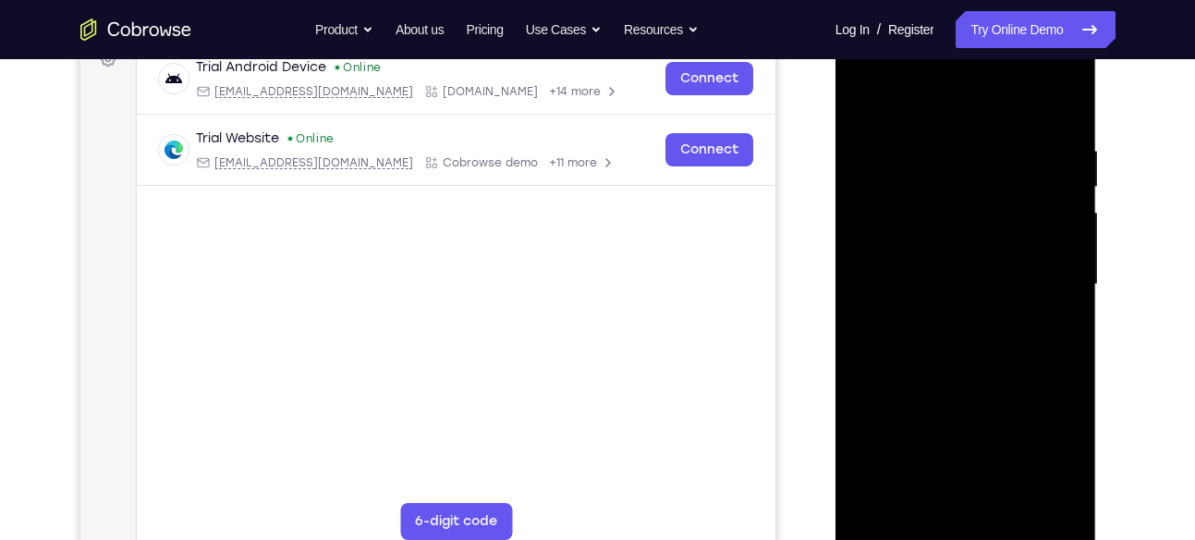
click at [1039, 177] on div at bounding box center [965, 285] width 233 height 518
click at [1062, 109] on div at bounding box center [965, 285] width 233 height 518
drag, startPoint x: 1003, startPoint y: 169, endPoint x: 976, endPoint y: 401, distance: 233.6
click at [976, 401] on div at bounding box center [965, 285] width 233 height 518
drag, startPoint x: 962, startPoint y: 250, endPoint x: 945, endPoint y: 452, distance: 203.2
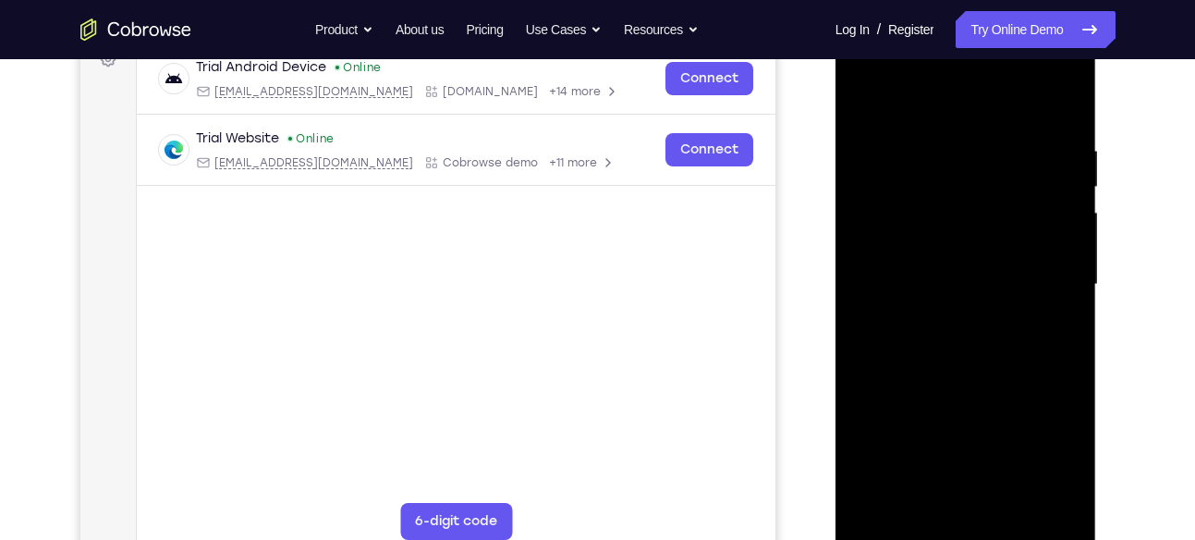
click at [945, 452] on div at bounding box center [965, 285] width 233 height 518
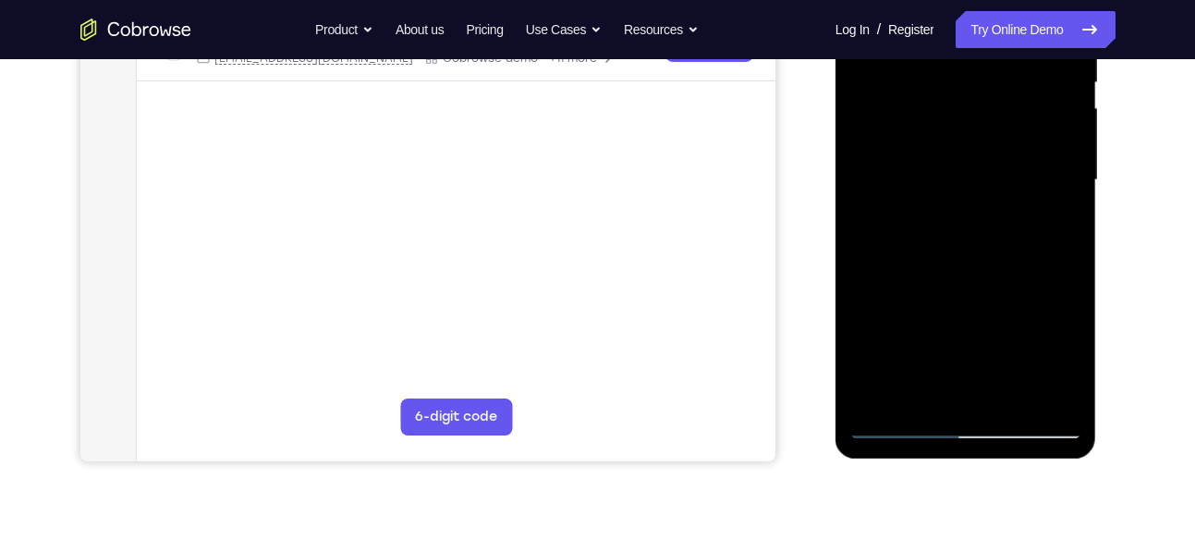
scroll to position [401, 0]
click at [1018, 397] on div at bounding box center [965, 178] width 233 height 518
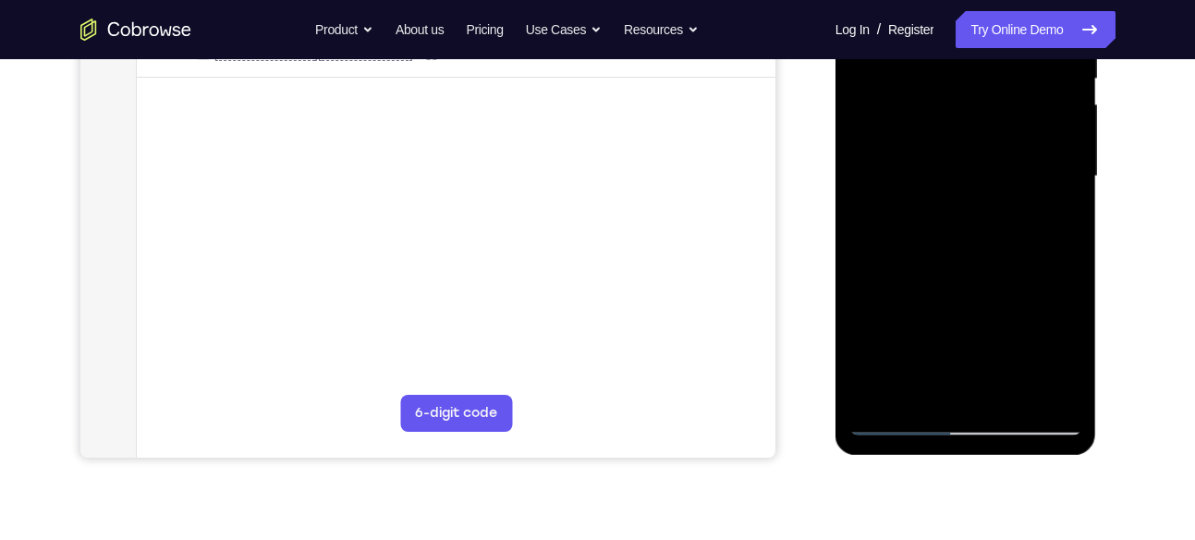
scroll to position [403, 0]
drag, startPoint x: 963, startPoint y: 353, endPoint x: 973, endPoint y: 208, distance: 145.5
click at [973, 208] on div at bounding box center [965, 176] width 233 height 518
drag, startPoint x: 1014, startPoint y: 348, endPoint x: 1002, endPoint y: 198, distance: 150.2
click at [1002, 198] on div at bounding box center [965, 176] width 233 height 518
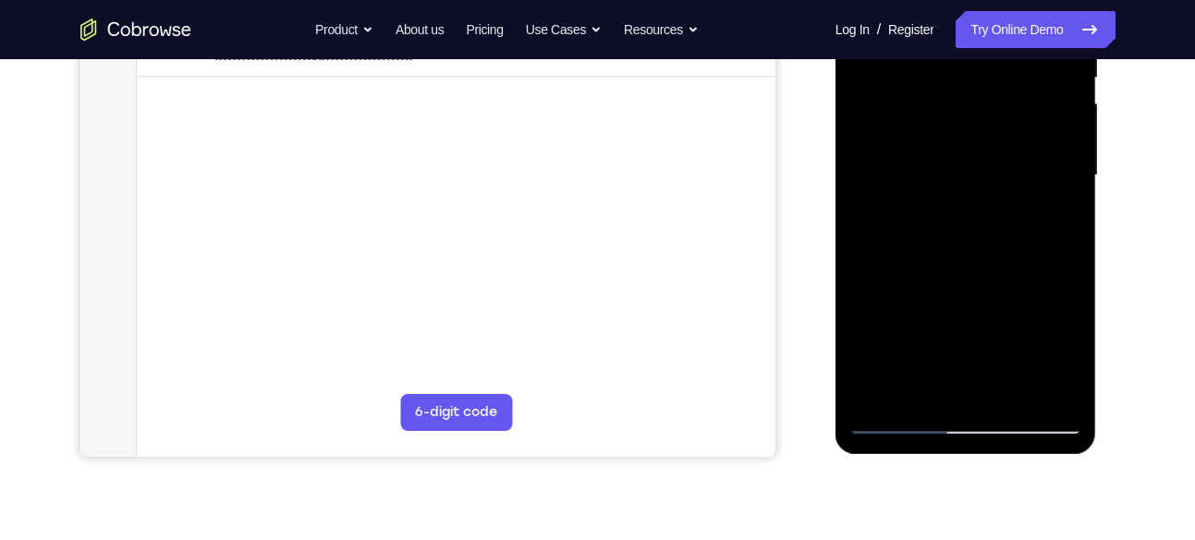
drag, startPoint x: 1007, startPoint y: 330, endPoint x: 1005, endPoint y: 212, distance: 118.3
click at [1005, 212] on div at bounding box center [965, 176] width 233 height 518
drag, startPoint x: 1003, startPoint y: 340, endPoint x: 1003, endPoint y: 221, distance: 119.2
click at [1003, 221] on div at bounding box center [965, 176] width 233 height 518
drag, startPoint x: 1033, startPoint y: 323, endPoint x: 1032, endPoint y: 149, distance: 173.8
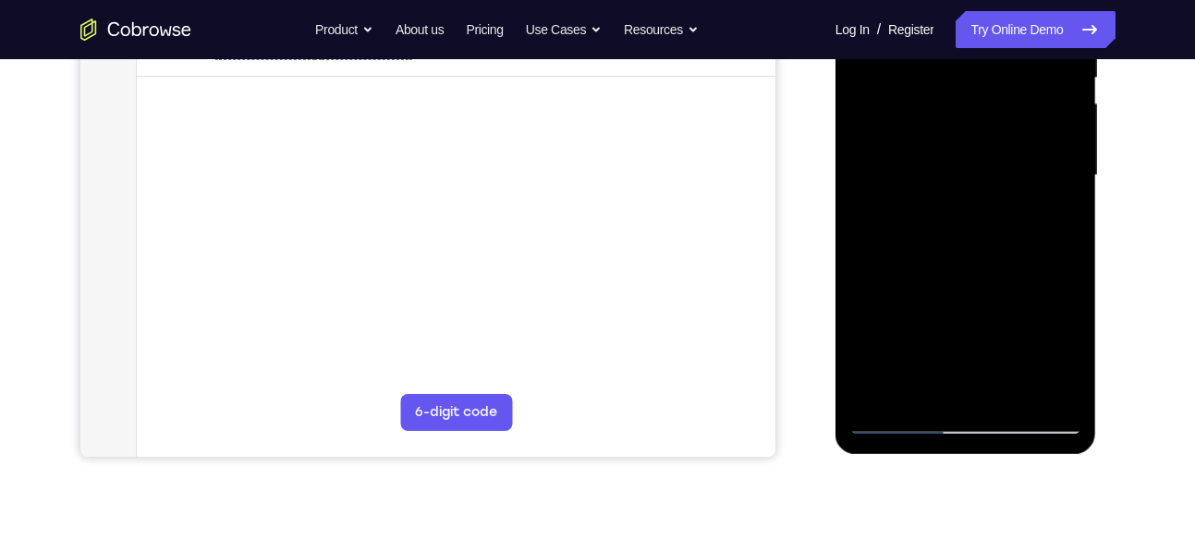
click at [1032, 149] on div at bounding box center [965, 176] width 233 height 518
drag, startPoint x: 999, startPoint y: 343, endPoint x: 1008, endPoint y: 157, distance: 186.0
click at [1008, 157] on div at bounding box center [965, 176] width 233 height 518
drag, startPoint x: 1008, startPoint y: 349, endPoint x: 1013, endPoint y: 161, distance: 188.6
click at [1013, 161] on div at bounding box center [965, 176] width 233 height 518
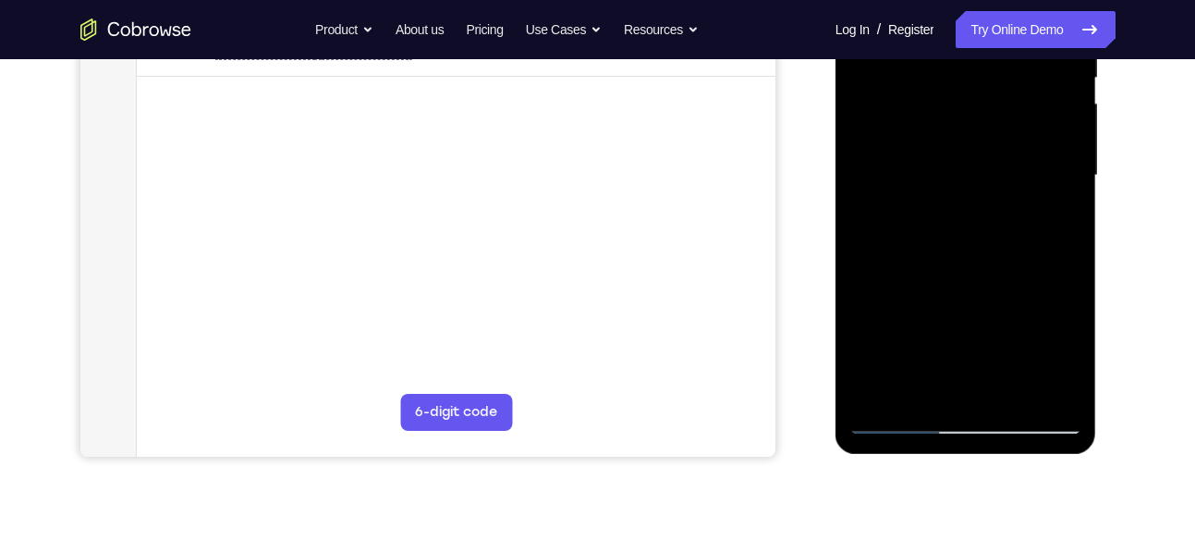
drag, startPoint x: 1032, startPoint y: 336, endPoint x: 1026, endPoint y: 165, distance: 170.2
click at [1026, 165] on div at bounding box center [965, 176] width 233 height 518
click at [933, 341] on div at bounding box center [965, 176] width 233 height 518
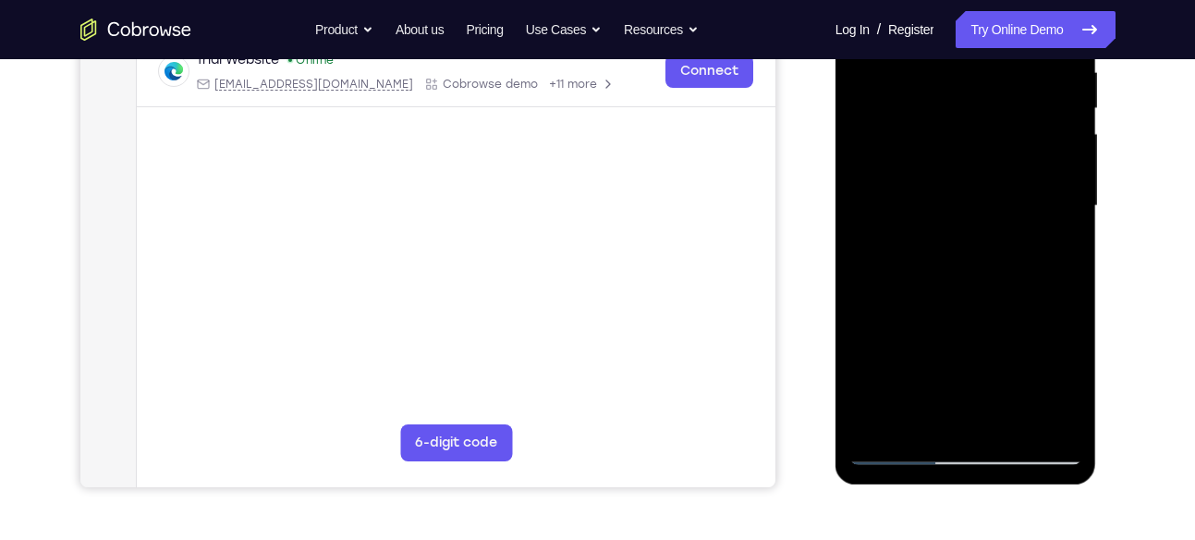
scroll to position [370, 0]
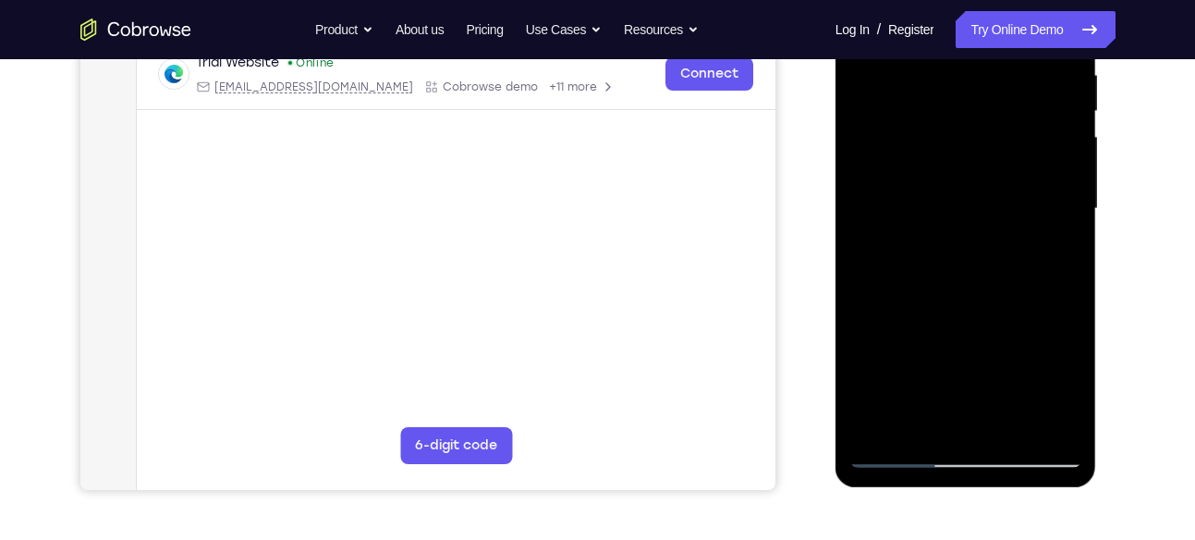
drag, startPoint x: 958, startPoint y: 189, endPoint x: 911, endPoint y: 372, distance: 188.8
click at [911, 372] on div at bounding box center [965, 209] width 233 height 518
drag, startPoint x: 946, startPoint y: 227, endPoint x: 913, endPoint y: 398, distance: 174.0
click at [913, 398] on div at bounding box center [965, 209] width 233 height 518
drag, startPoint x: 937, startPoint y: 154, endPoint x: 900, endPoint y: 360, distance: 208.5
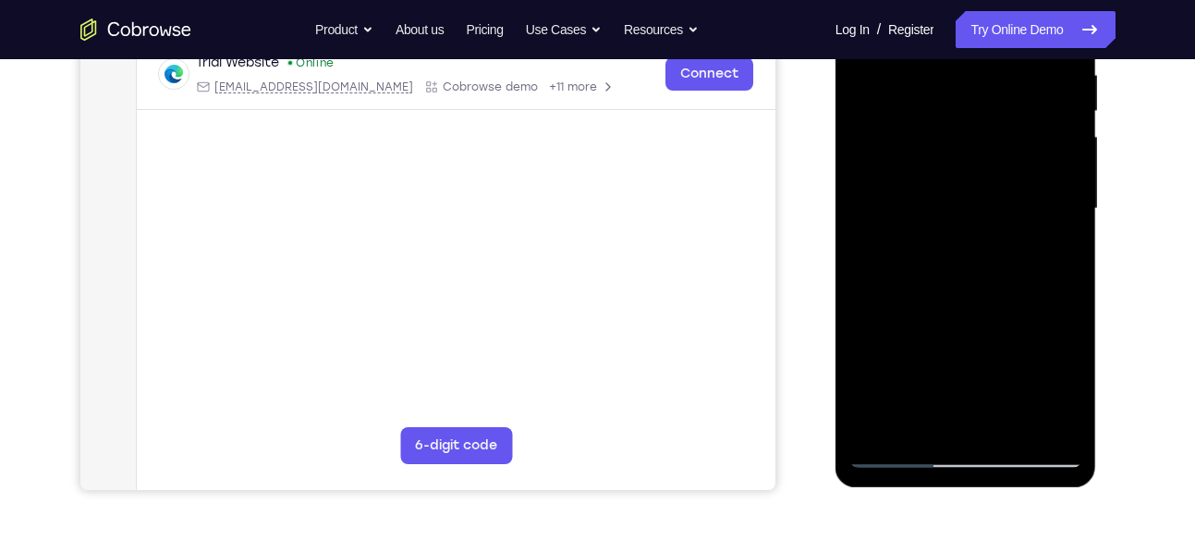
click at [900, 360] on div at bounding box center [965, 209] width 233 height 518
click at [1014, 247] on div at bounding box center [965, 209] width 233 height 518
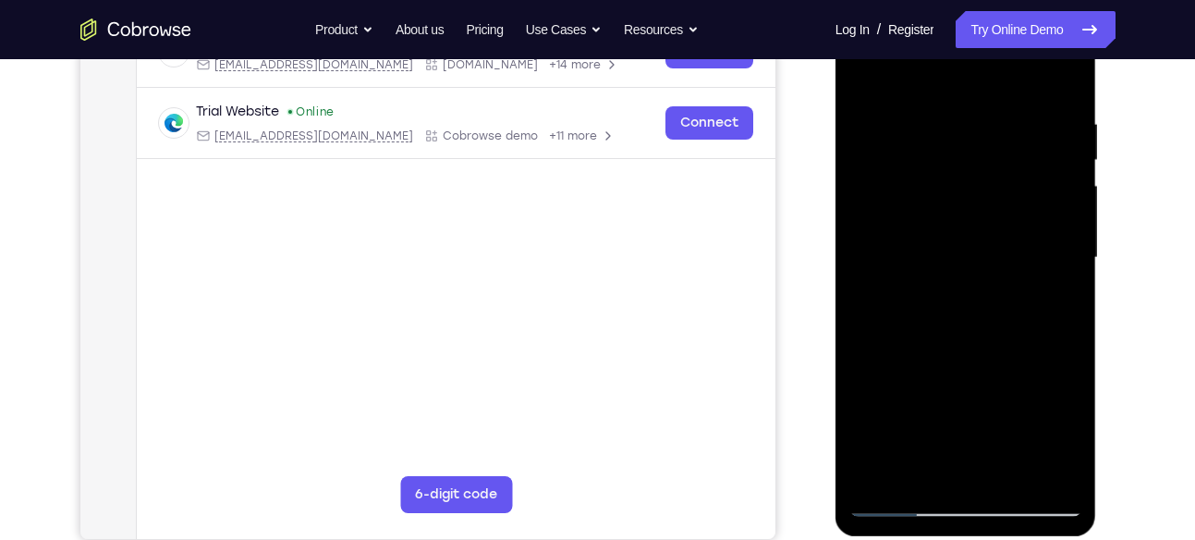
scroll to position [320, 0]
click at [1061, 72] on div at bounding box center [965, 259] width 233 height 518
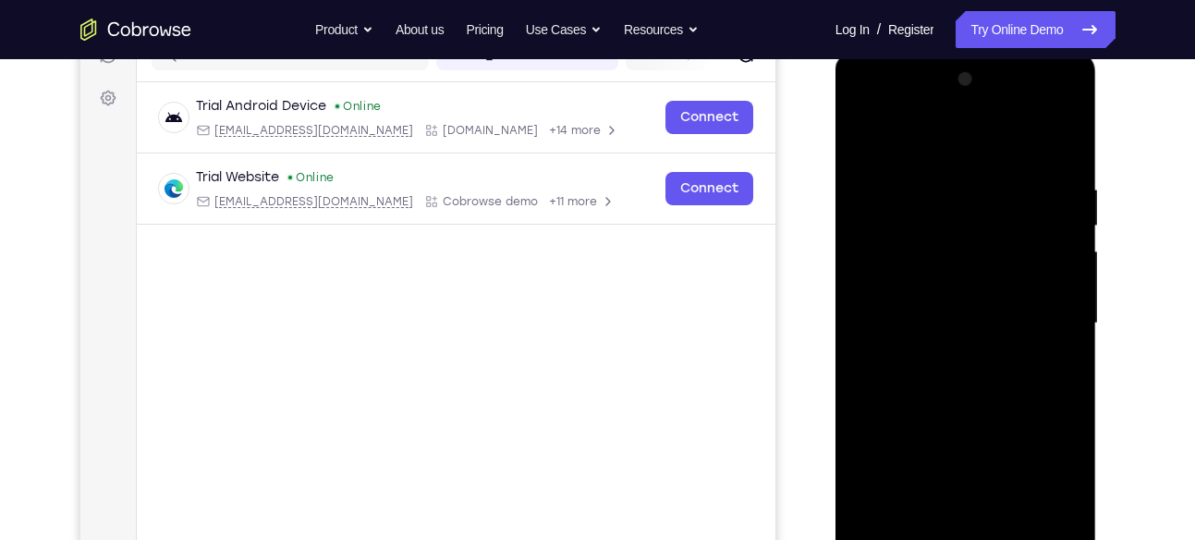
scroll to position [242, 0]
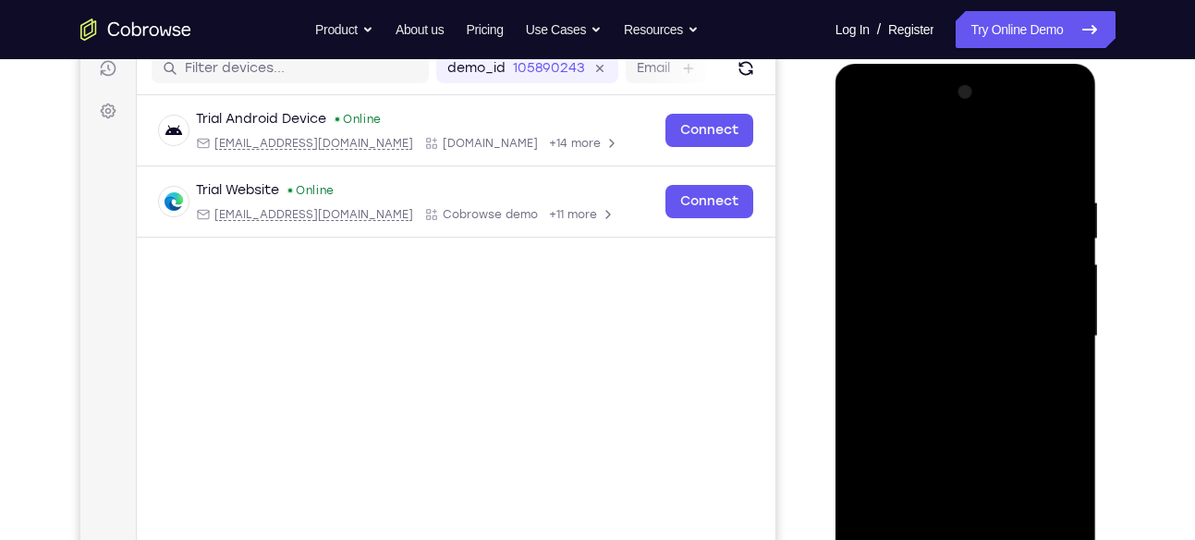
drag, startPoint x: 943, startPoint y: 230, endPoint x: 947, endPoint y: 441, distance: 210.8
click at [947, 441] on div at bounding box center [965, 337] width 233 height 518
click at [1042, 353] on div at bounding box center [965, 337] width 233 height 518
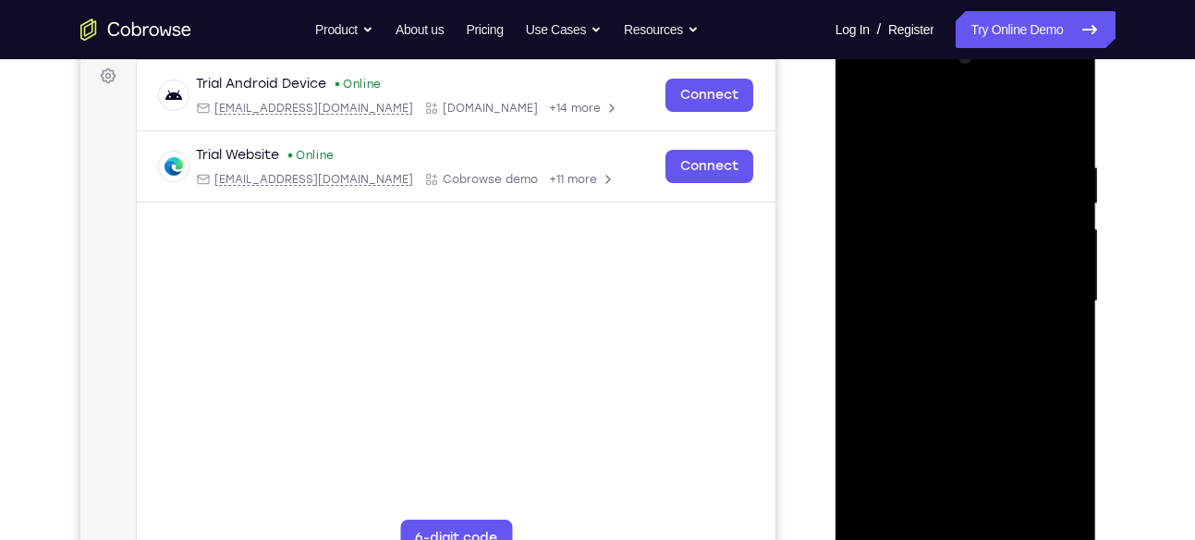
scroll to position [278, 0]
click at [1070, 119] on div at bounding box center [965, 301] width 233 height 518
drag, startPoint x: 1018, startPoint y: 215, endPoint x: 999, endPoint y: 462, distance: 247.5
click at [999, 462] on div at bounding box center [965, 301] width 233 height 518
click at [1002, 204] on div at bounding box center [965, 301] width 233 height 518
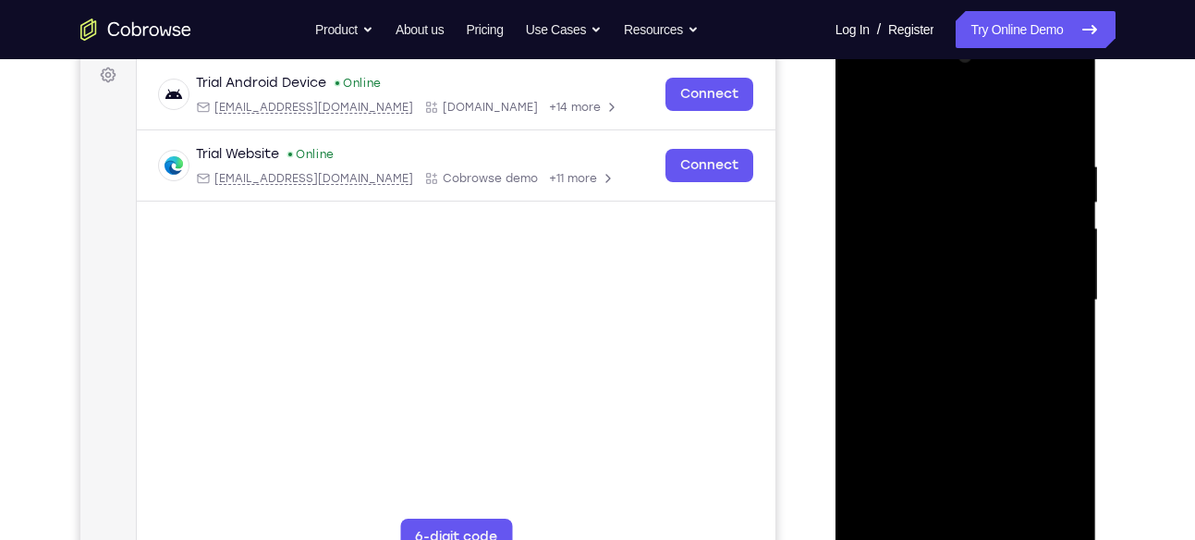
click at [1069, 119] on div at bounding box center [965, 301] width 233 height 518
click at [863, 116] on div at bounding box center [965, 301] width 233 height 518
drag, startPoint x: 969, startPoint y: 284, endPoint x: 920, endPoint y: 518, distance: 238.9
click at [920, 518] on div at bounding box center [965, 301] width 233 height 518
drag, startPoint x: 965, startPoint y: 246, endPoint x: 961, endPoint y: 518, distance: 271.8
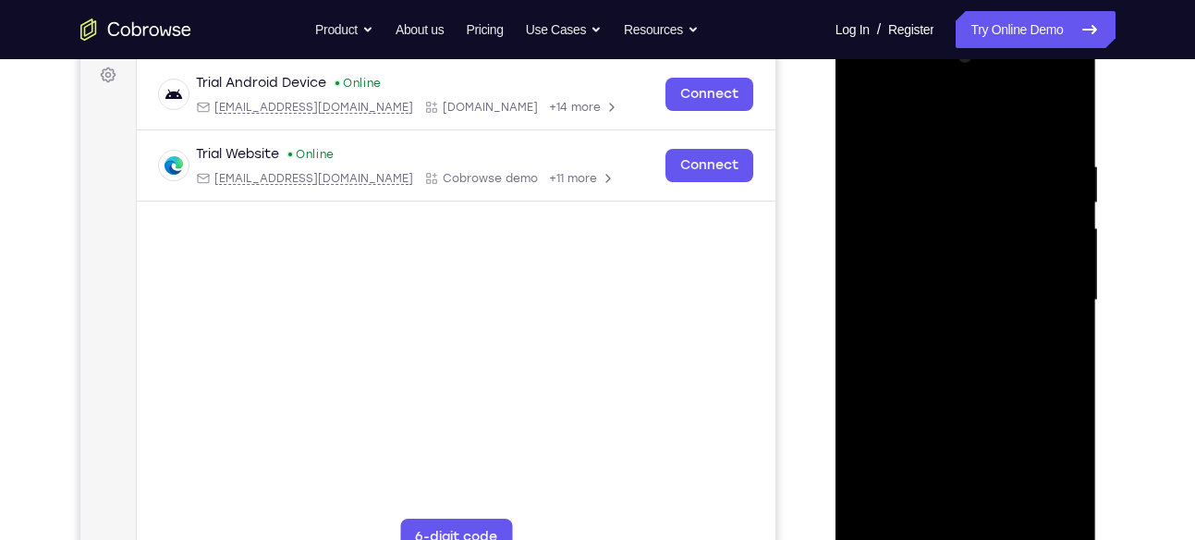
click at [961, 518] on div at bounding box center [965, 301] width 233 height 518
drag, startPoint x: 990, startPoint y: 298, endPoint x: 959, endPoint y: 511, distance: 215.7
click at [959, 511] on div at bounding box center [965, 301] width 233 height 518
click at [872, 106] on div at bounding box center [965, 301] width 233 height 518
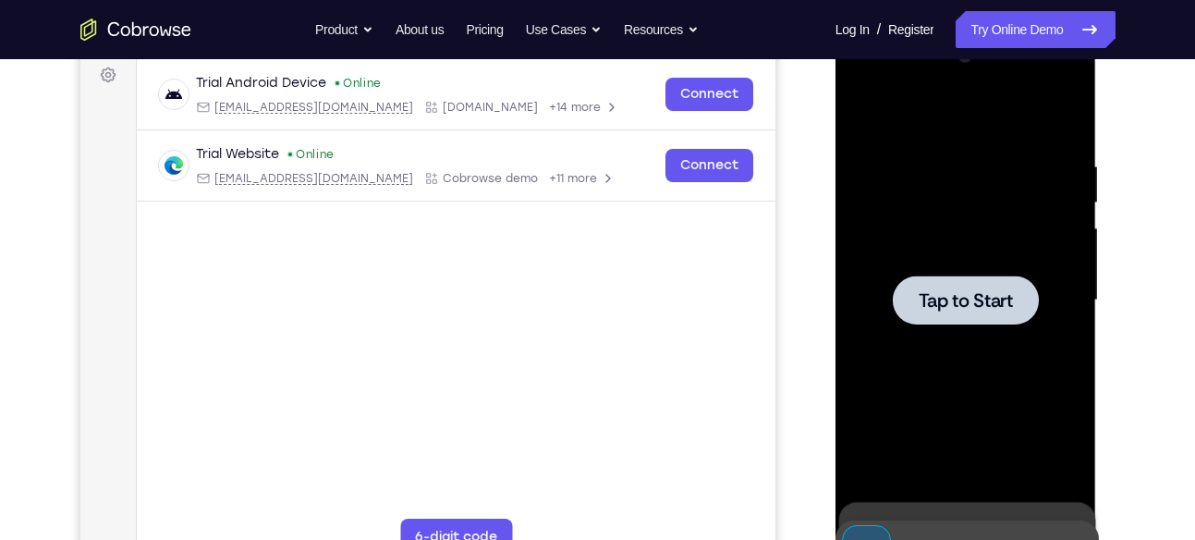
click at [1009, 324] on div at bounding box center [965, 301] width 233 height 518
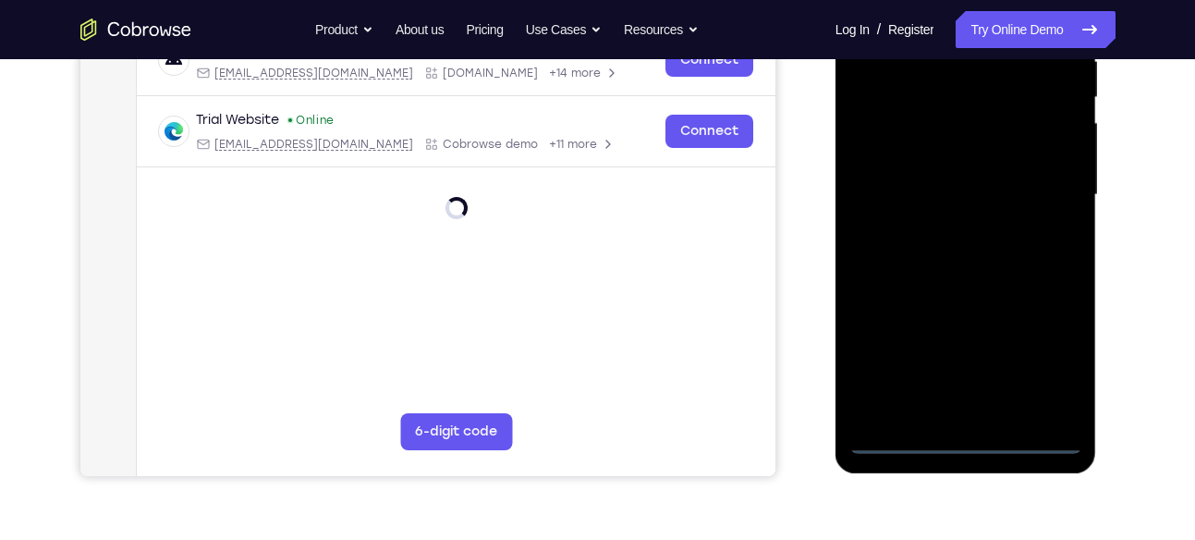
scroll to position [392, 0]
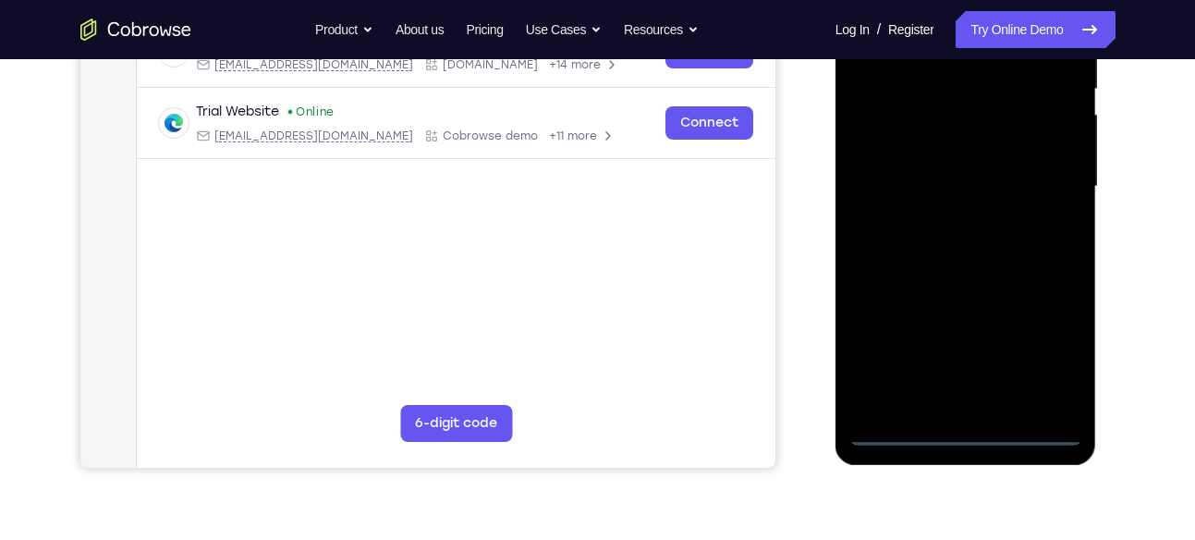
click at [964, 434] on div at bounding box center [965, 187] width 233 height 518
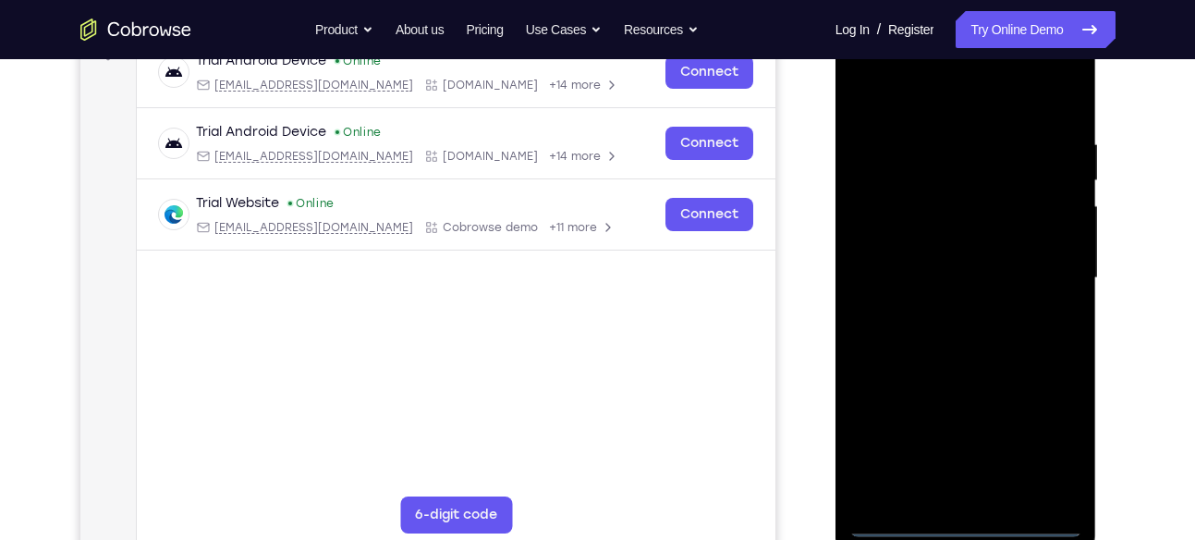
scroll to position [299, 0]
click at [1047, 453] on div at bounding box center [965, 279] width 233 height 518
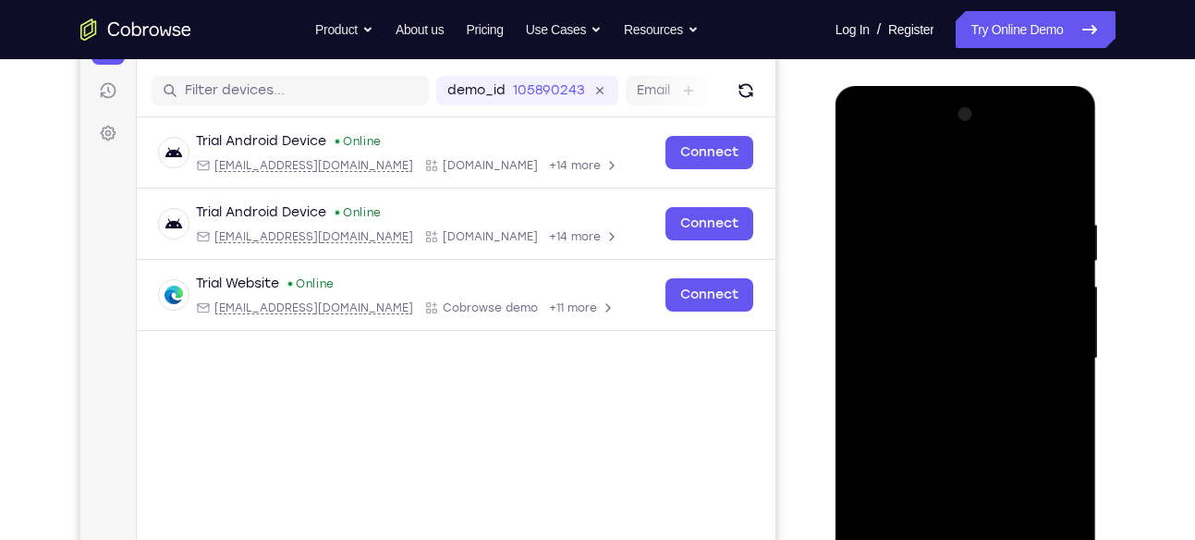
scroll to position [216, 0]
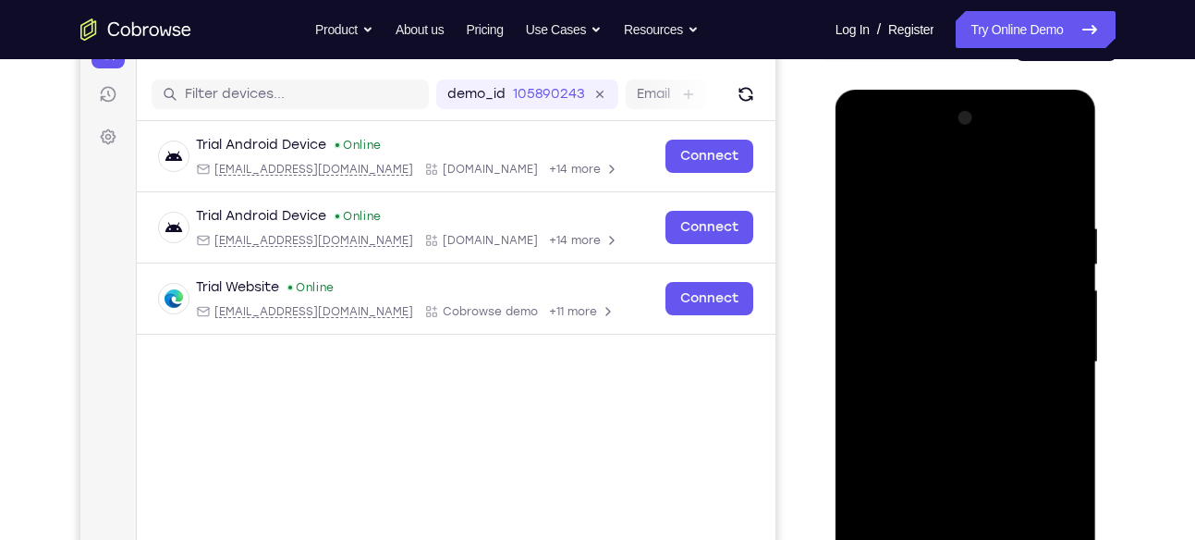
click at [863, 150] on div at bounding box center [965, 363] width 233 height 518
click at [1034, 352] on div at bounding box center [965, 363] width 233 height 518
click at [948, 392] on div at bounding box center [965, 363] width 233 height 518
click at [970, 333] on div at bounding box center [965, 363] width 233 height 518
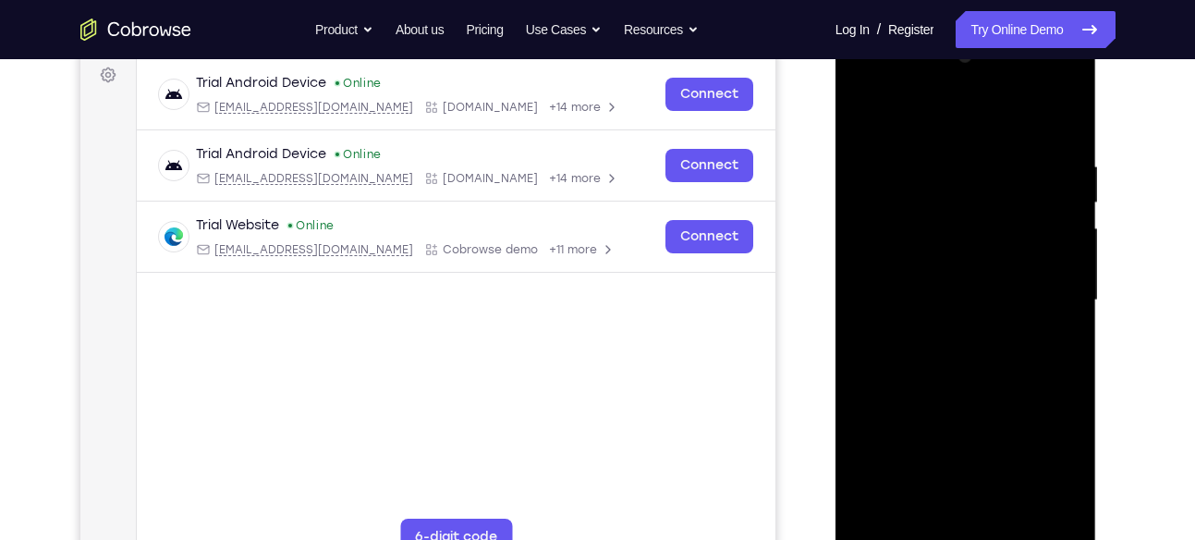
scroll to position [281, 0]
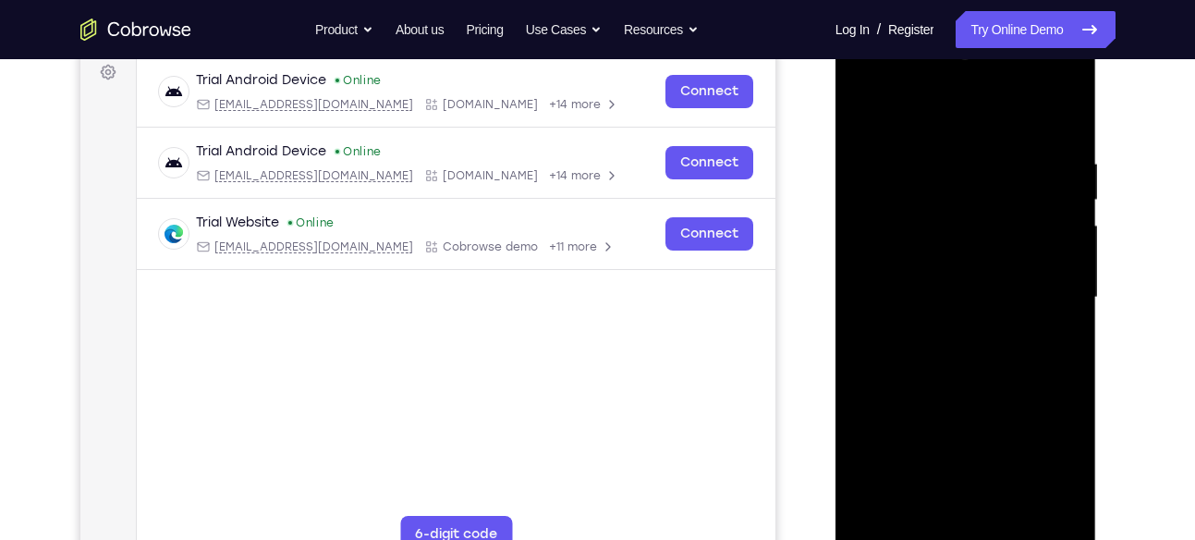
click at [964, 442] on div at bounding box center [965, 298] width 233 height 518
click at [1066, 469] on div at bounding box center [965, 298] width 233 height 518
click at [962, 268] on div at bounding box center [965, 298] width 233 height 518
click at [935, 294] on div at bounding box center [965, 298] width 233 height 518
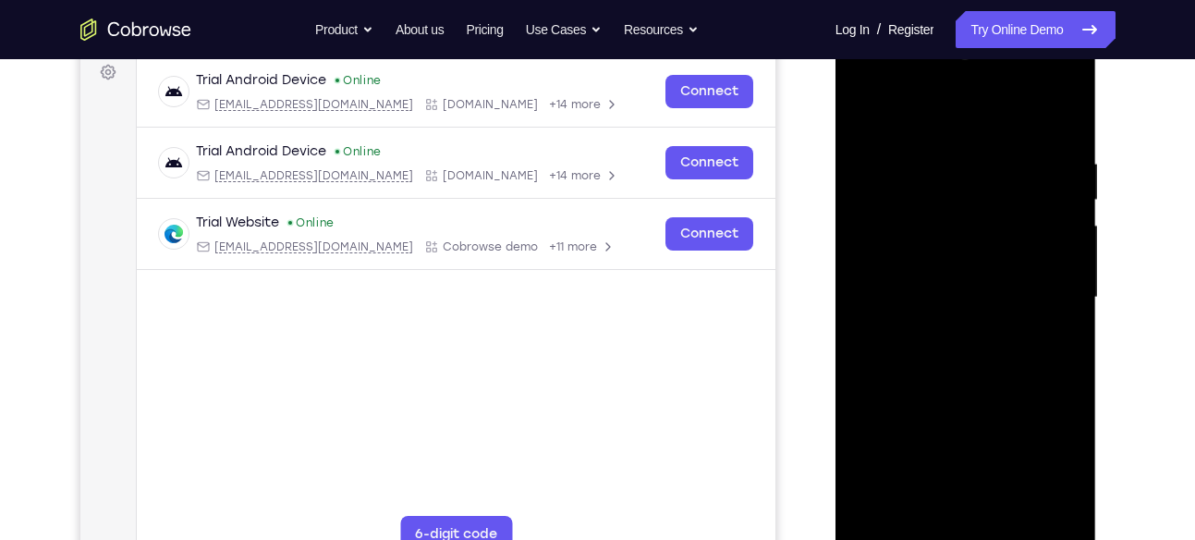
click at [977, 349] on div at bounding box center [965, 298] width 233 height 518
click at [1048, 324] on div at bounding box center [965, 298] width 233 height 518
click at [994, 294] on div at bounding box center [965, 298] width 233 height 518
click at [976, 347] on div at bounding box center [965, 298] width 233 height 518
click at [975, 333] on div at bounding box center [965, 298] width 233 height 518
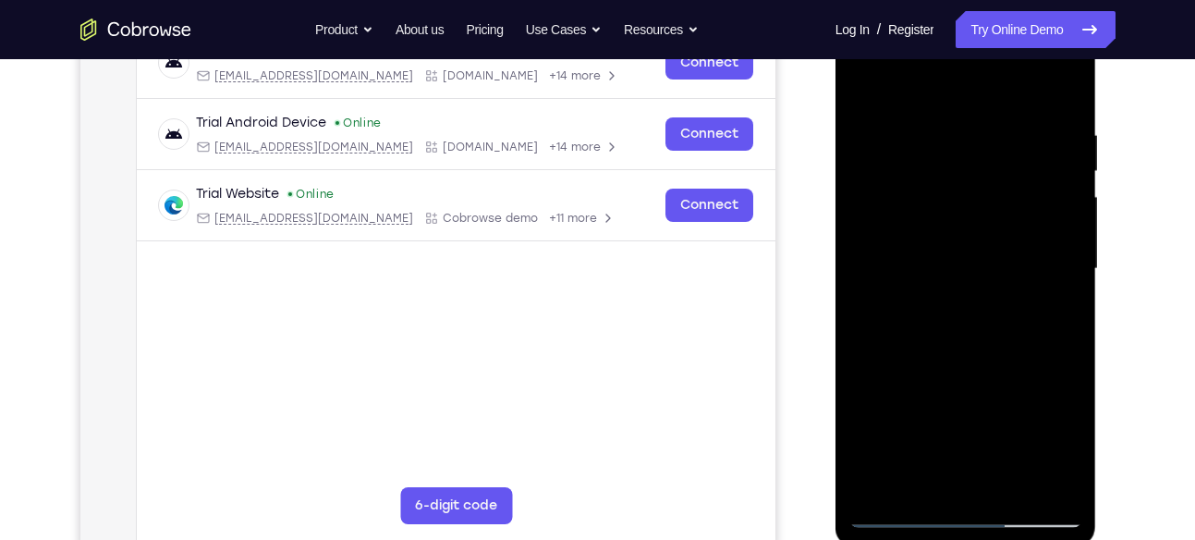
scroll to position [312, 0]
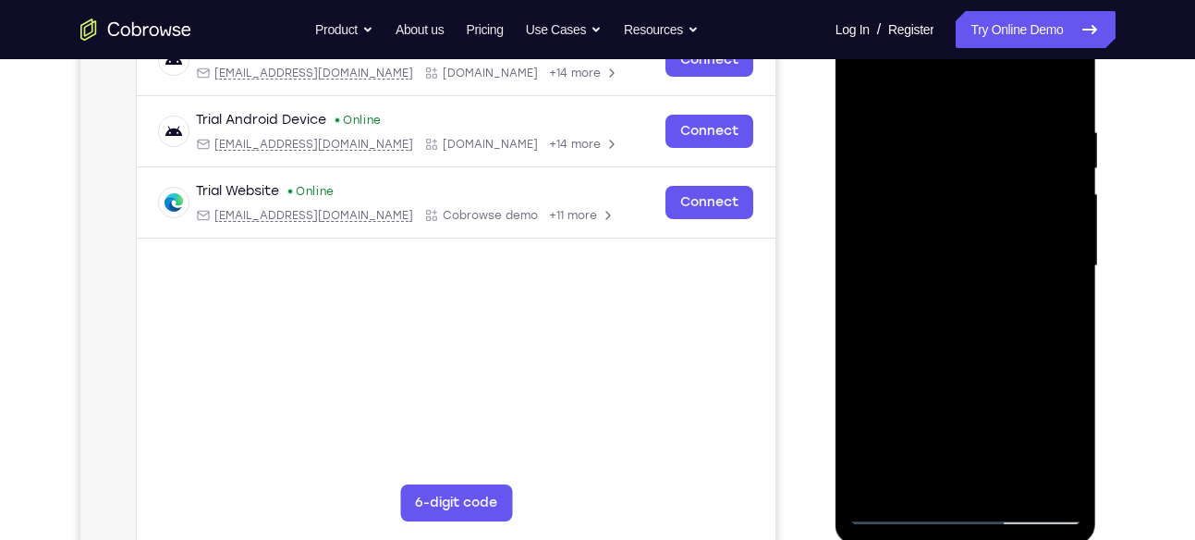
click at [1072, 438] on div at bounding box center [965, 266] width 233 height 518
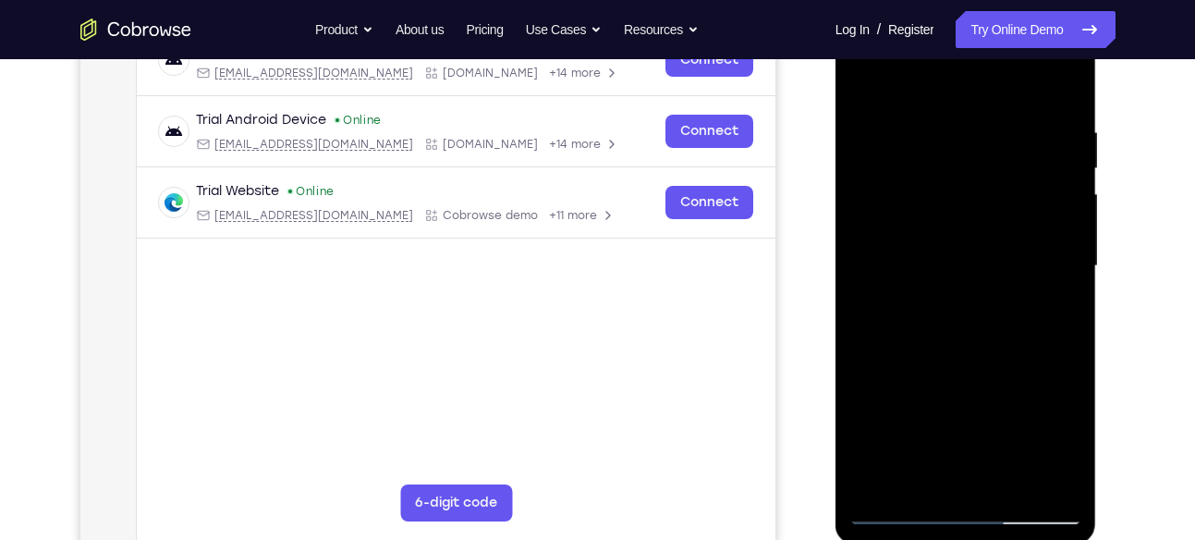
click at [1072, 438] on div at bounding box center [965, 266] width 233 height 518
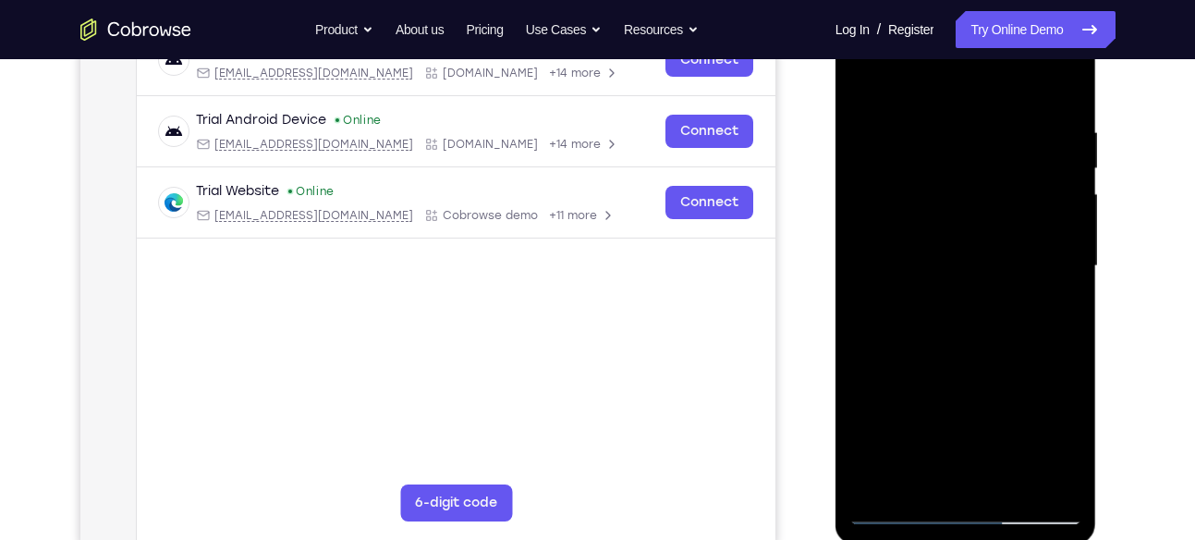
click at [1072, 438] on div at bounding box center [965, 266] width 233 height 518
click at [962, 192] on div at bounding box center [965, 266] width 233 height 518
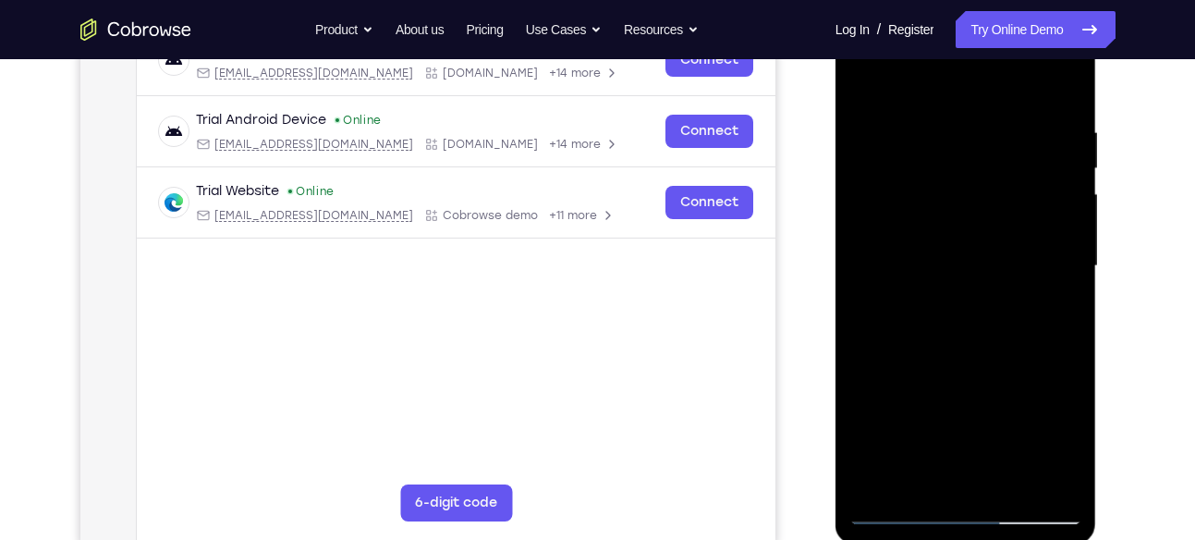
click at [1057, 440] on div at bounding box center [965, 266] width 233 height 518
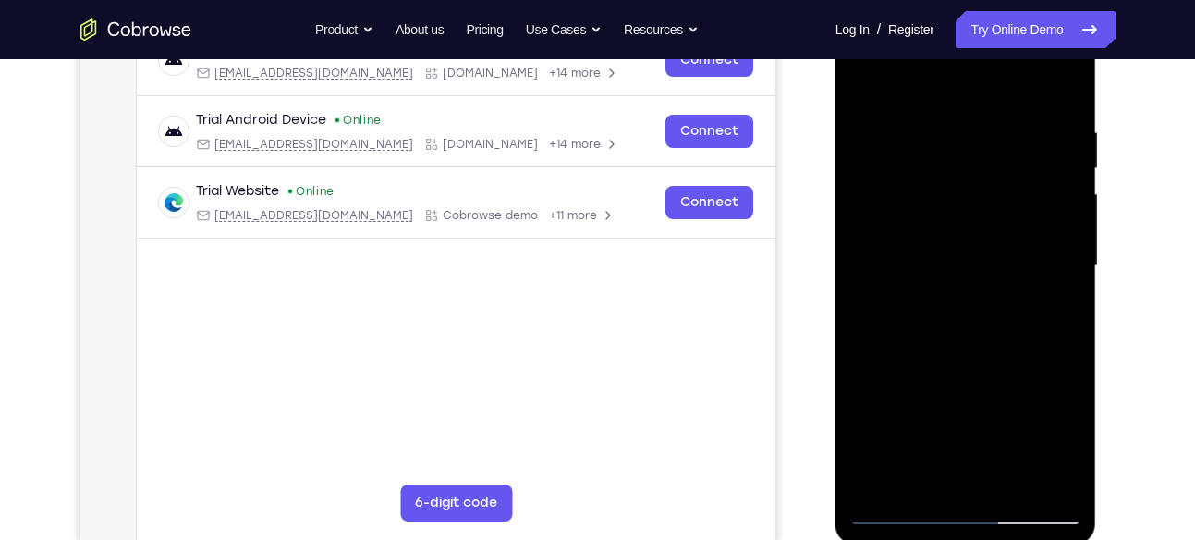
click at [1057, 440] on div at bounding box center [965, 266] width 233 height 518
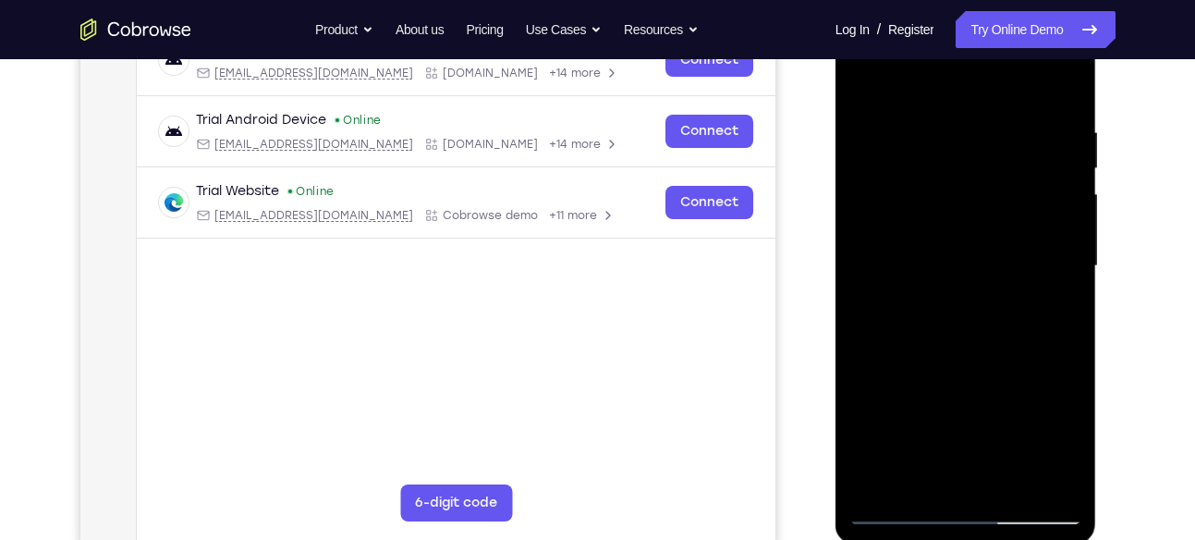
click at [1057, 440] on div at bounding box center [965, 266] width 233 height 518
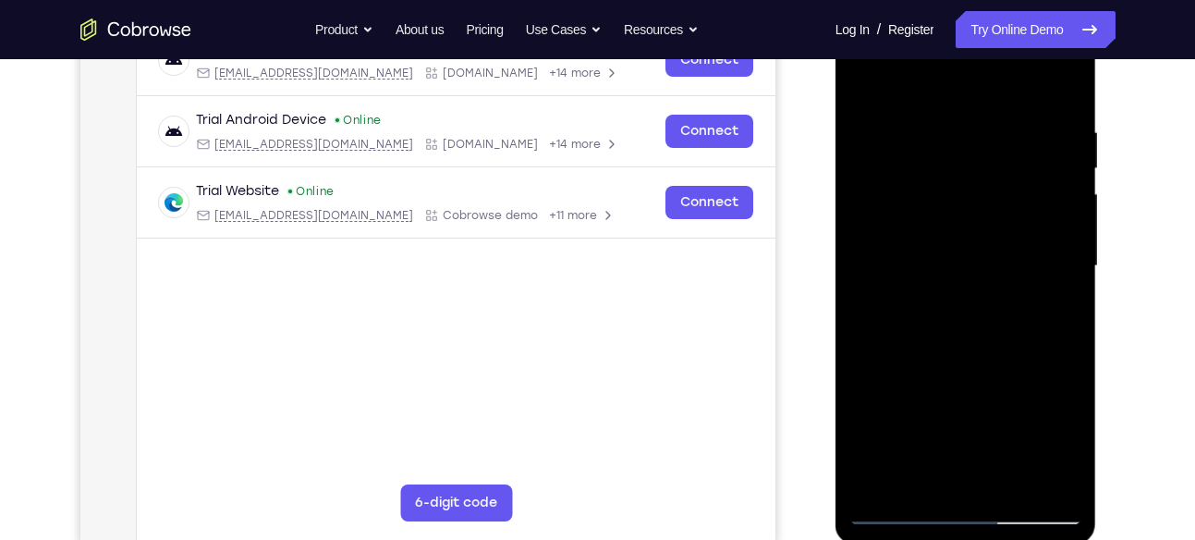
click at [1057, 440] on div at bounding box center [965, 266] width 233 height 518
click at [968, 415] on div at bounding box center [965, 266] width 233 height 518
click at [902, 232] on div at bounding box center [965, 266] width 233 height 518
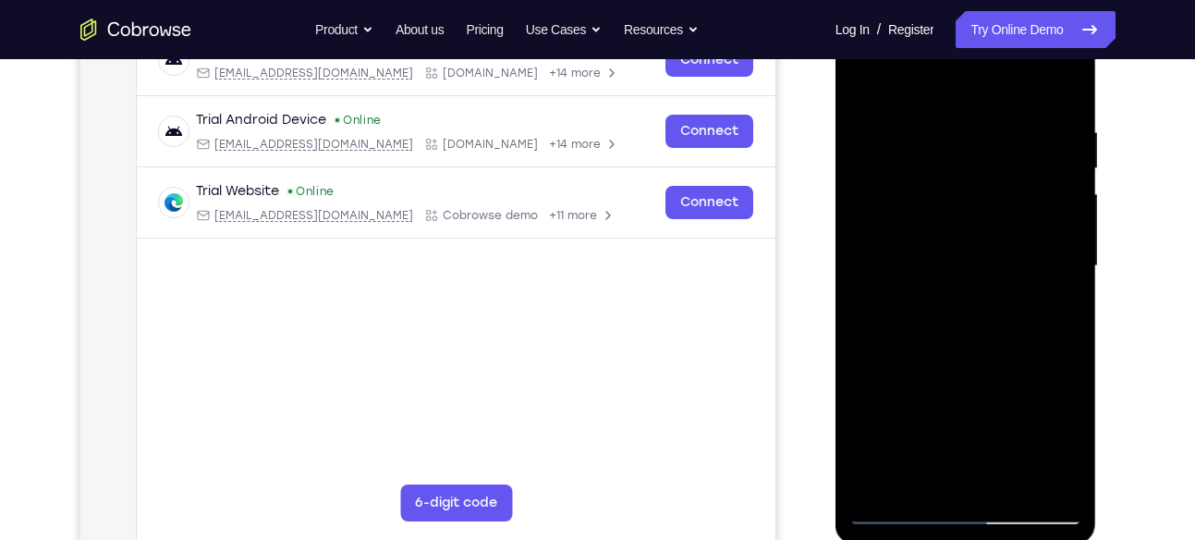
click at [936, 276] on div at bounding box center [965, 266] width 233 height 518
click at [975, 308] on div at bounding box center [965, 266] width 233 height 518
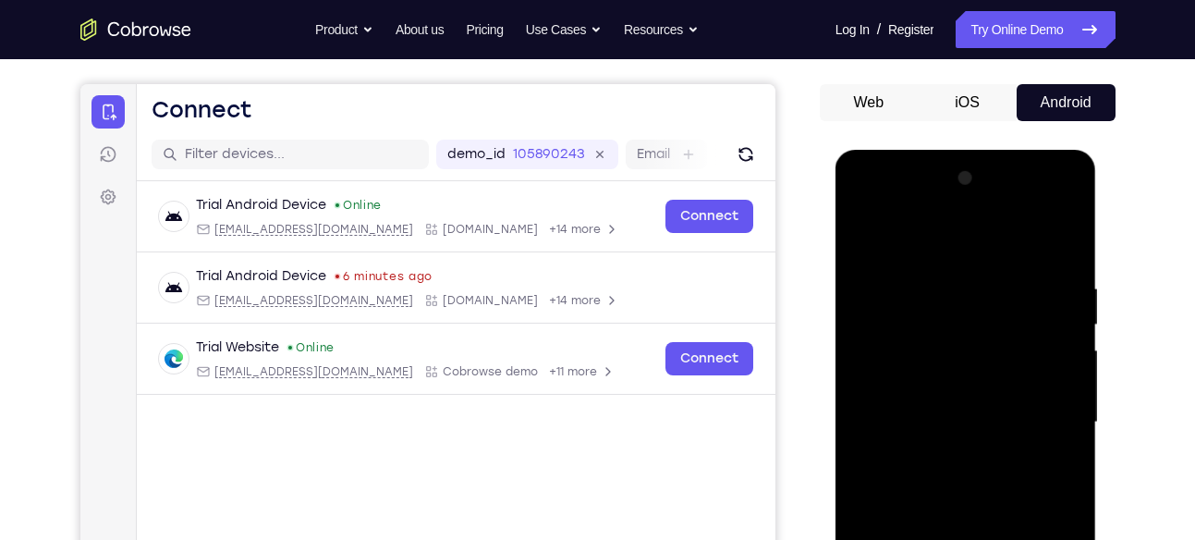
scroll to position [155, 0]
click at [974, 108] on button "iOS" at bounding box center [967, 103] width 99 height 37
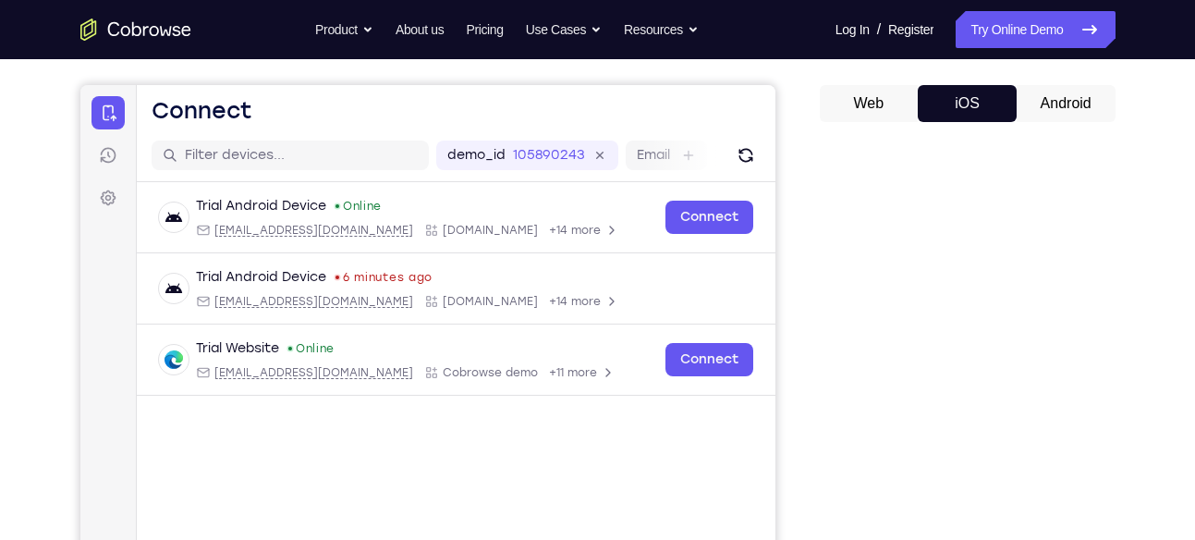
click at [866, 100] on button "Web" at bounding box center [869, 103] width 99 height 37
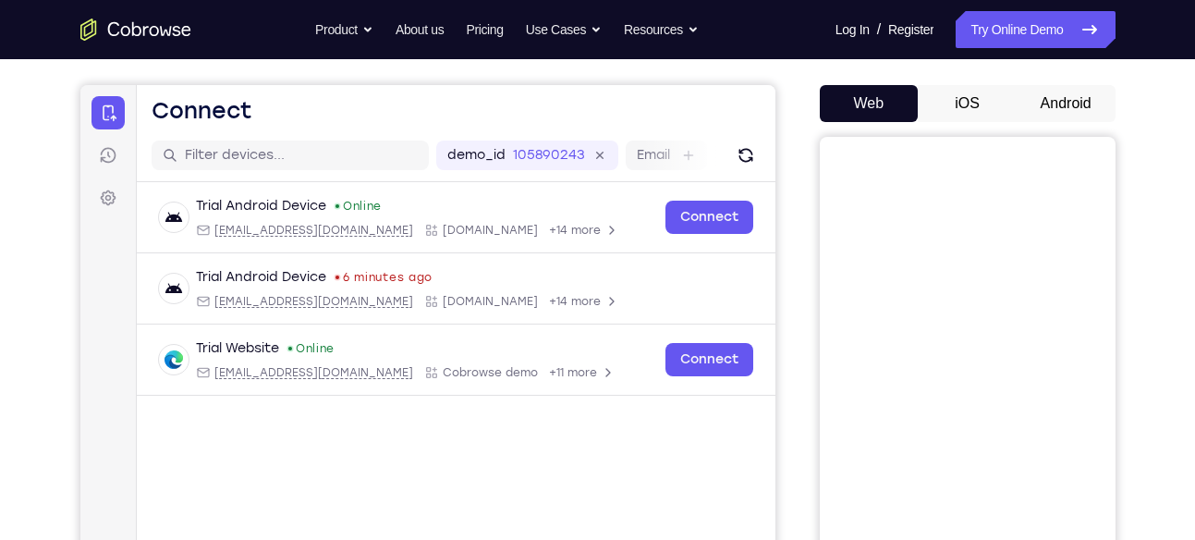
click at [1014, 104] on button "iOS" at bounding box center [967, 103] width 99 height 37
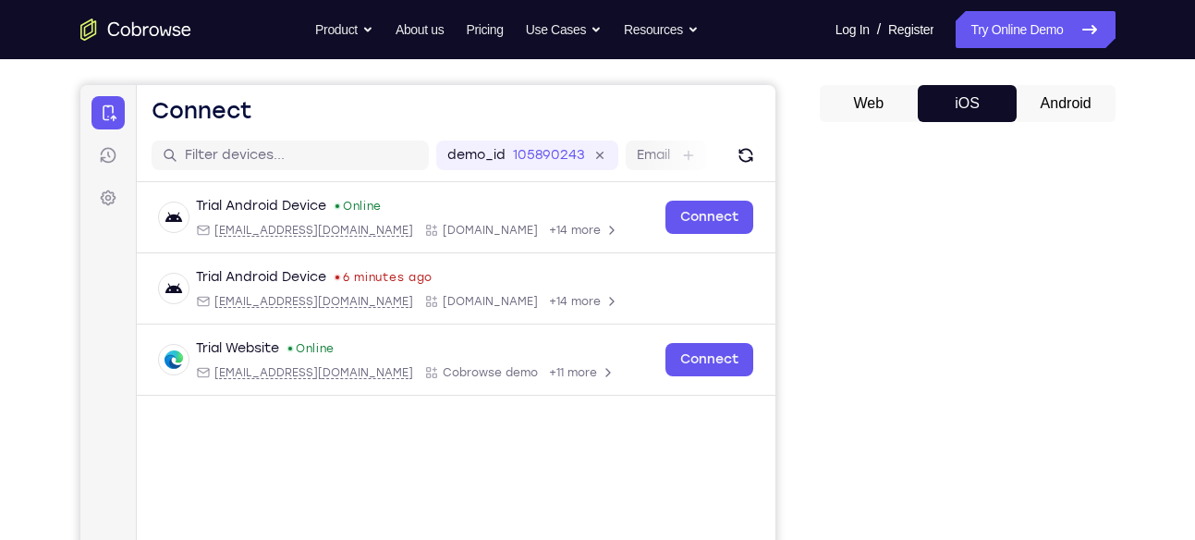
click at [1046, 104] on button "Android" at bounding box center [1066, 103] width 99 height 37
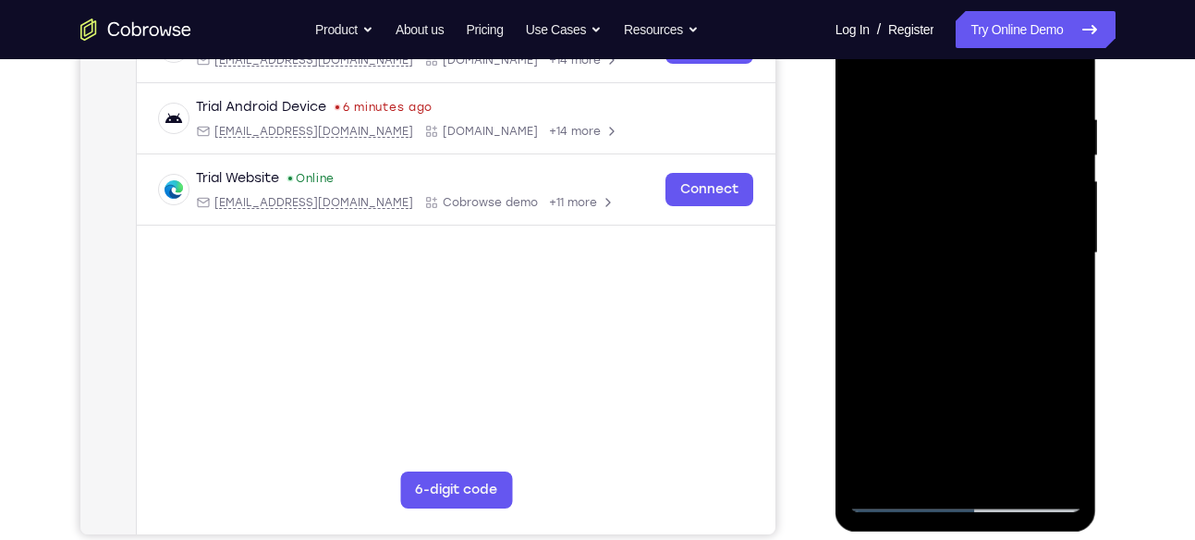
scroll to position [326, 0]
click at [959, 321] on div at bounding box center [965, 253] width 233 height 518
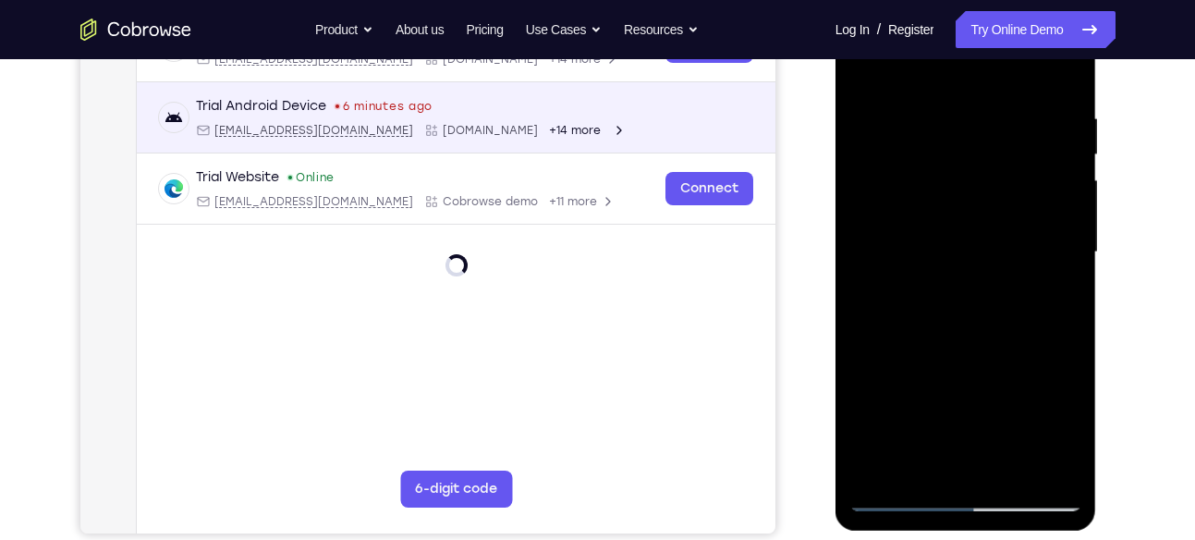
scroll to position [0, 0]
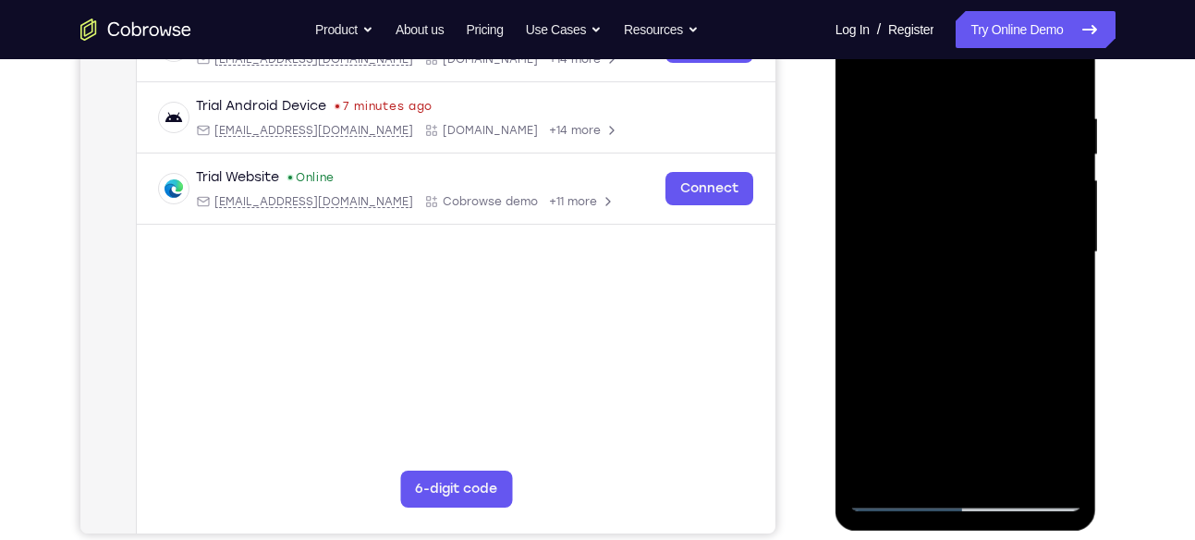
click at [973, 315] on div at bounding box center [965, 253] width 233 height 518
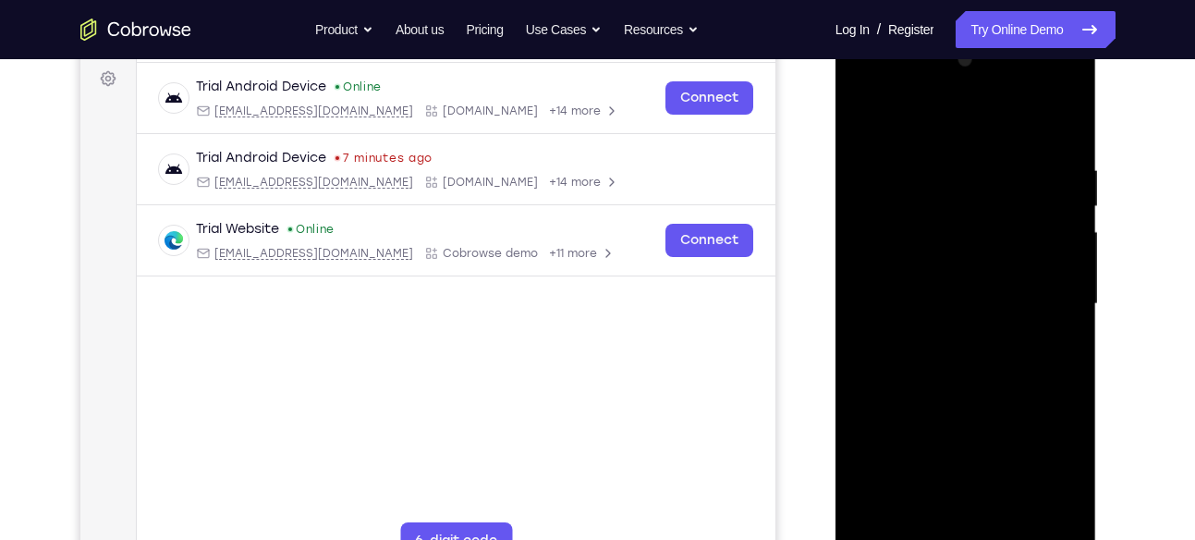
scroll to position [274, 0]
click at [1055, 122] on div at bounding box center [965, 305] width 233 height 518
click at [1041, 92] on div at bounding box center [965, 305] width 233 height 518
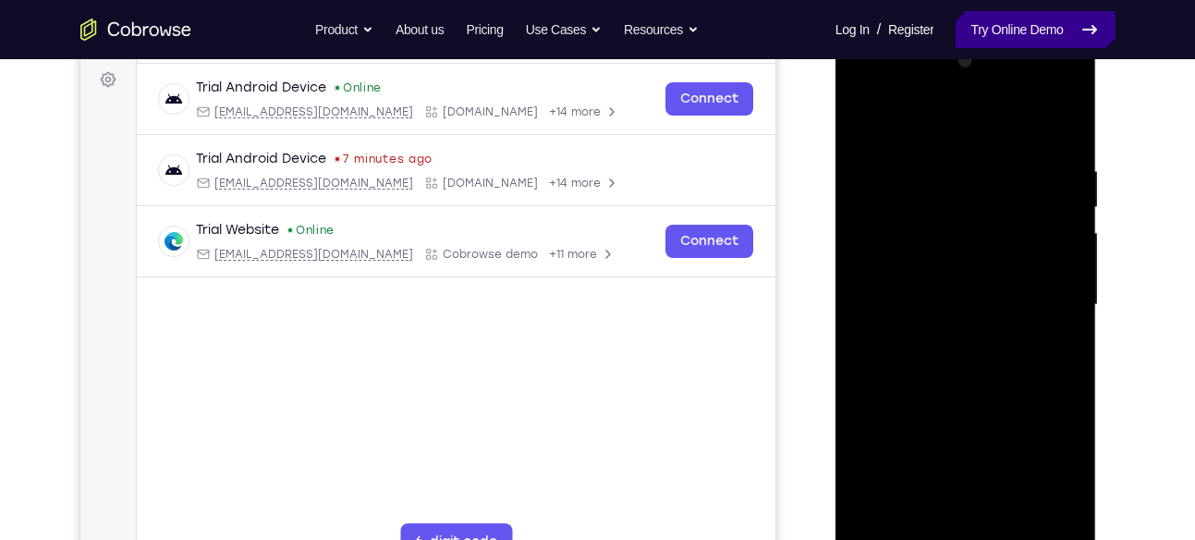
click at [996, 31] on link "Try Online Demo" at bounding box center [1035, 29] width 159 height 37
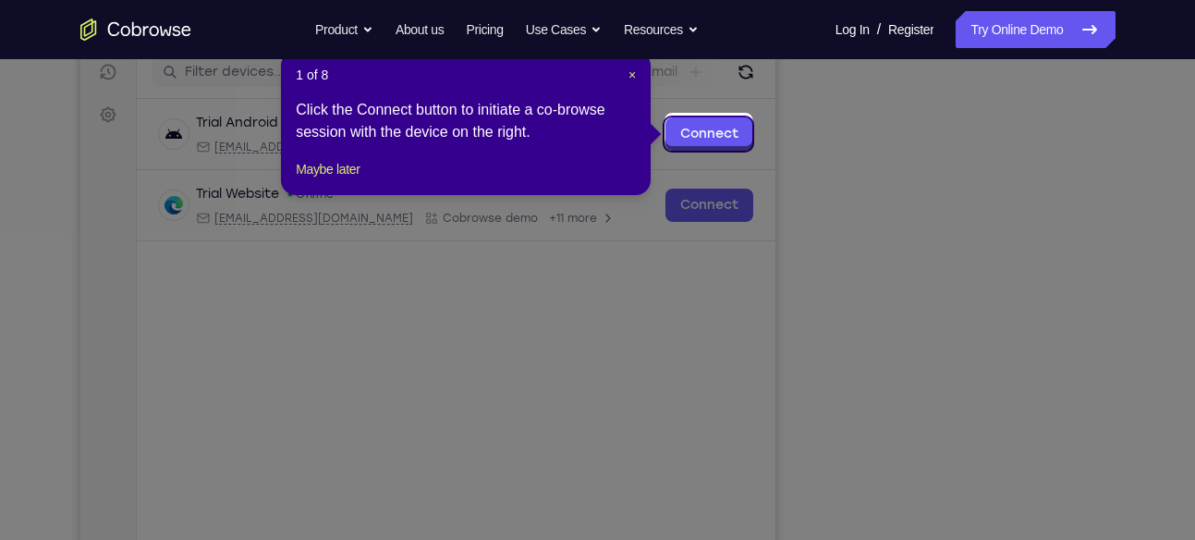
scroll to position [238, 0]
click at [632, 76] on span "×" at bounding box center [632, 75] width 7 height 15
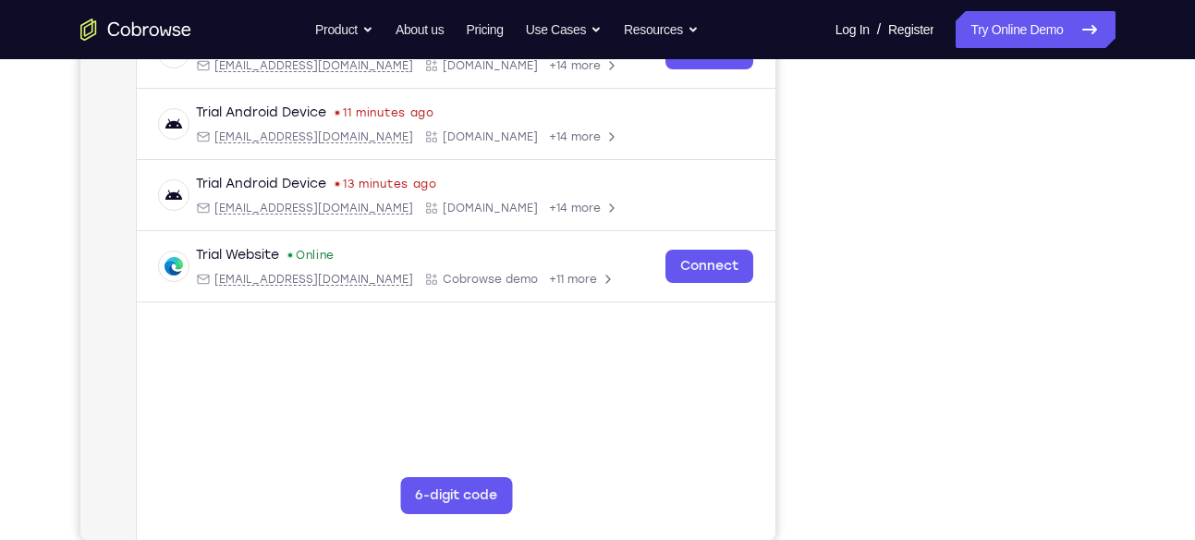
scroll to position [321, 0]
